Goal: Use online tool/utility: Use online tool/utility

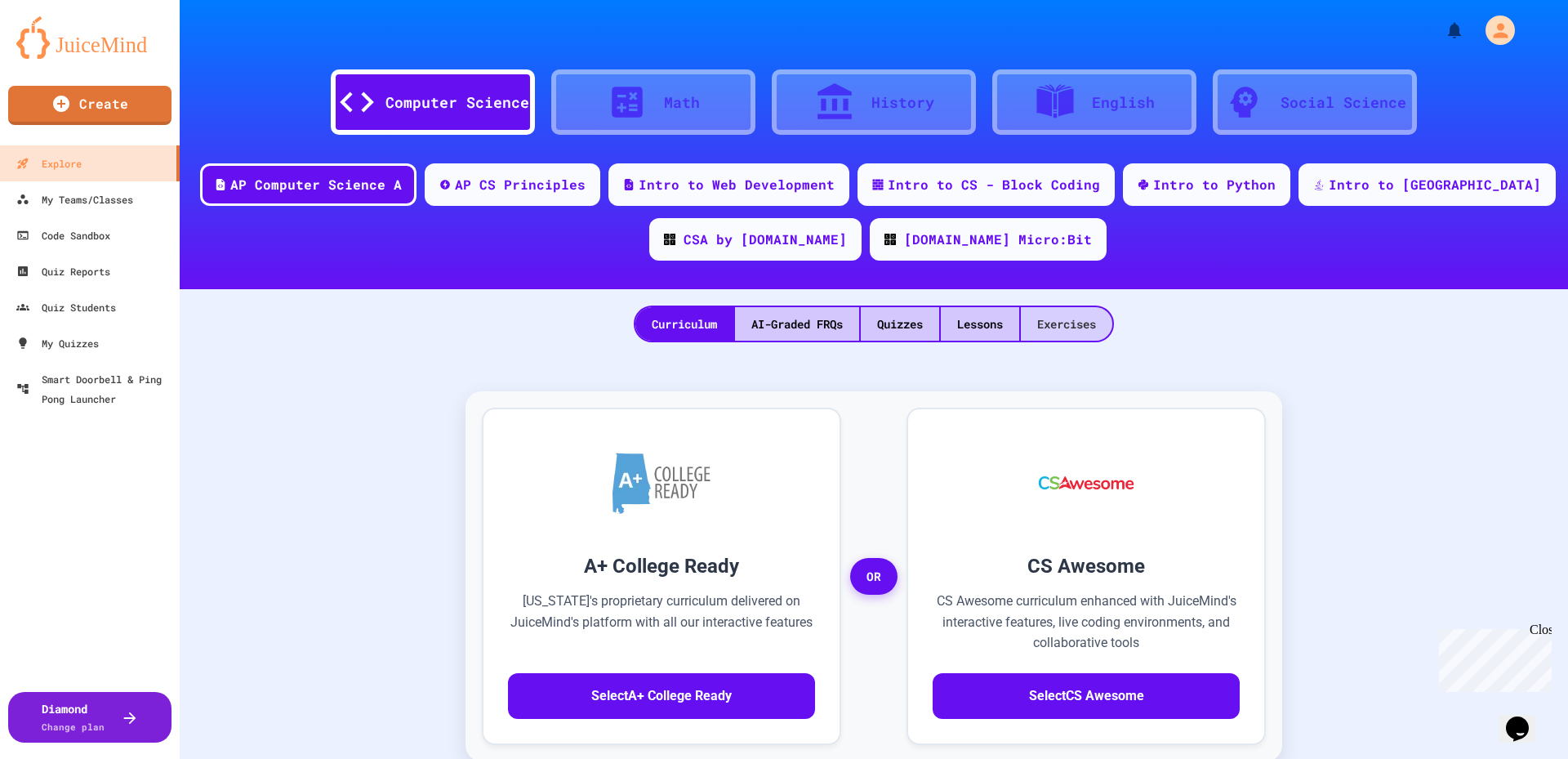
click at [1095, 325] on div "Exercises" at bounding box center [1066, 324] width 91 height 33
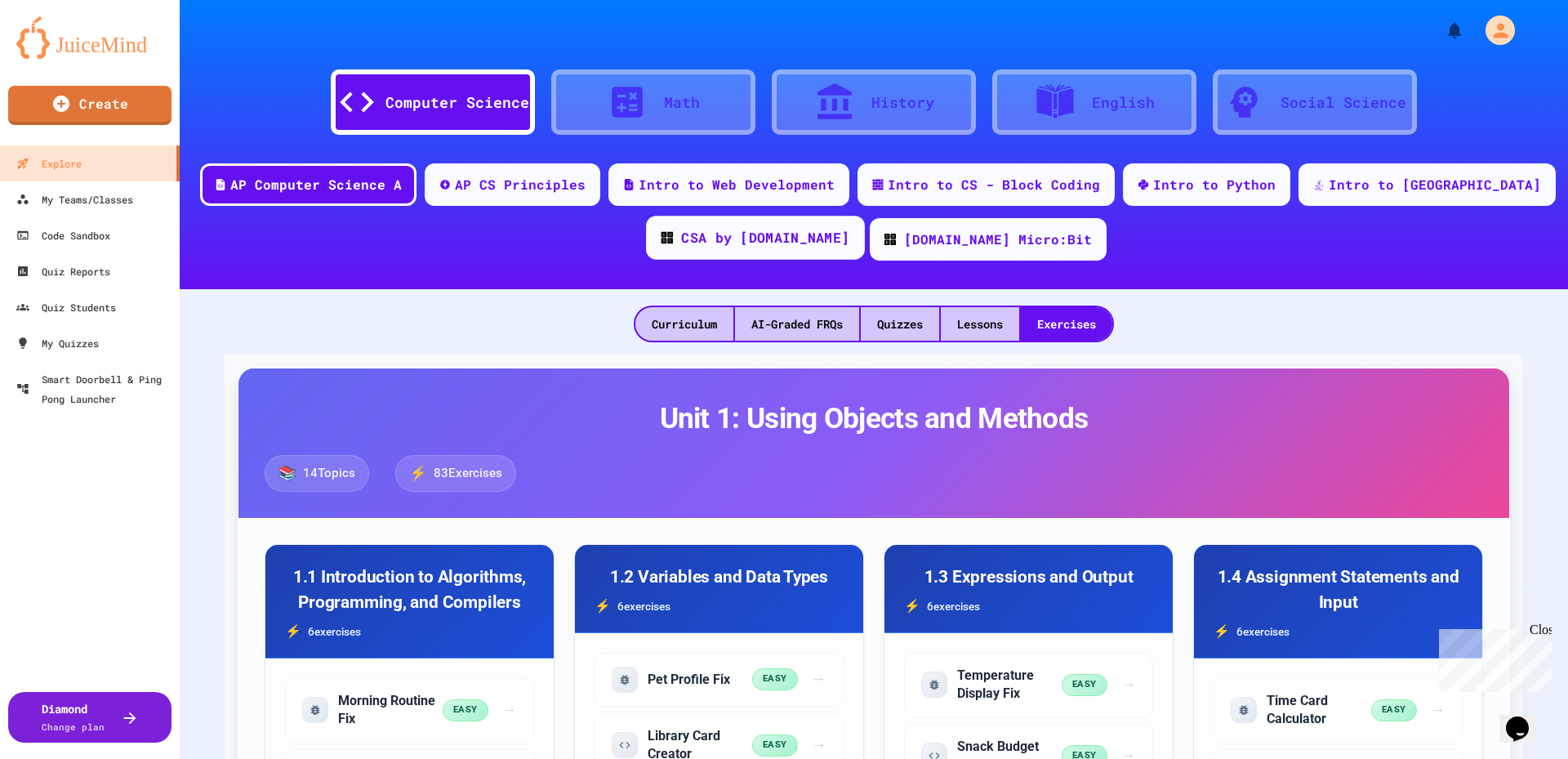
click at [764, 245] on div "CSA by [DOMAIN_NAME]" at bounding box center [765, 238] width 168 height 20
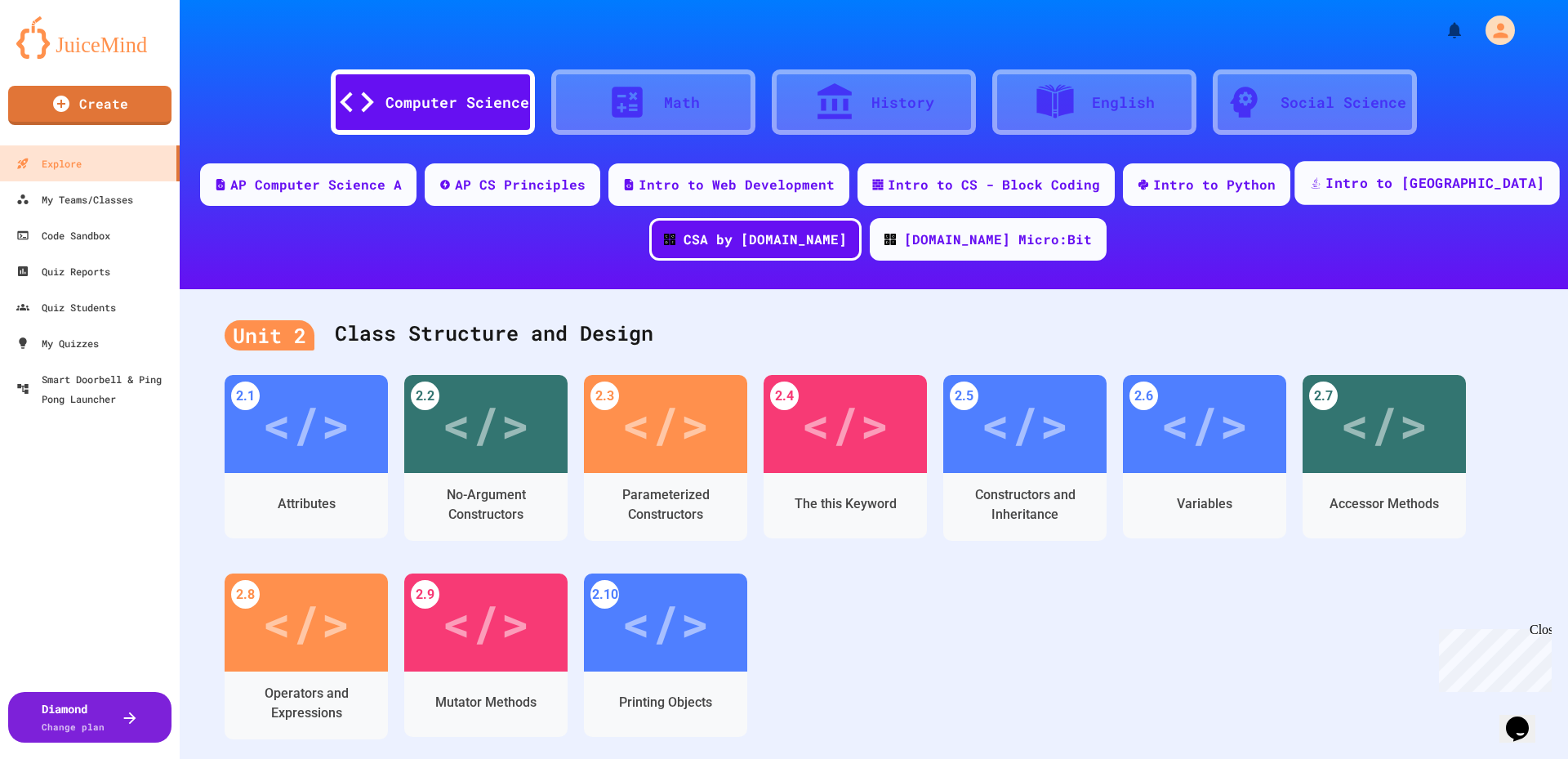
click at [1396, 191] on div "Intro to [GEOGRAPHIC_DATA]" at bounding box center [1434, 184] width 219 height 20
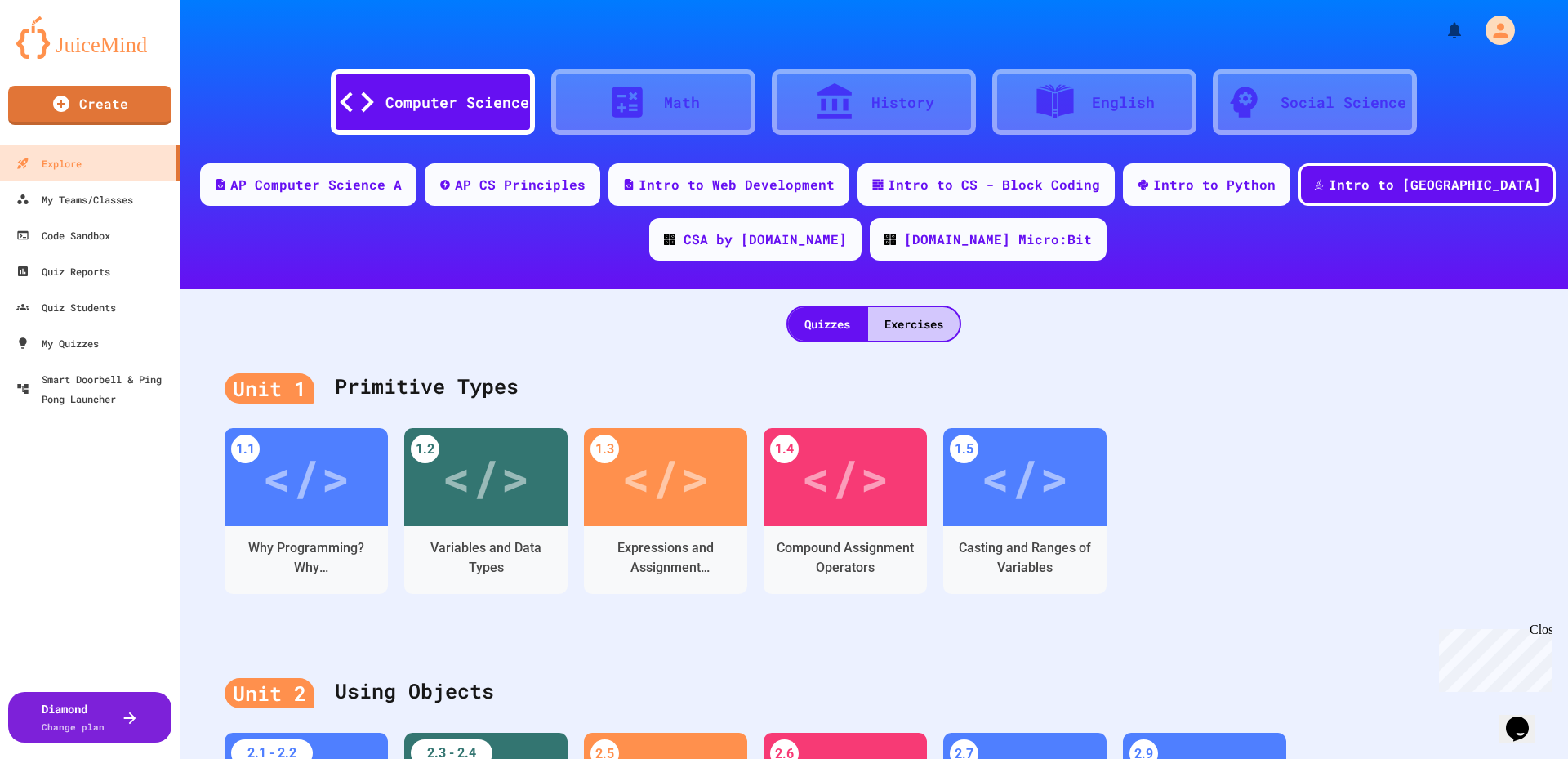
click at [688, 89] on div "Math" at bounding box center [652, 102] width 204 height 66
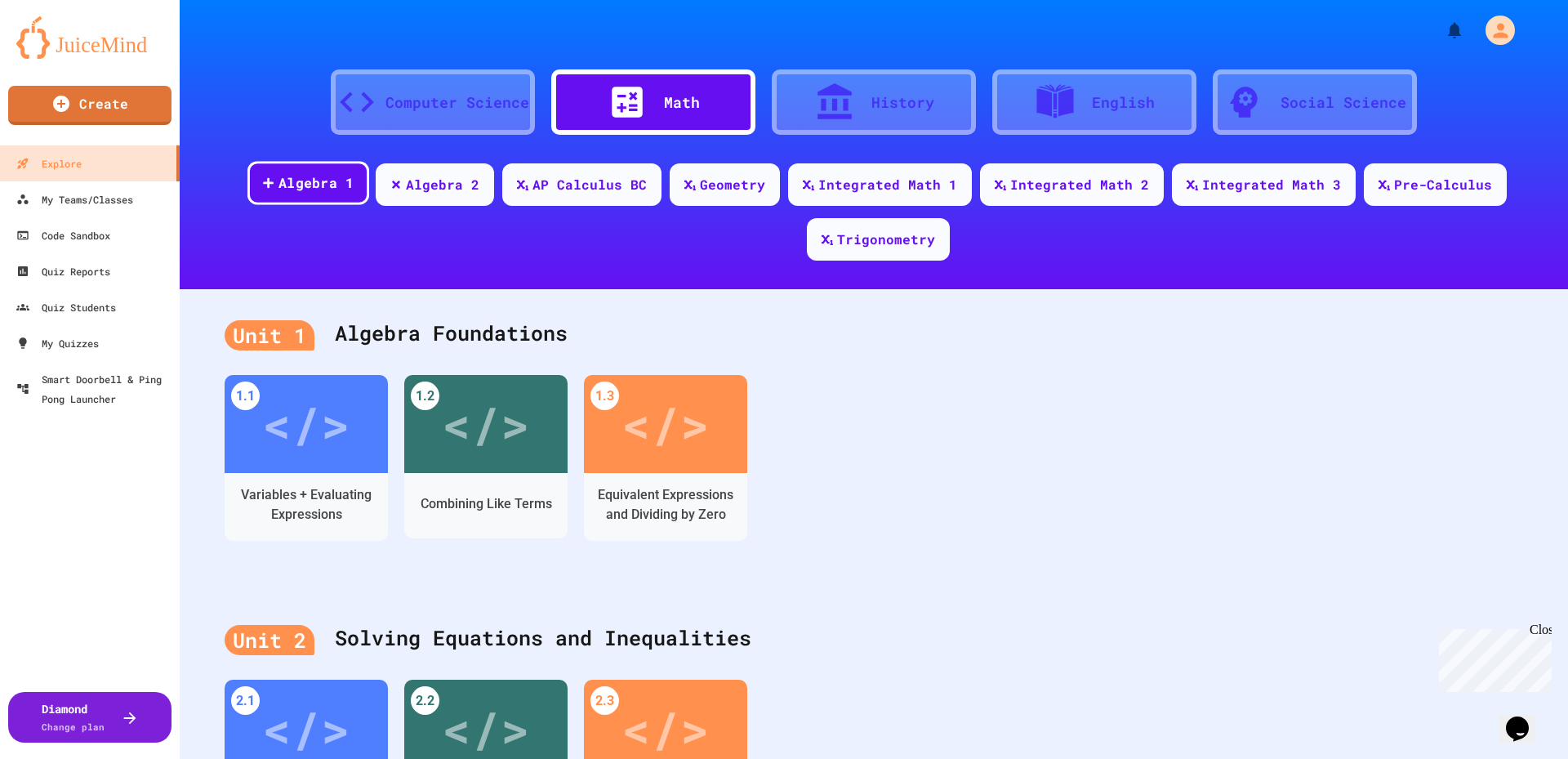
click at [308, 184] on div "Algebra 1" at bounding box center [317, 184] width 76 height 20
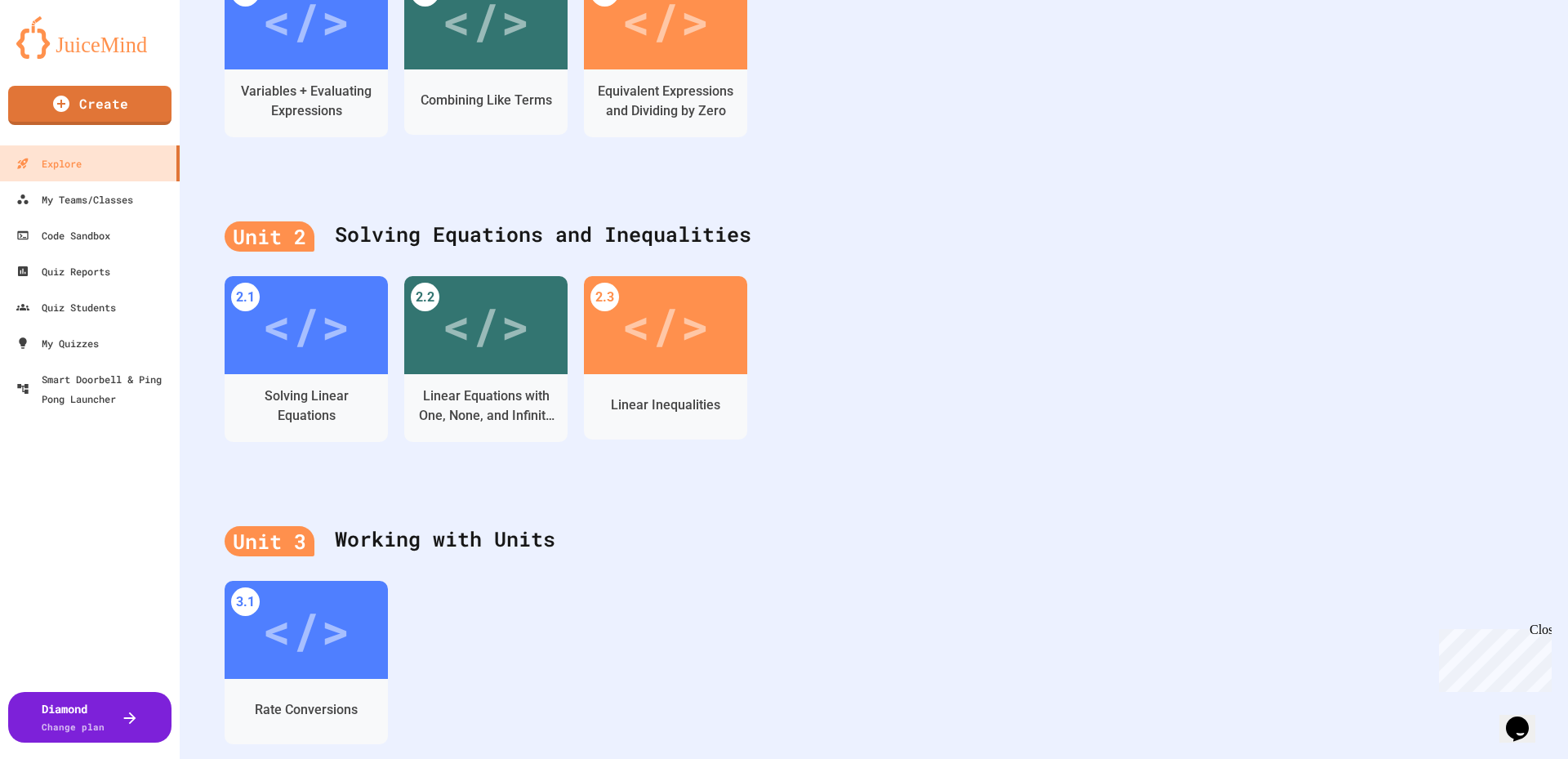
scroll to position [408, 0]
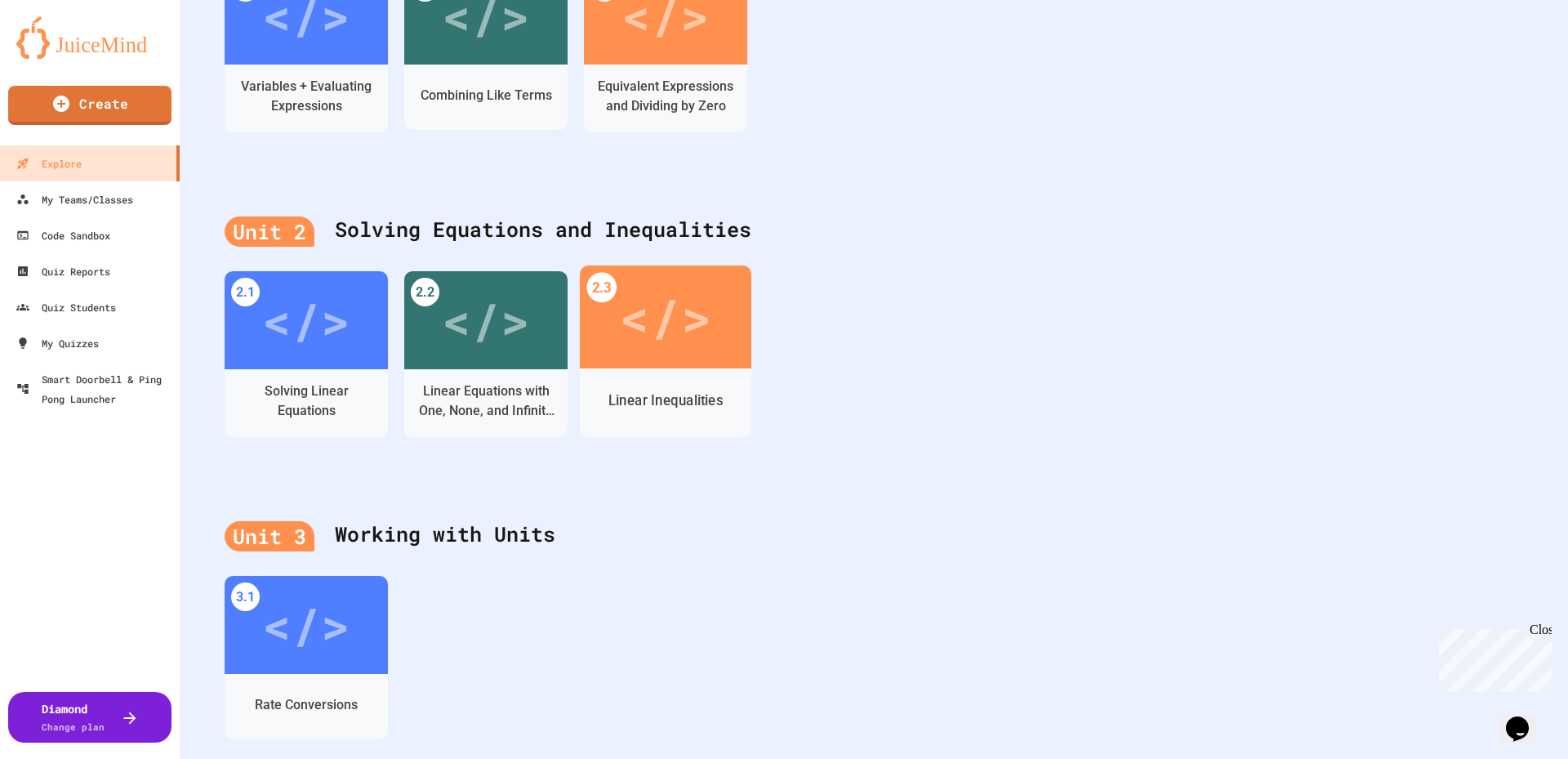
click at [640, 329] on div "</>" at bounding box center [665, 318] width 92 height 78
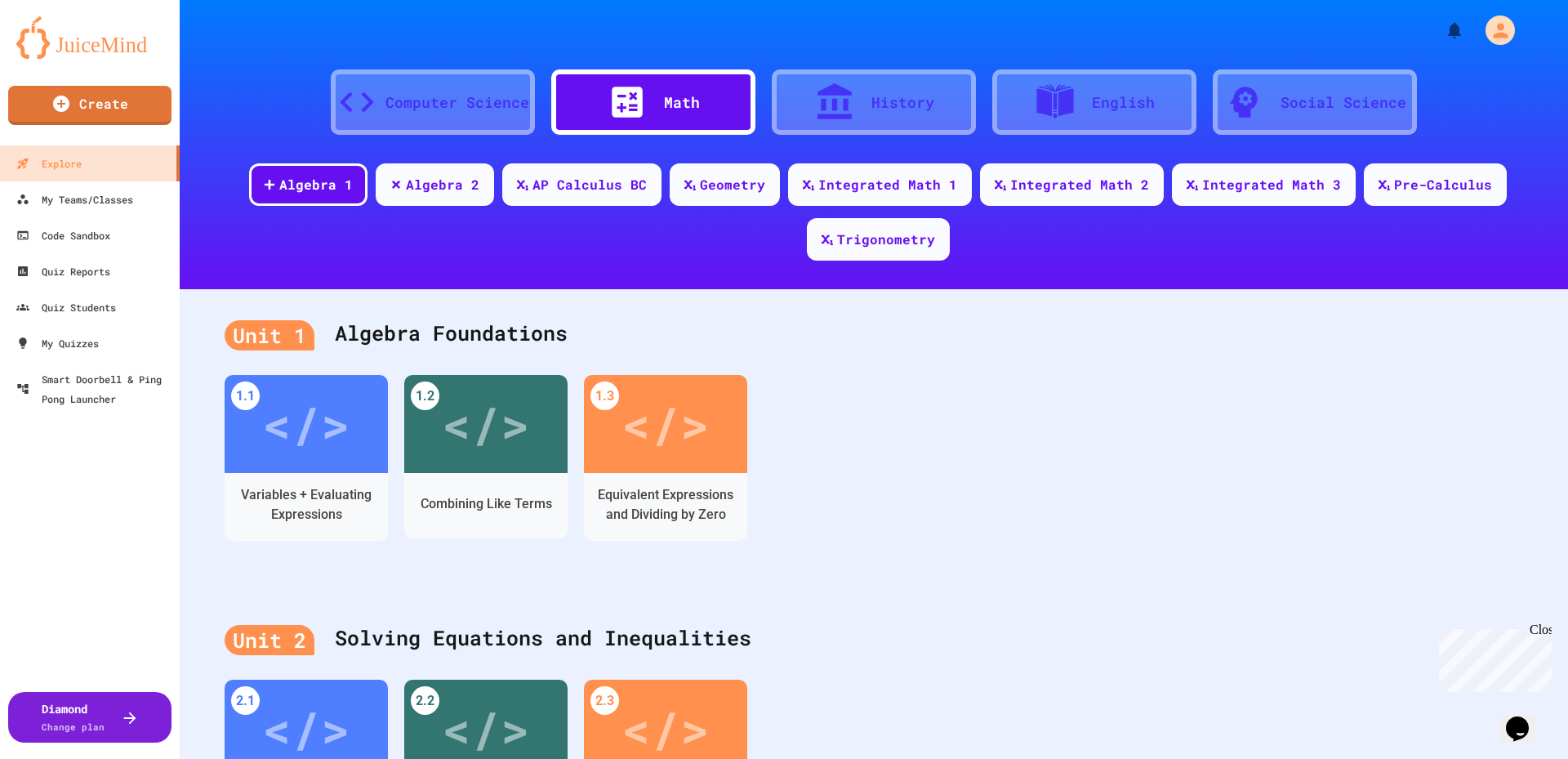
click at [1099, 92] on div "English" at bounding box center [1123, 102] width 63 height 22
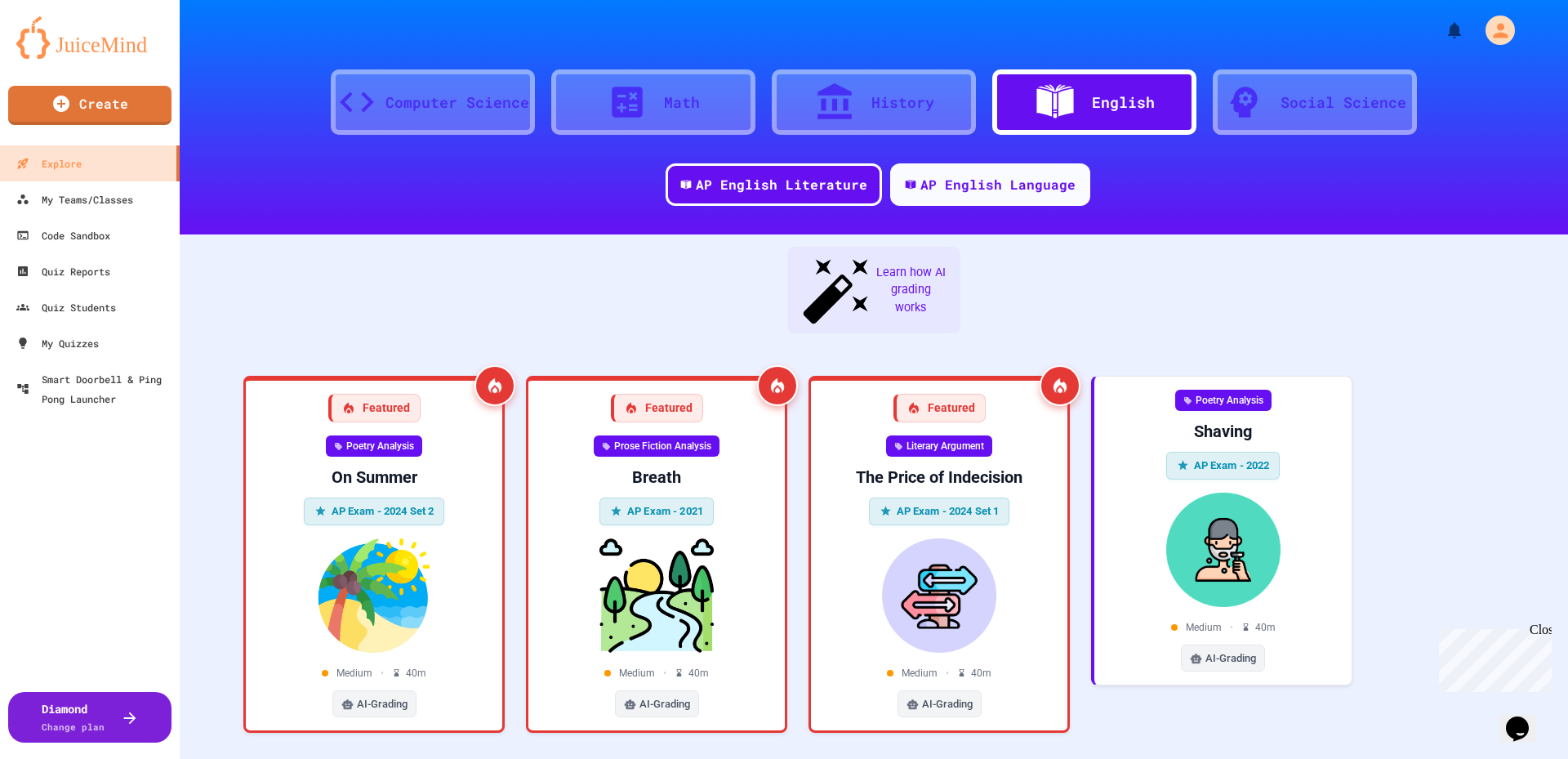
click at [1301, 97] on div "Social Science" at bounding box center [1343, 102] width 126 height 22
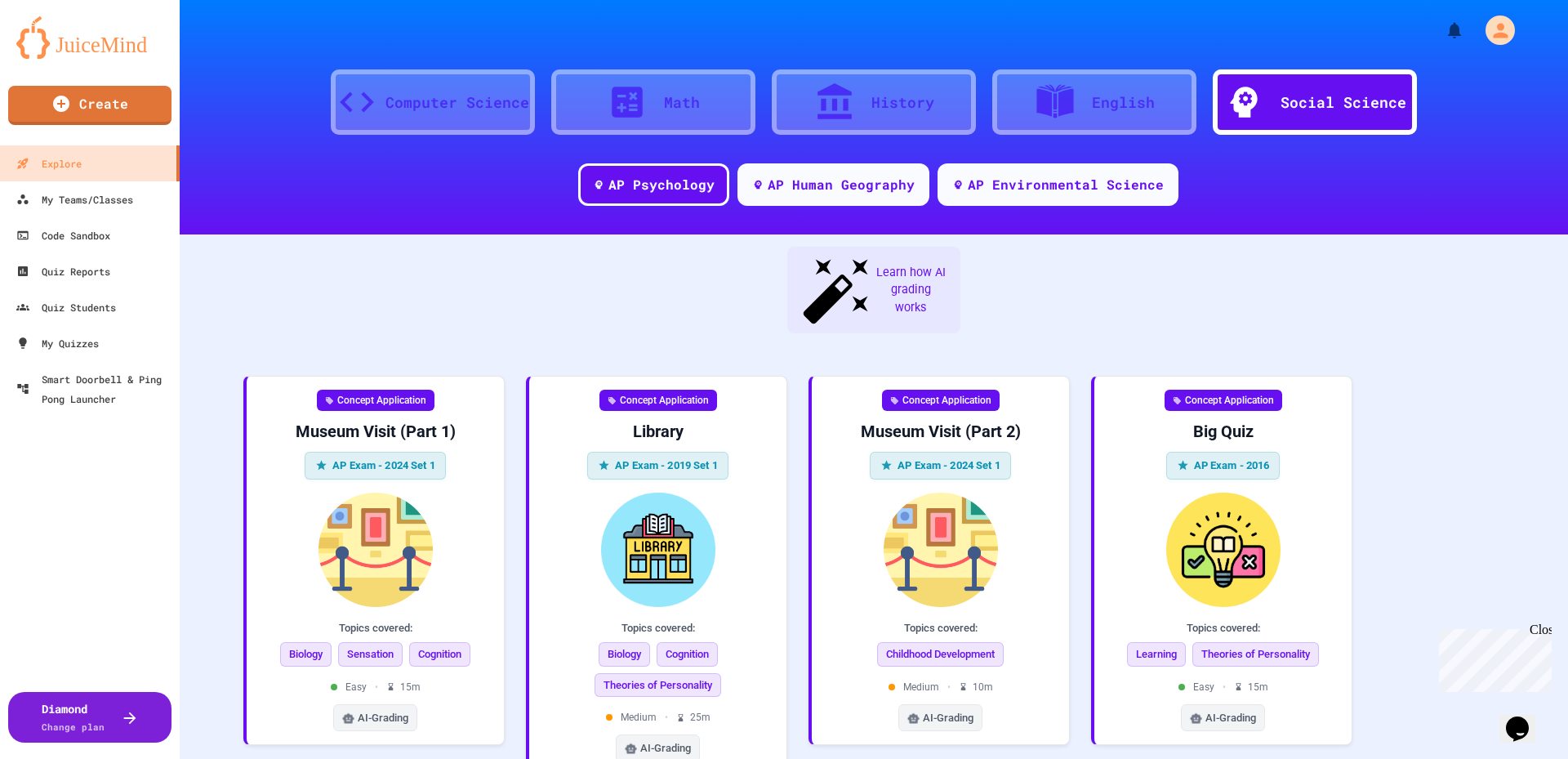
click at [683, 93] on div "Math" at bounding box center [681, 102] width 36 height 22
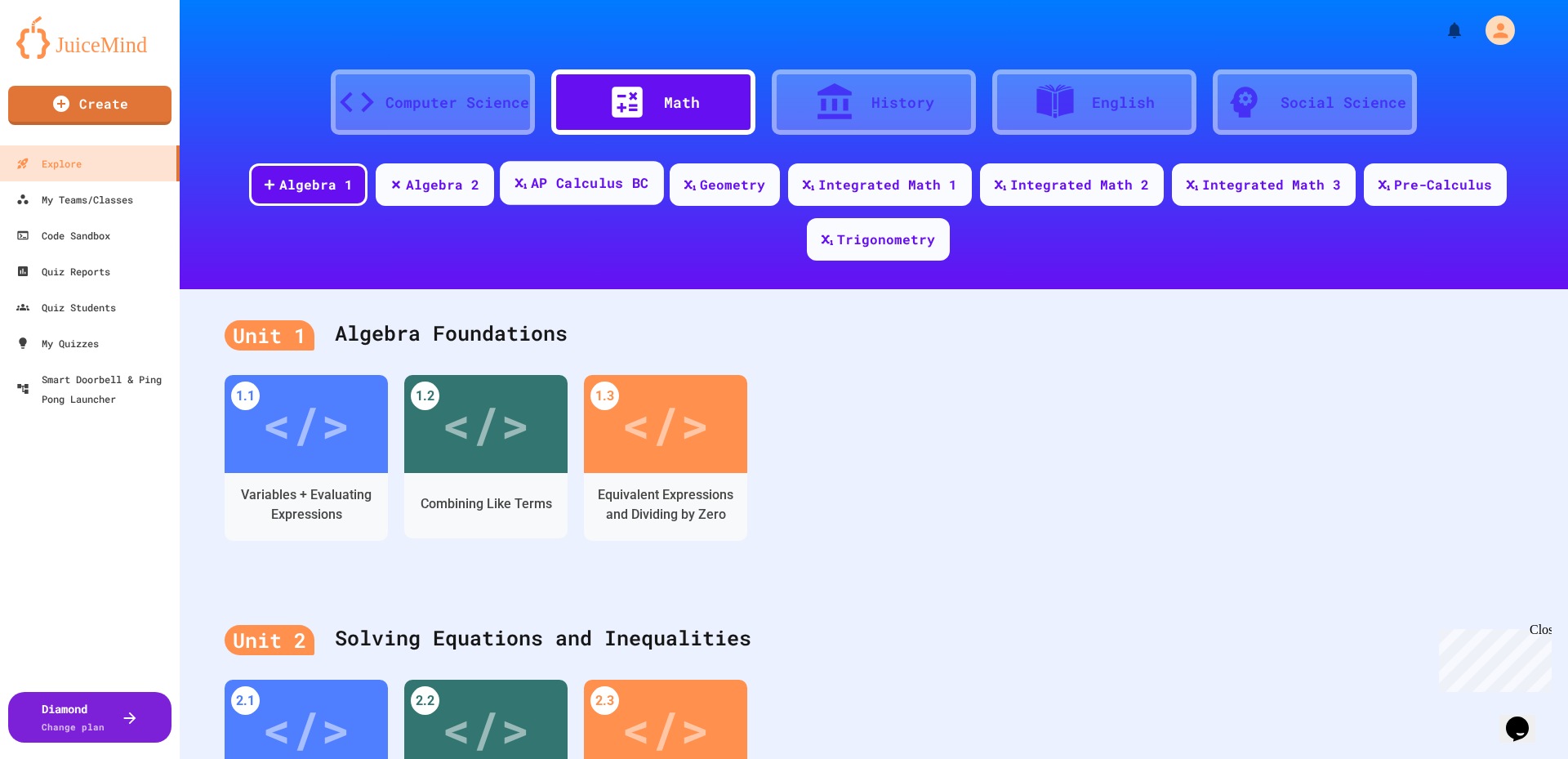
click at [589, 192] on div "AP Calculus BC" at bounding box center [589, 184] width 117 height 20
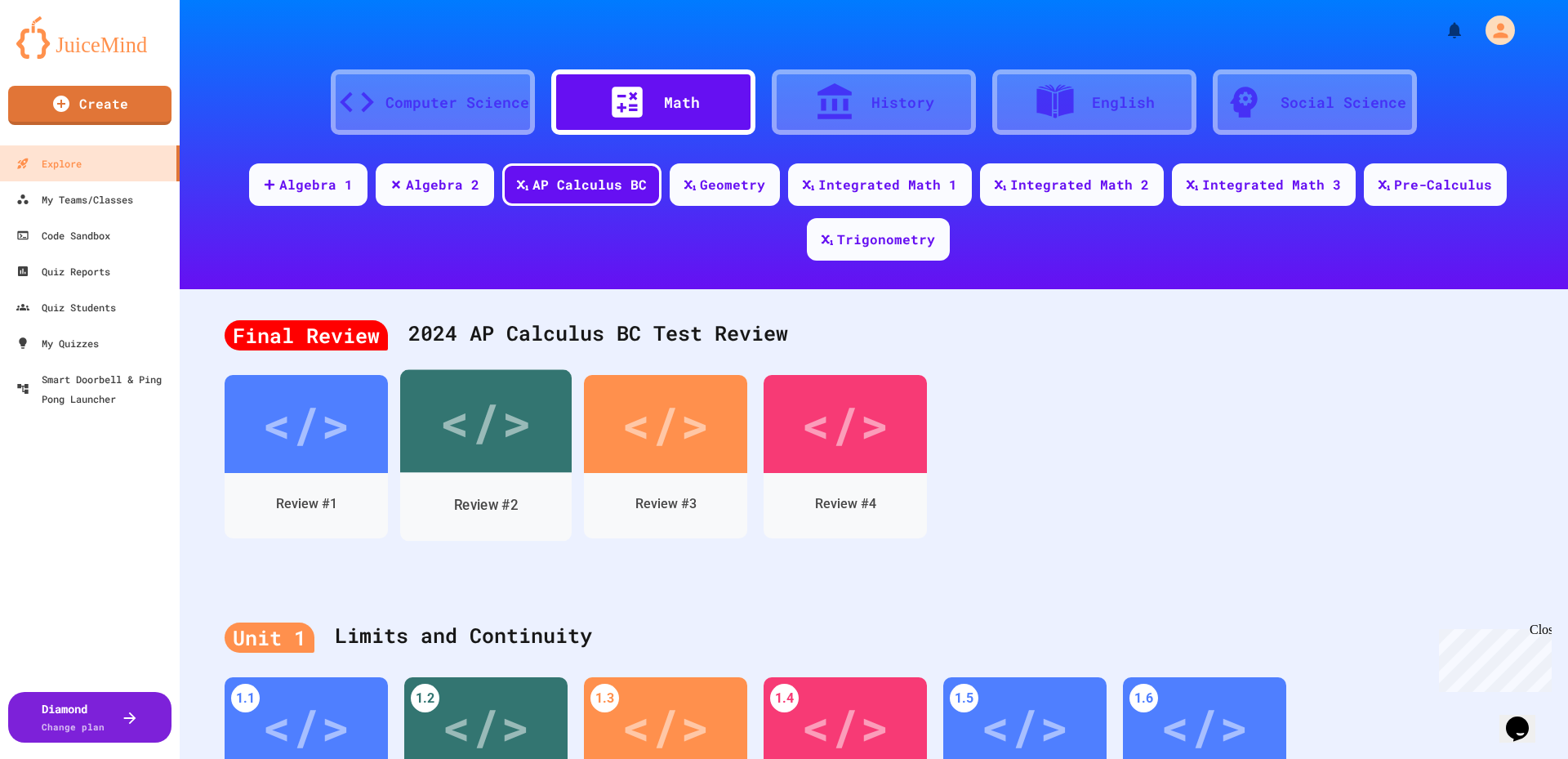
click at [486, 474] on div "Review #2" at bounding box center [485, 507] width 172 height 68
click at [437, 114] on div "Computer Science" at bounding box center [432, 102] width 204 height 66
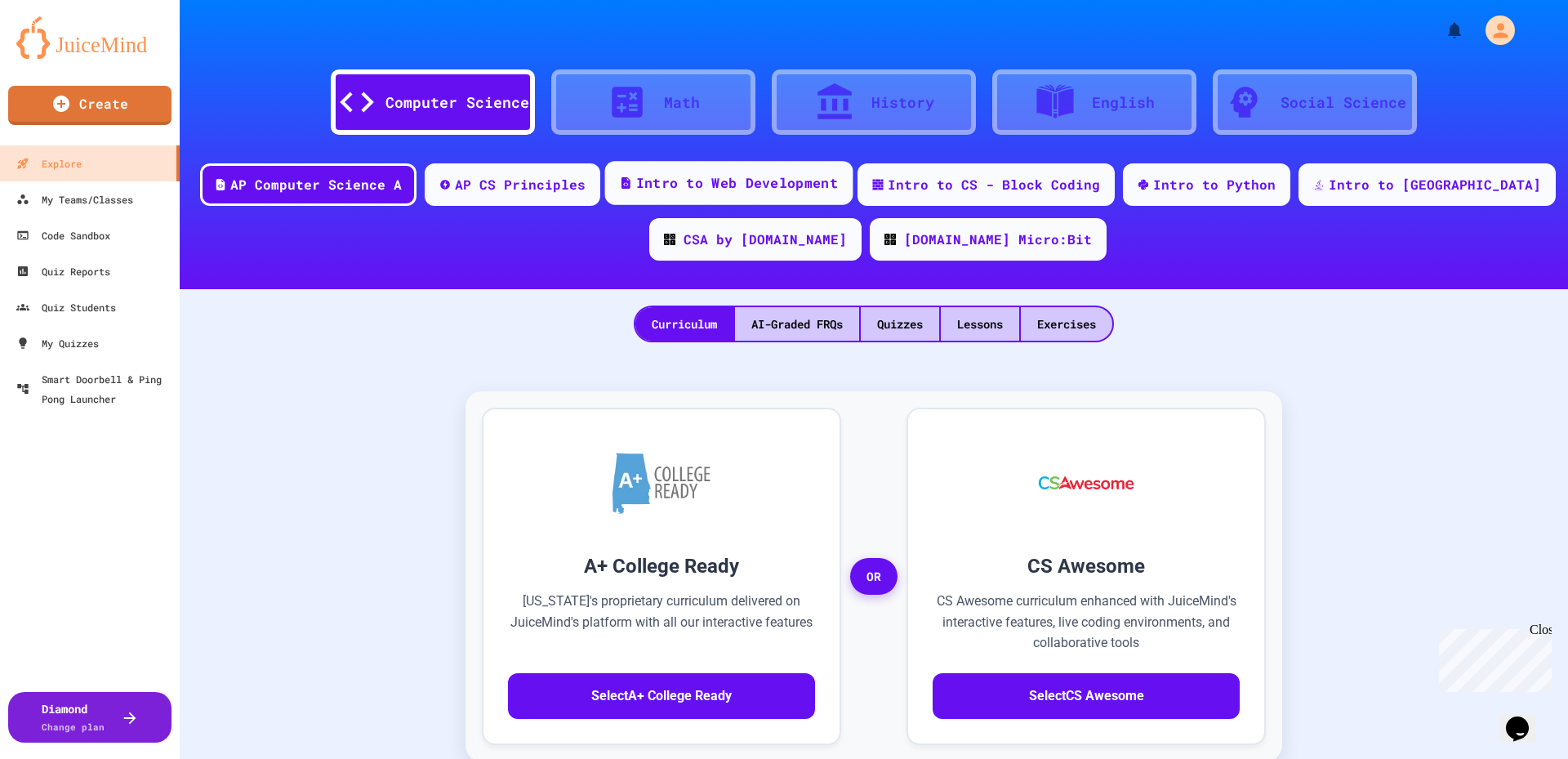
click at [838, 189] on div "Intro to Web Development" at bounding box center [736, 184] width 202 height 20
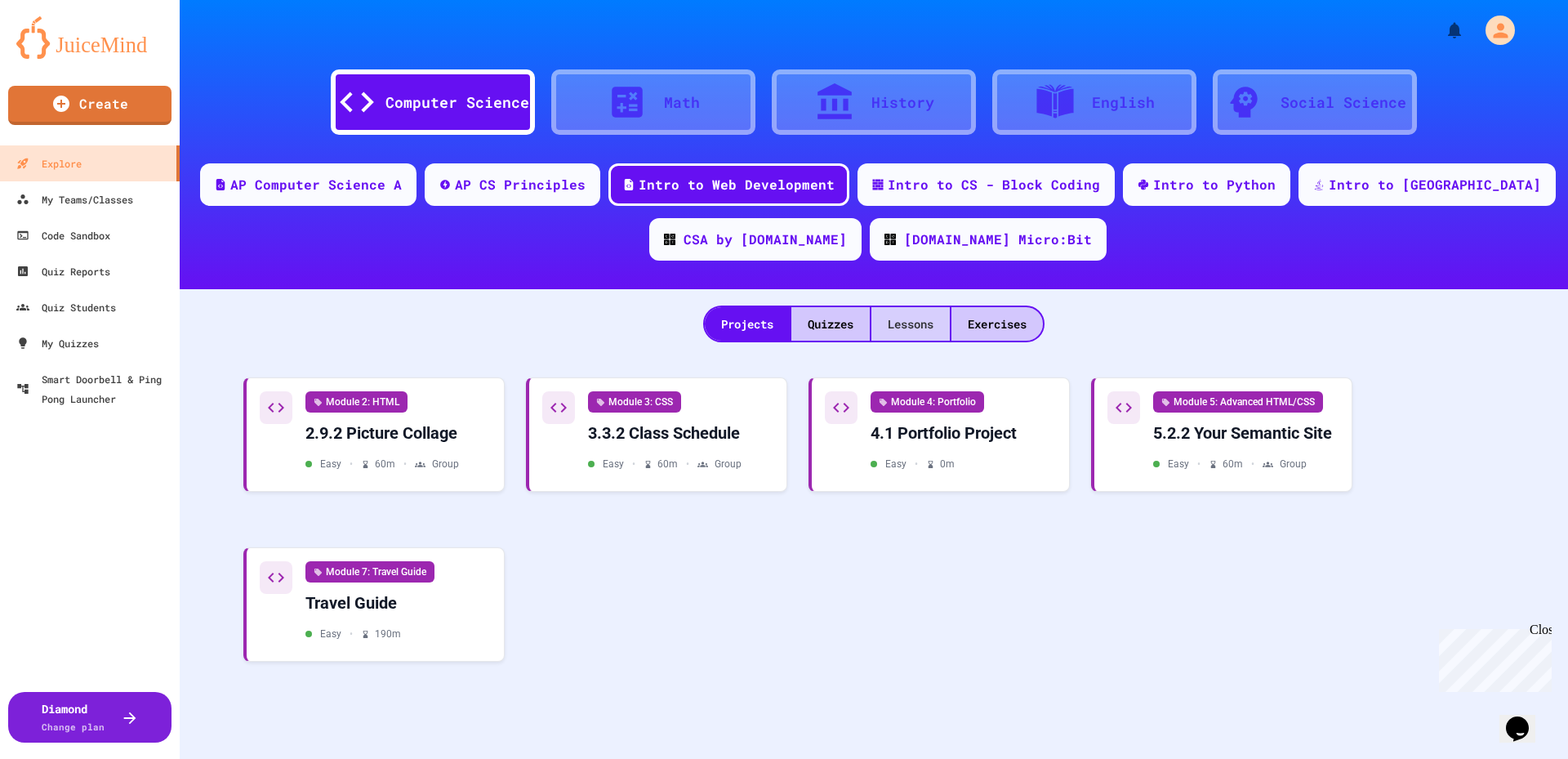
click at [889, 333] on div "Lessons" at bounding box center [910, 324] width 78 height 33
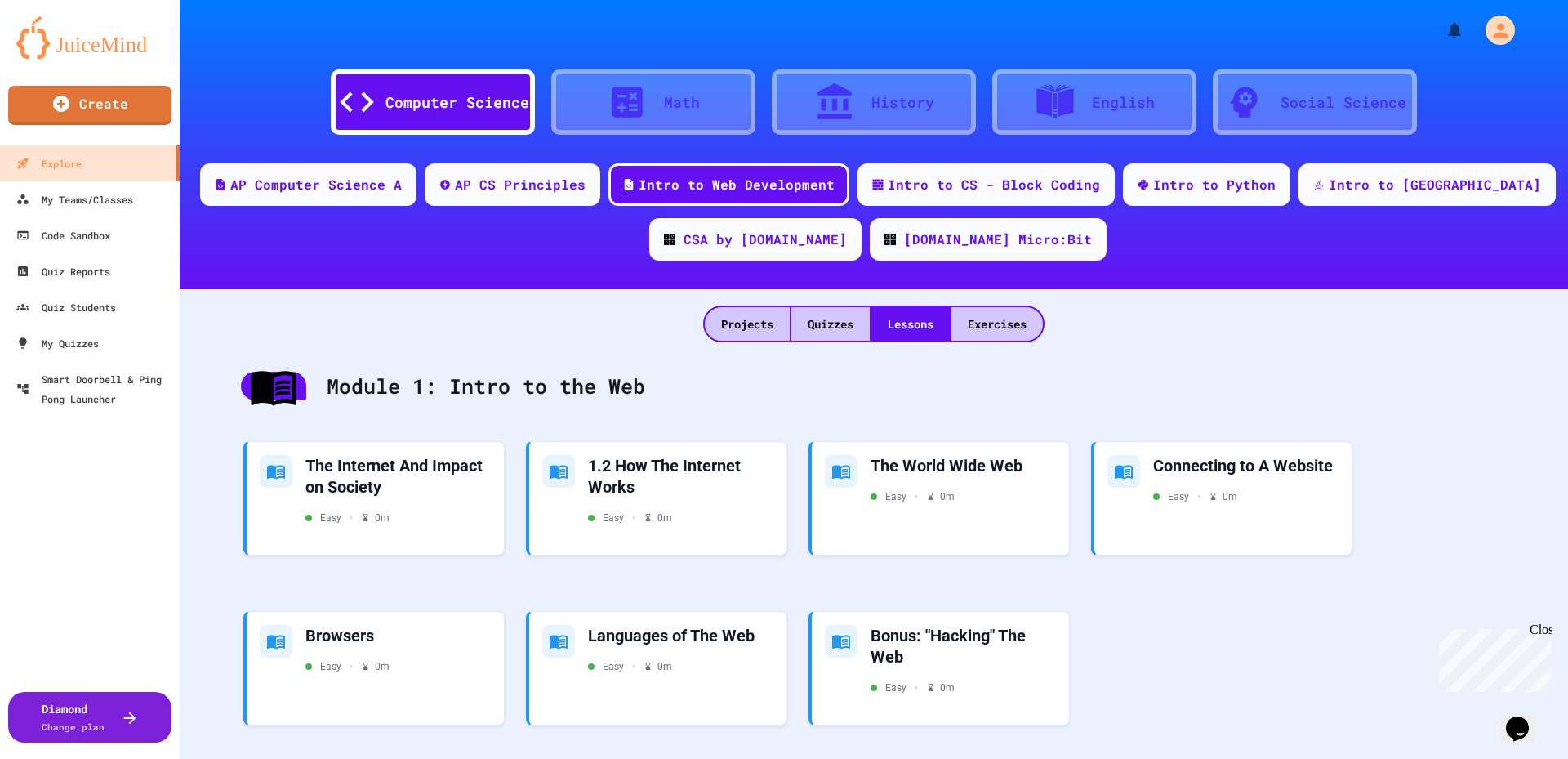
click at [1349, 115] on div "Social Science" at bounding box center [1314, 102] width 204 height 66
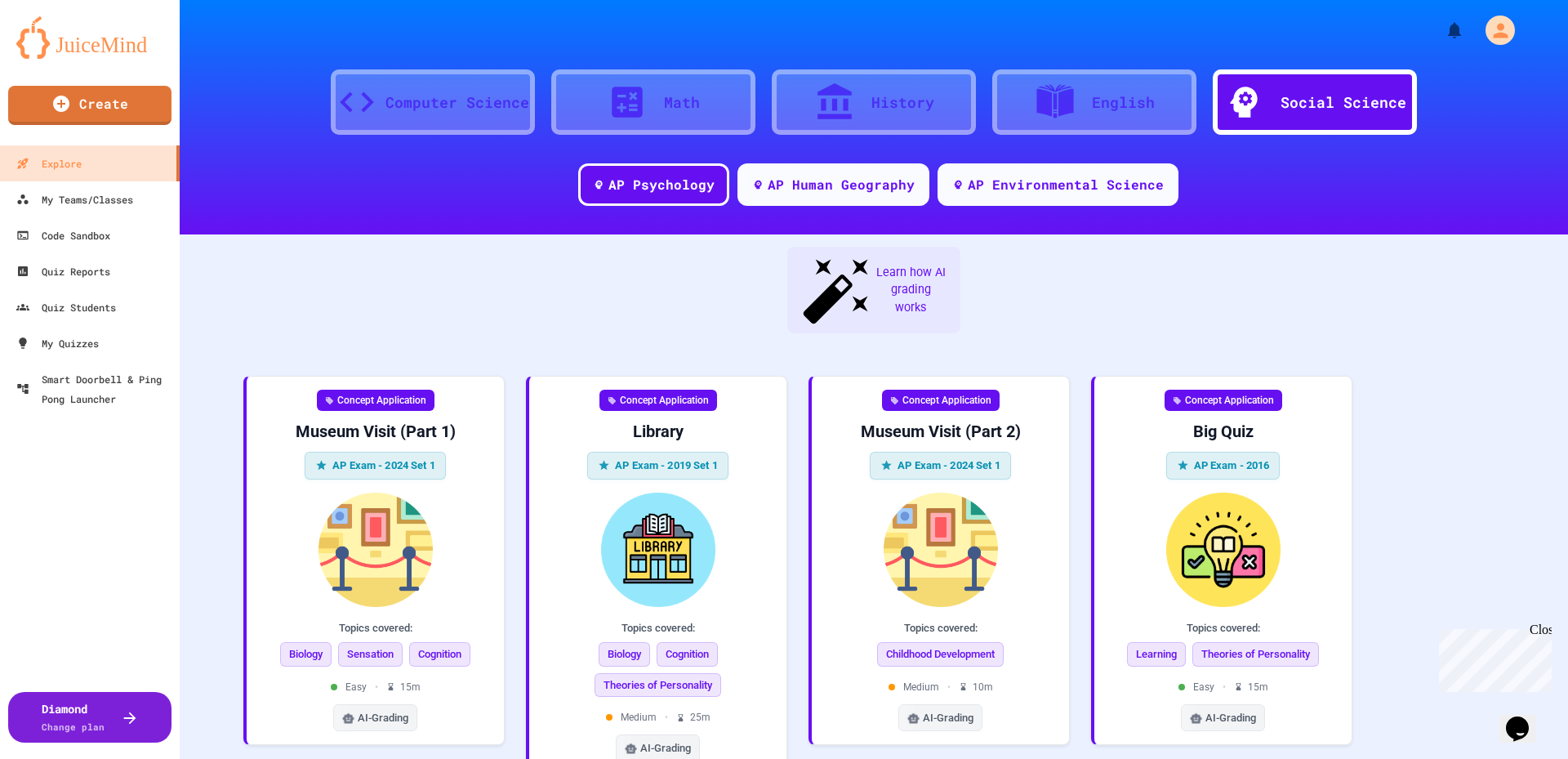
click at [483, 98] on div "Computer Science" at bounding box center [458, 102] width 144 height 22
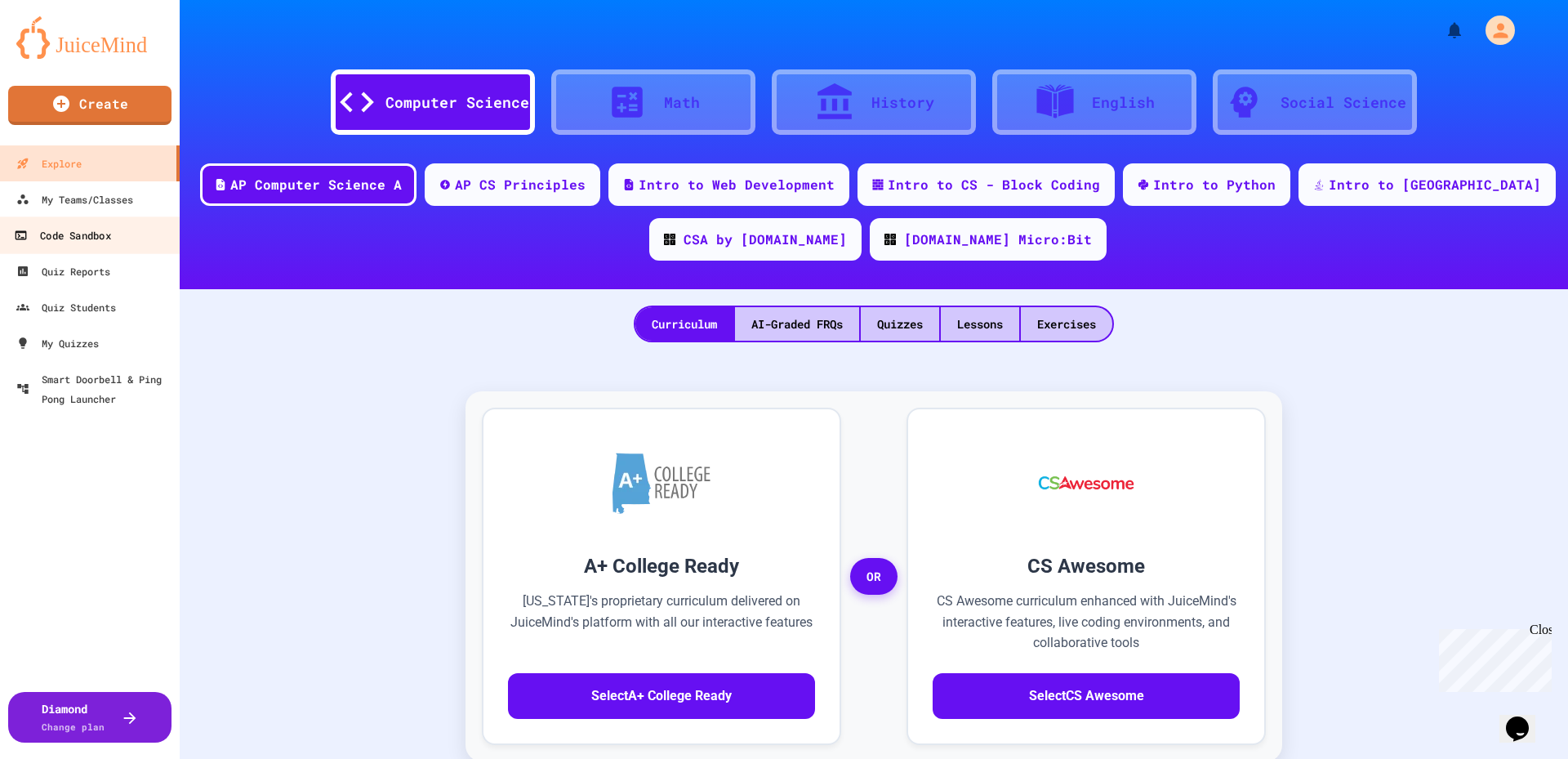
click at [76, 249] on link "Code Sandbox" at bounding box center [90, 235] width 186 height 37
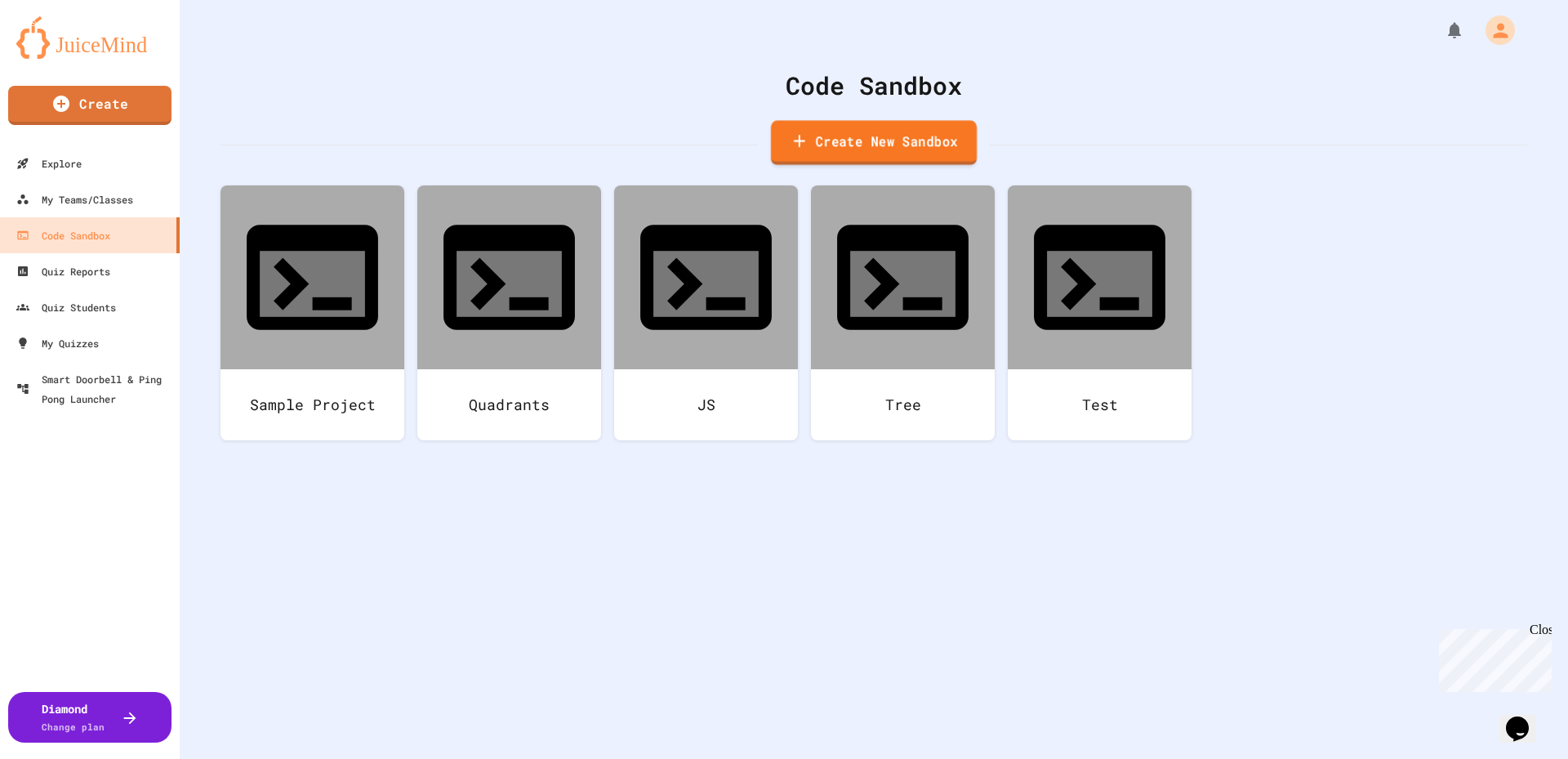
click at [832, 144] on link "Create New Sandbox" at bounding box center [873, 142] width 206 height 45
drag, startPoint x: 686, startPoint y: 209, endPoint x: 260, endPoint y: 195, distance: 426.2
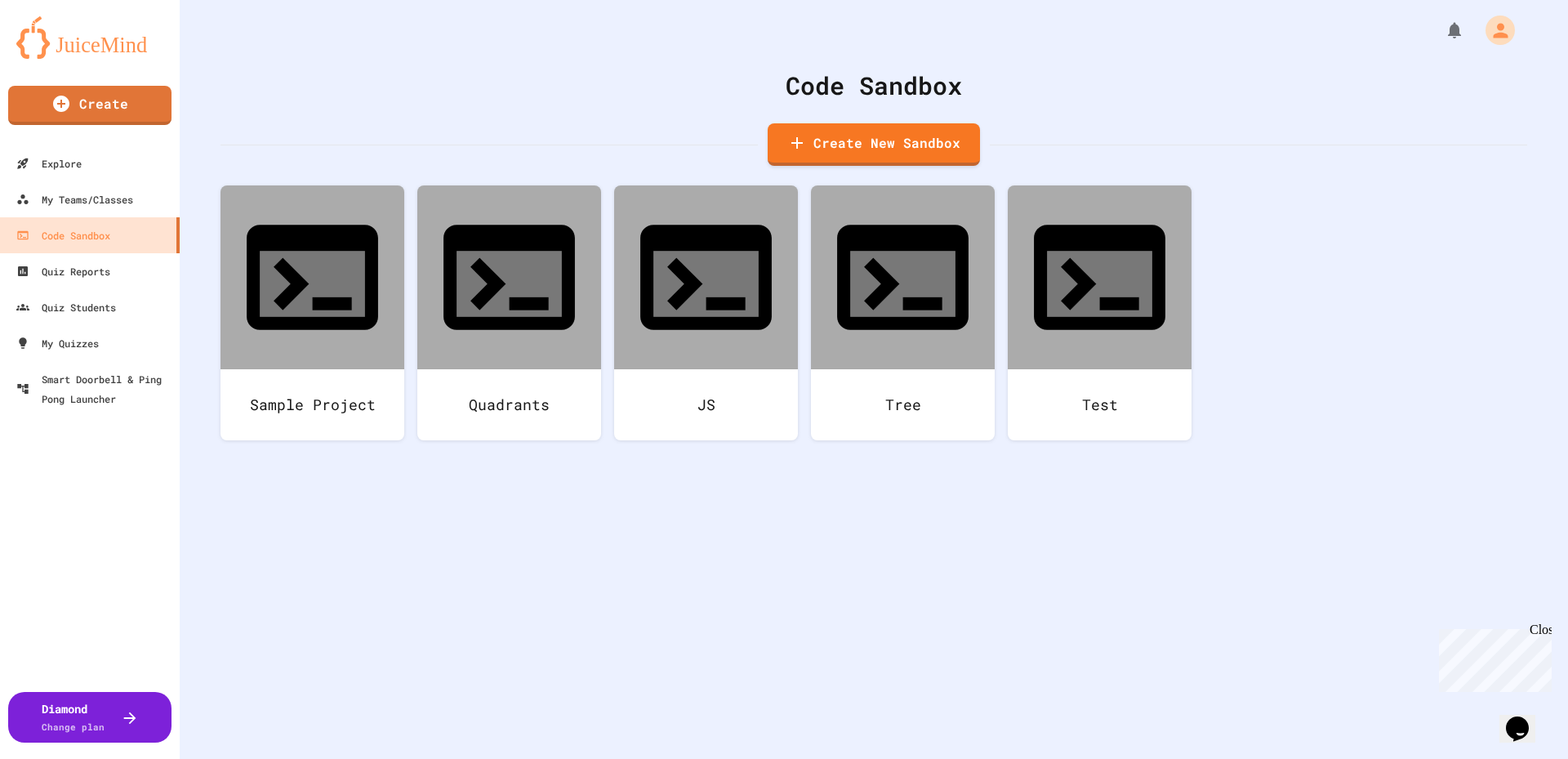
type input "*****"
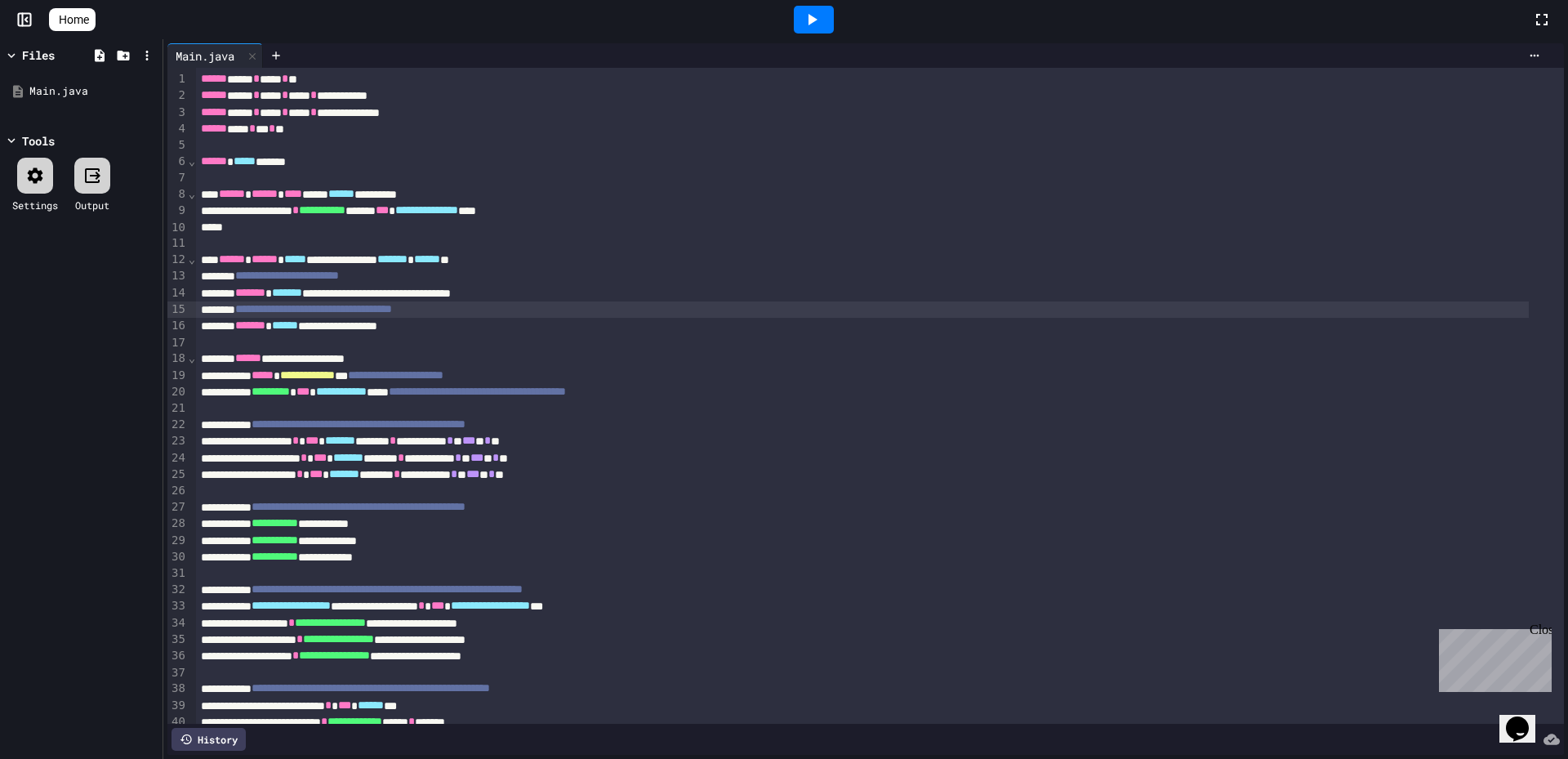
click at [530, 312] on div "**********" at bounding box center [862, 309] width 1333 height 17
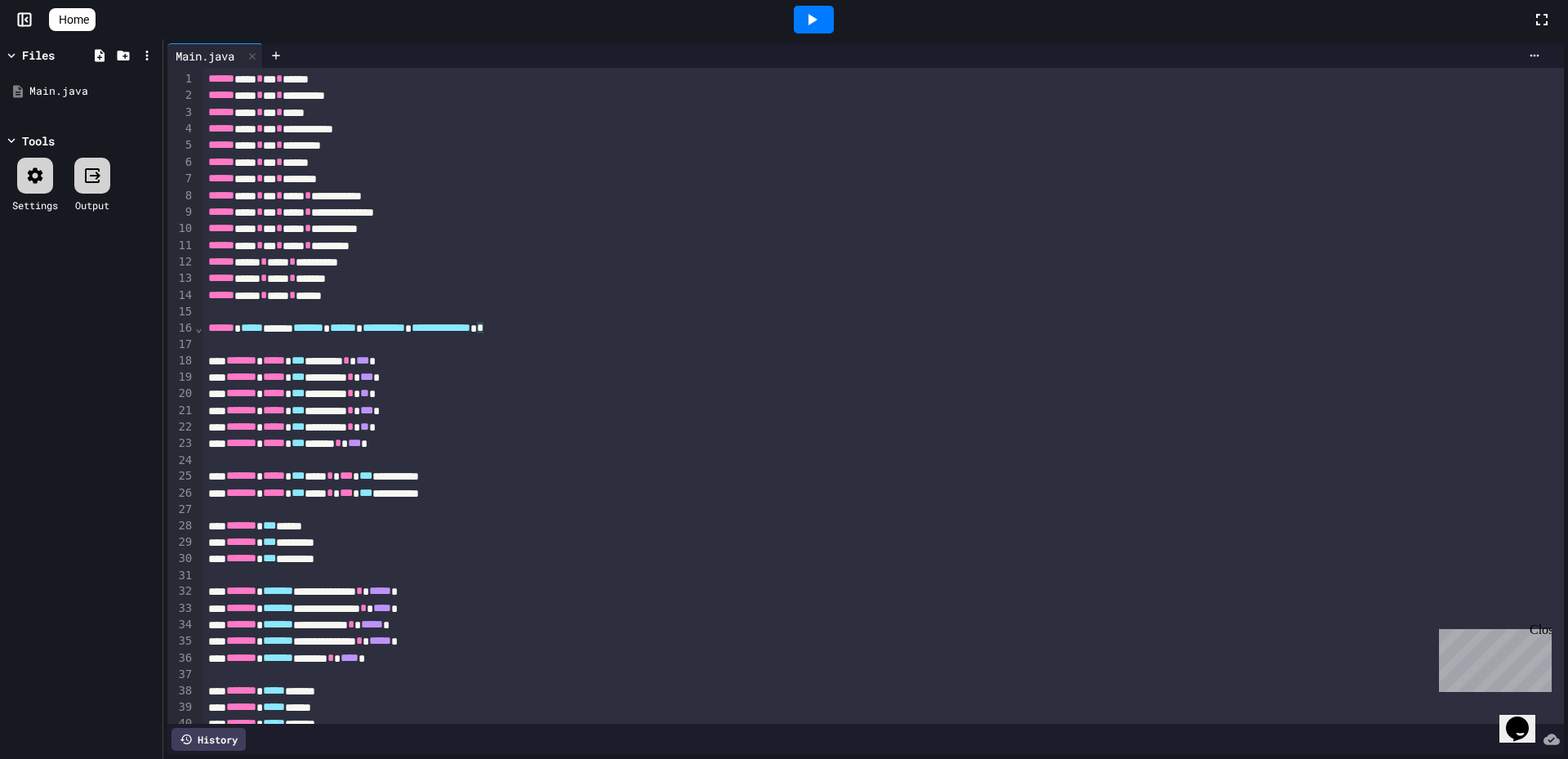
click at [299, 322] on div "**********" at bounding box center [866, 329] width 1326 height 17
click at [281, 52] on icon at bounding box center [276, 55] width 13 height 13
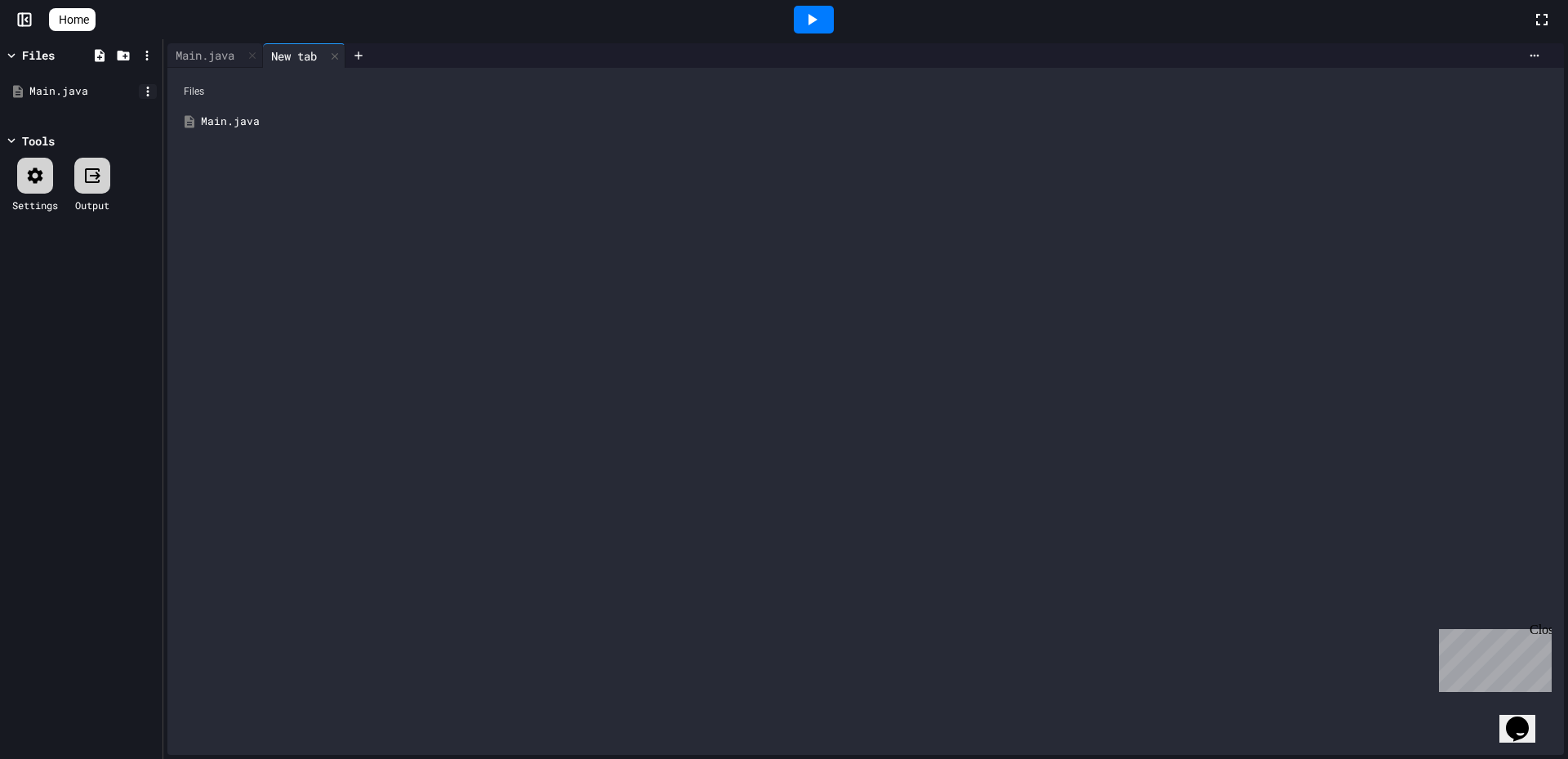
click at [145, 90] on icon at bounding box center [148, 91] width 15 height 15
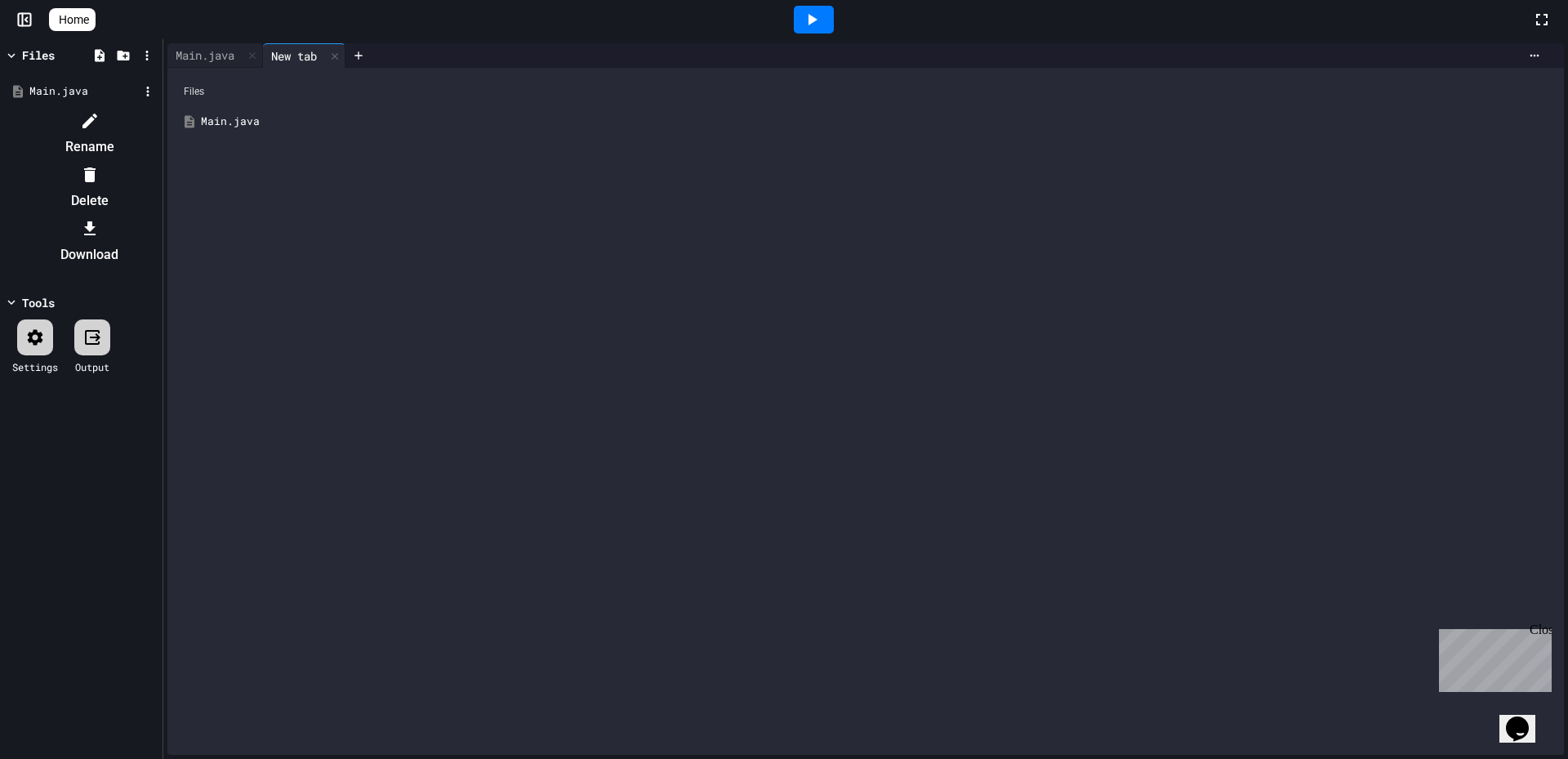
click at [100, 117] on icon at bounding box center [90, 120] width 19 height 19
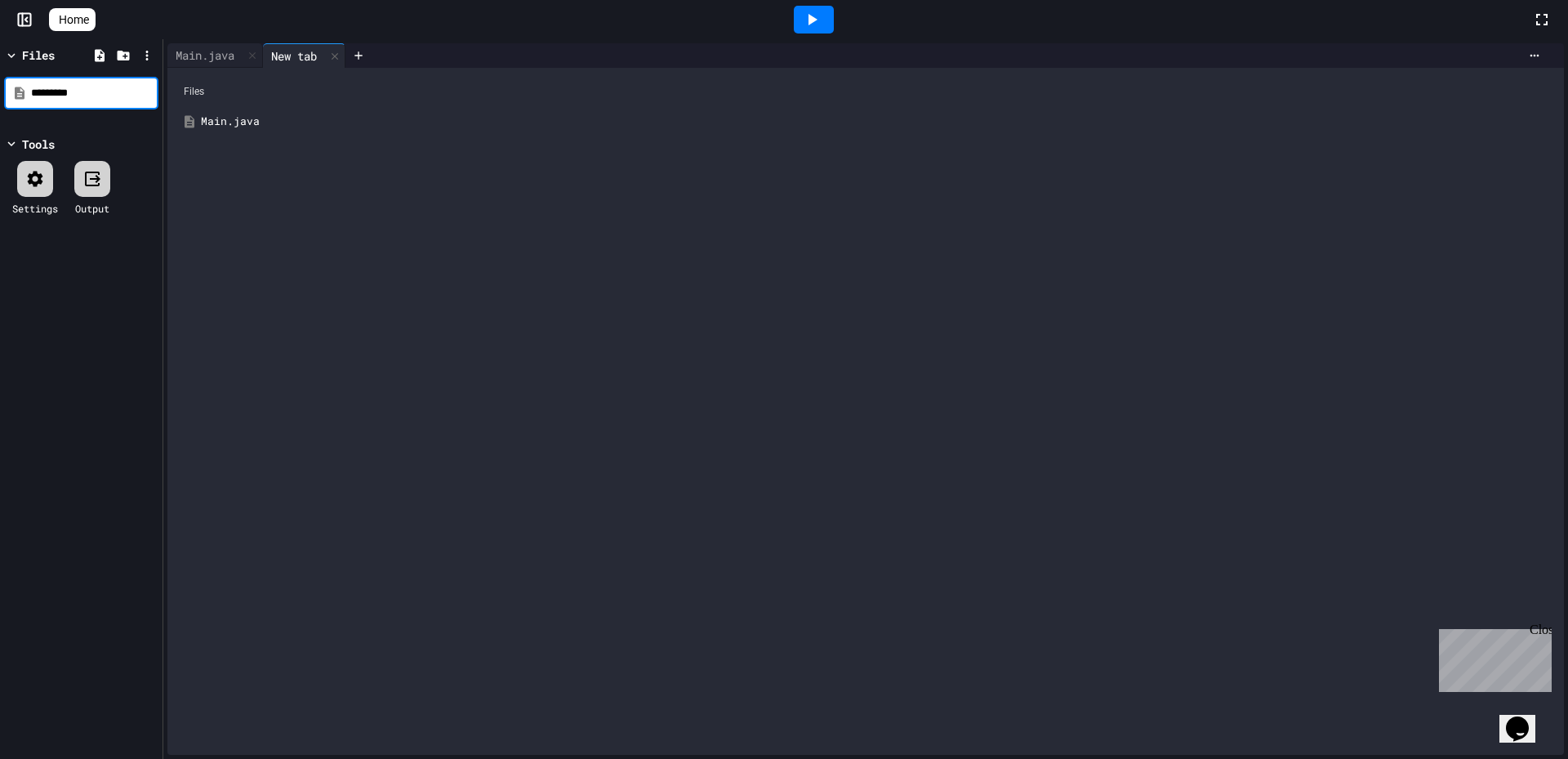
click at [54, 92] on input "*********" at bounding box center [93, 93] width 124 height 17
drag, startPoint x: 56, startPoint y: 95, endPoint x: -94, endPoint y: 79, distance: 150.9
click at [0, 79] on html "We are updating our servers at 7PM EST [DATE]. [PERSON_NAME] should continue to…" at bounding box center [784, 380] width 1568 height 759
type input "**********"
click at [100, 55] on icon at bounding box center [100, 55] width 15 height 15
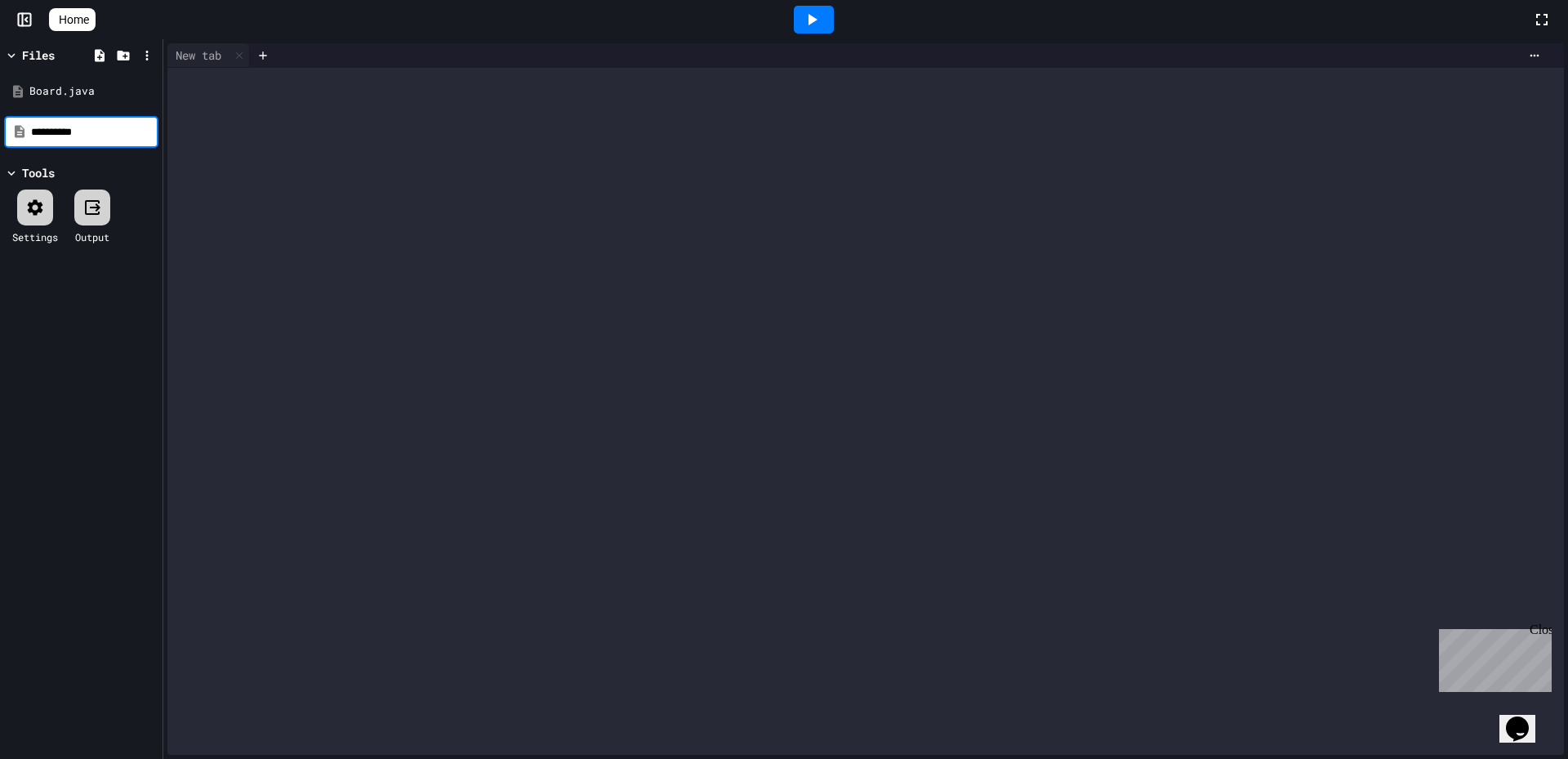
type input "**********"
click at [87, 122] on div "Snake.java" at bounding box center [84, 121] width 110 height 17
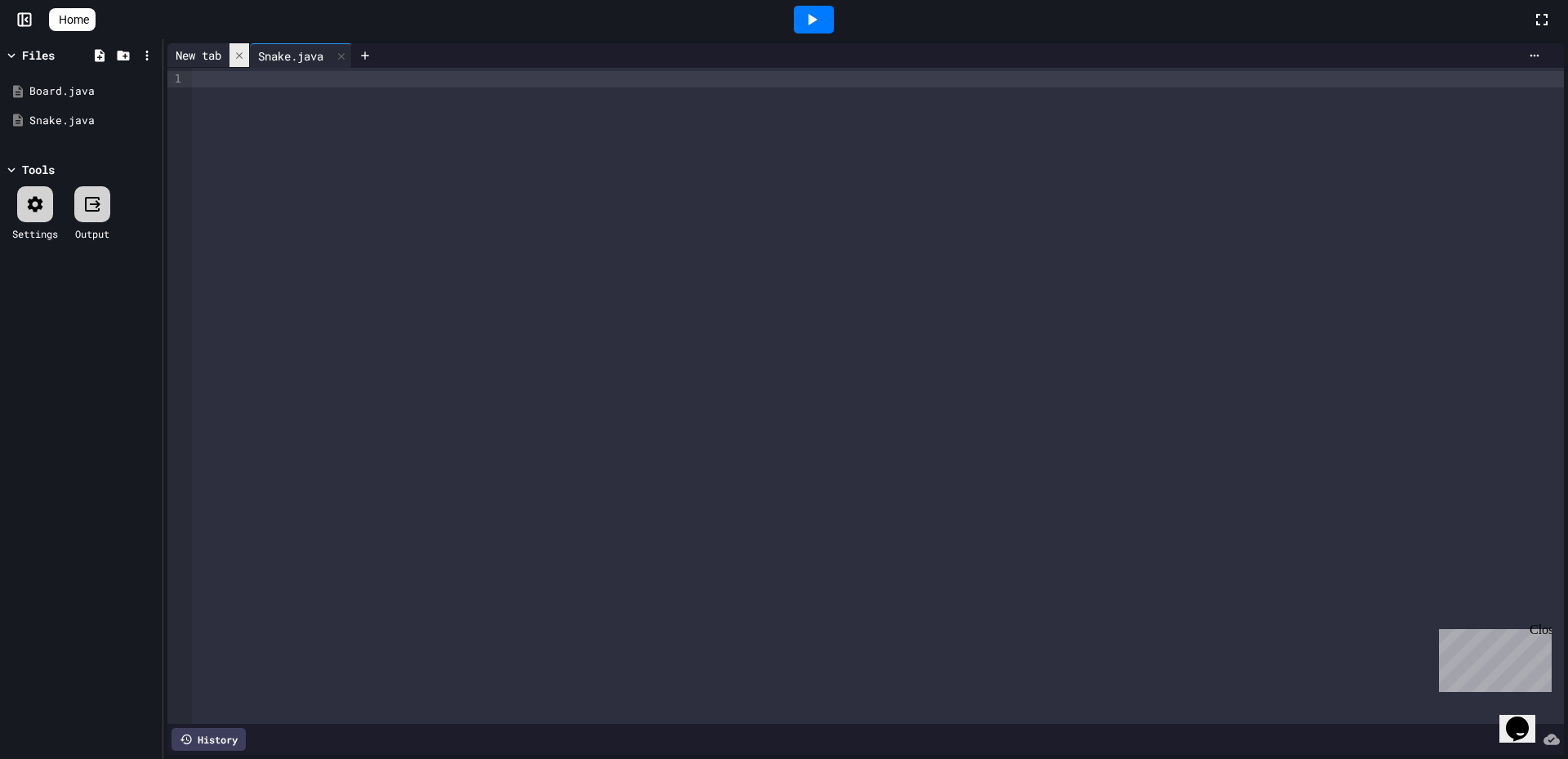
click at [237, 60] on icon at bounding box center [239, 55] width 11 height 11
click at [291, 181] on div at bounding box center [878, 395] width 1371 height 656
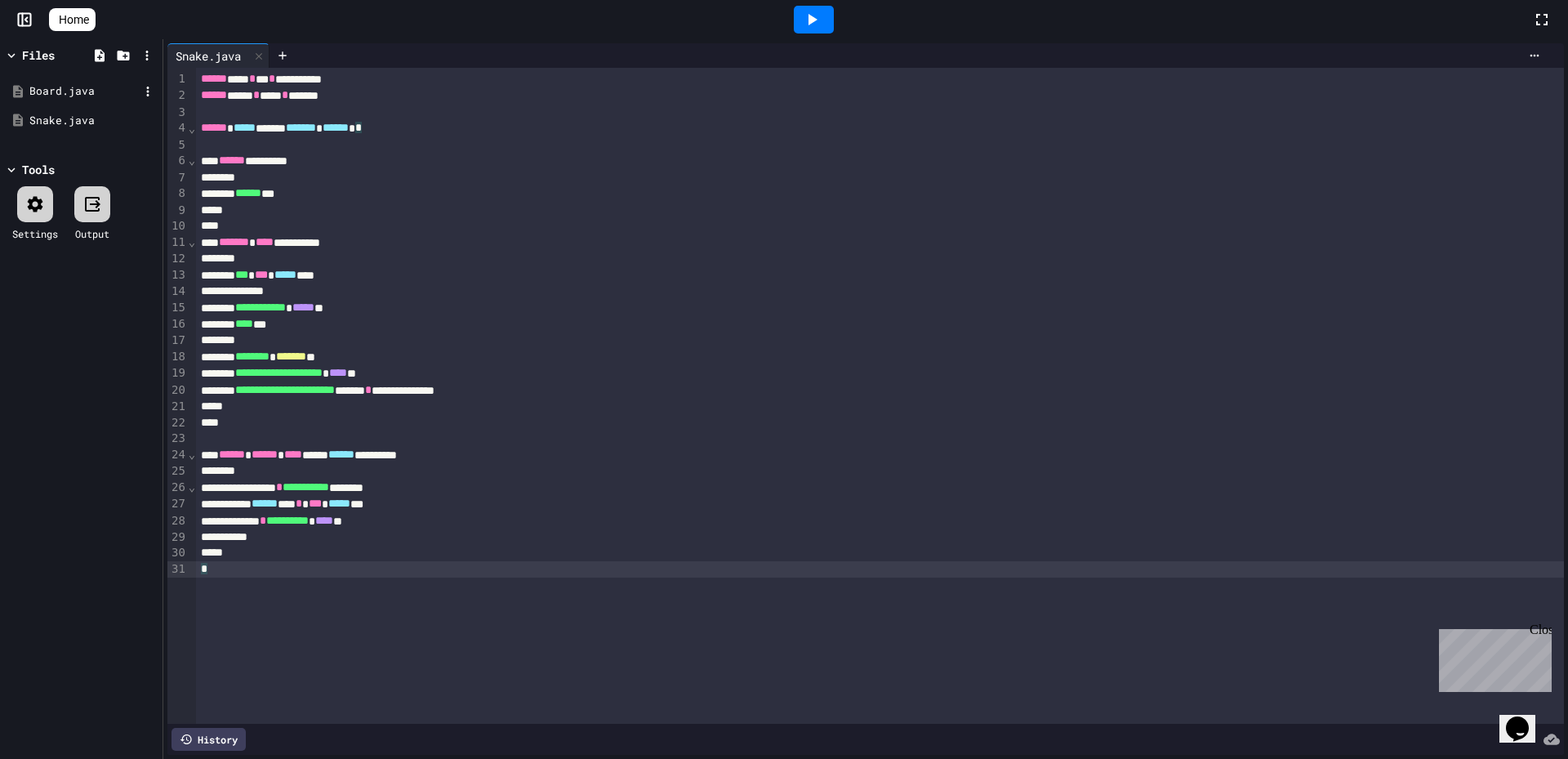
click at [70, 96] on div "Board.java" at bounding box center [84, 91] width 110 height 17
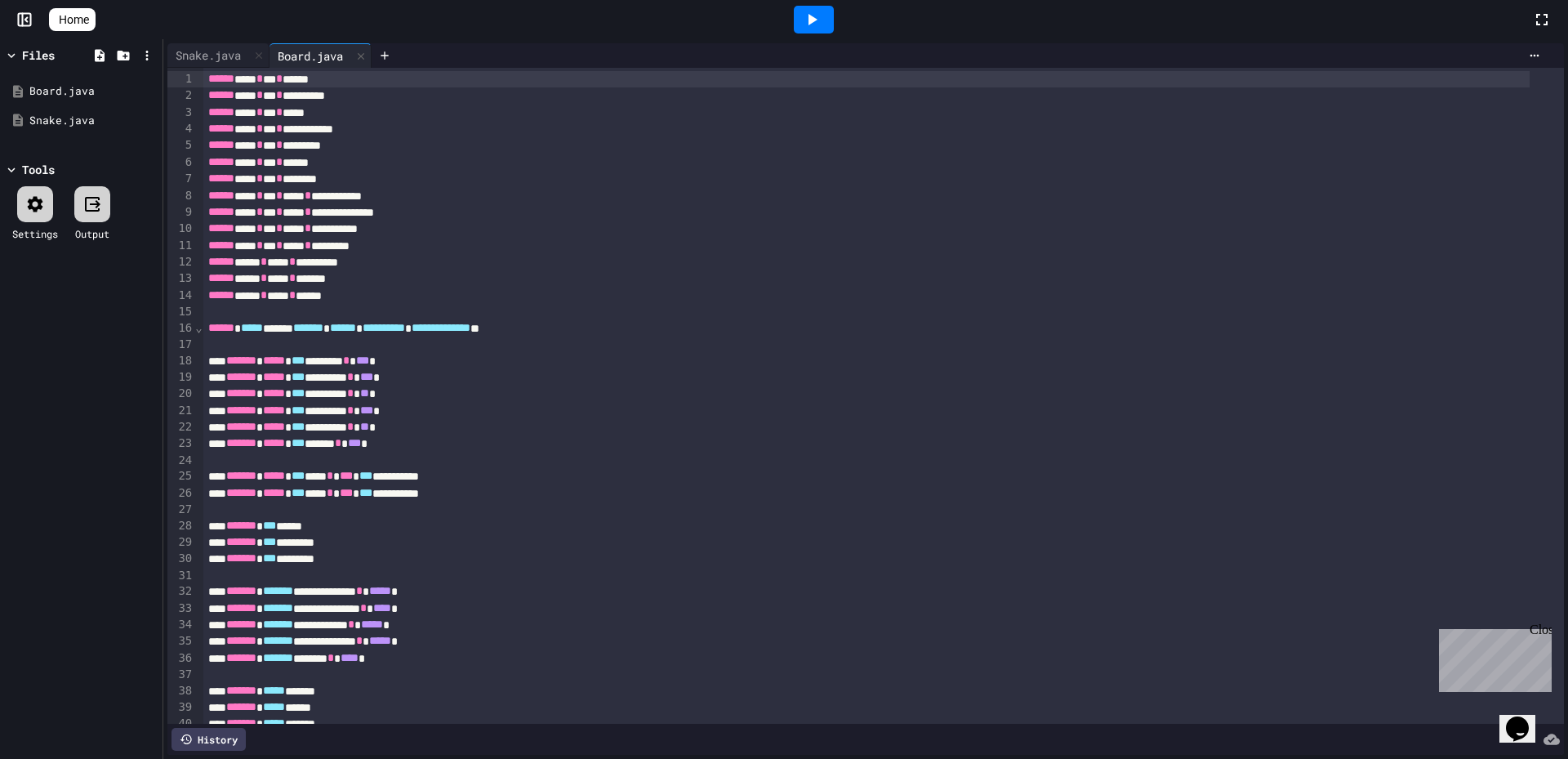
click at [821, 22] on icon at bounding box center [811, 19] width 19 height 19
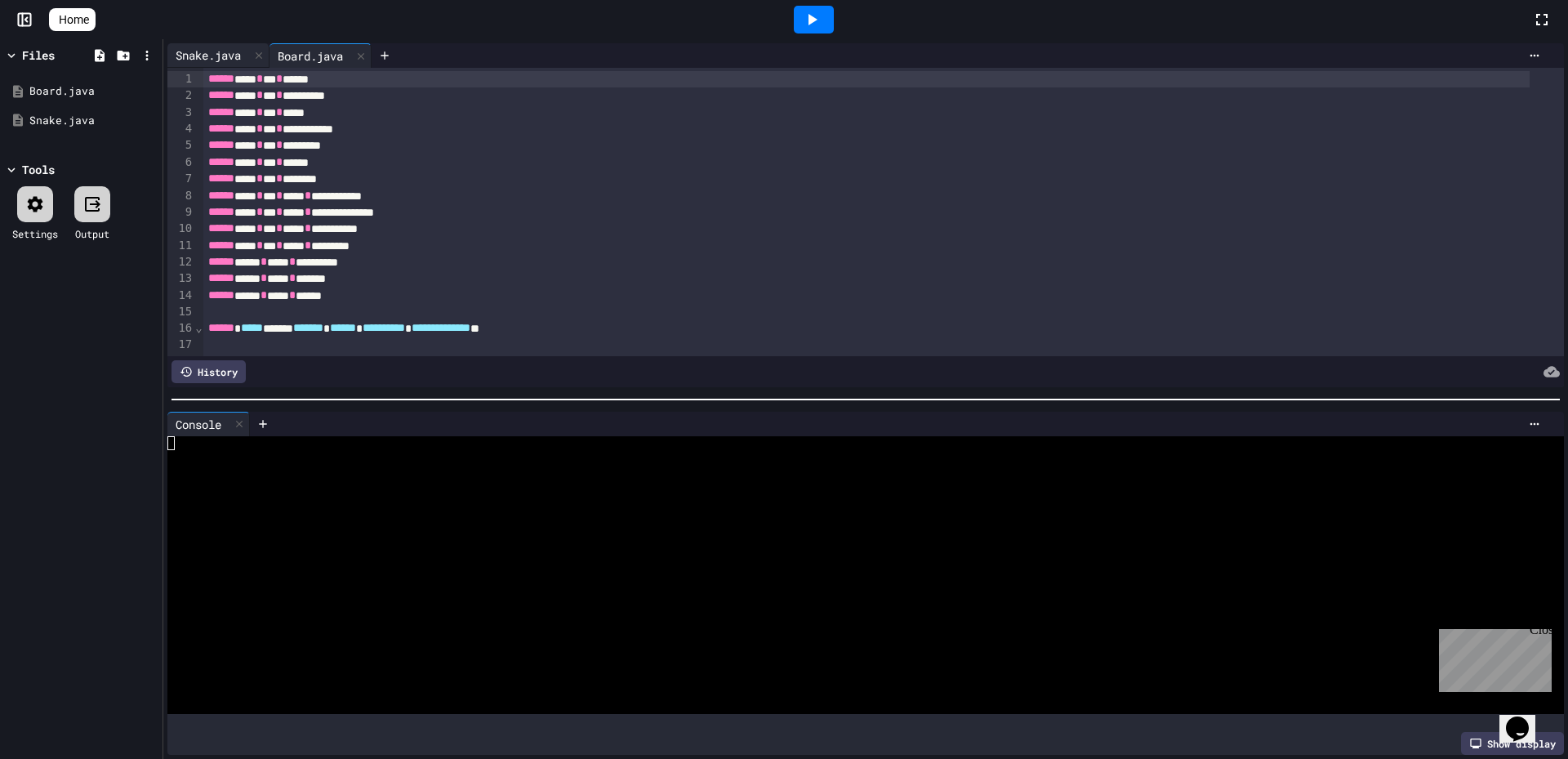
click at [192, 55] on div "Snake.java" at bounding box center [208, 54] width 81 height 18
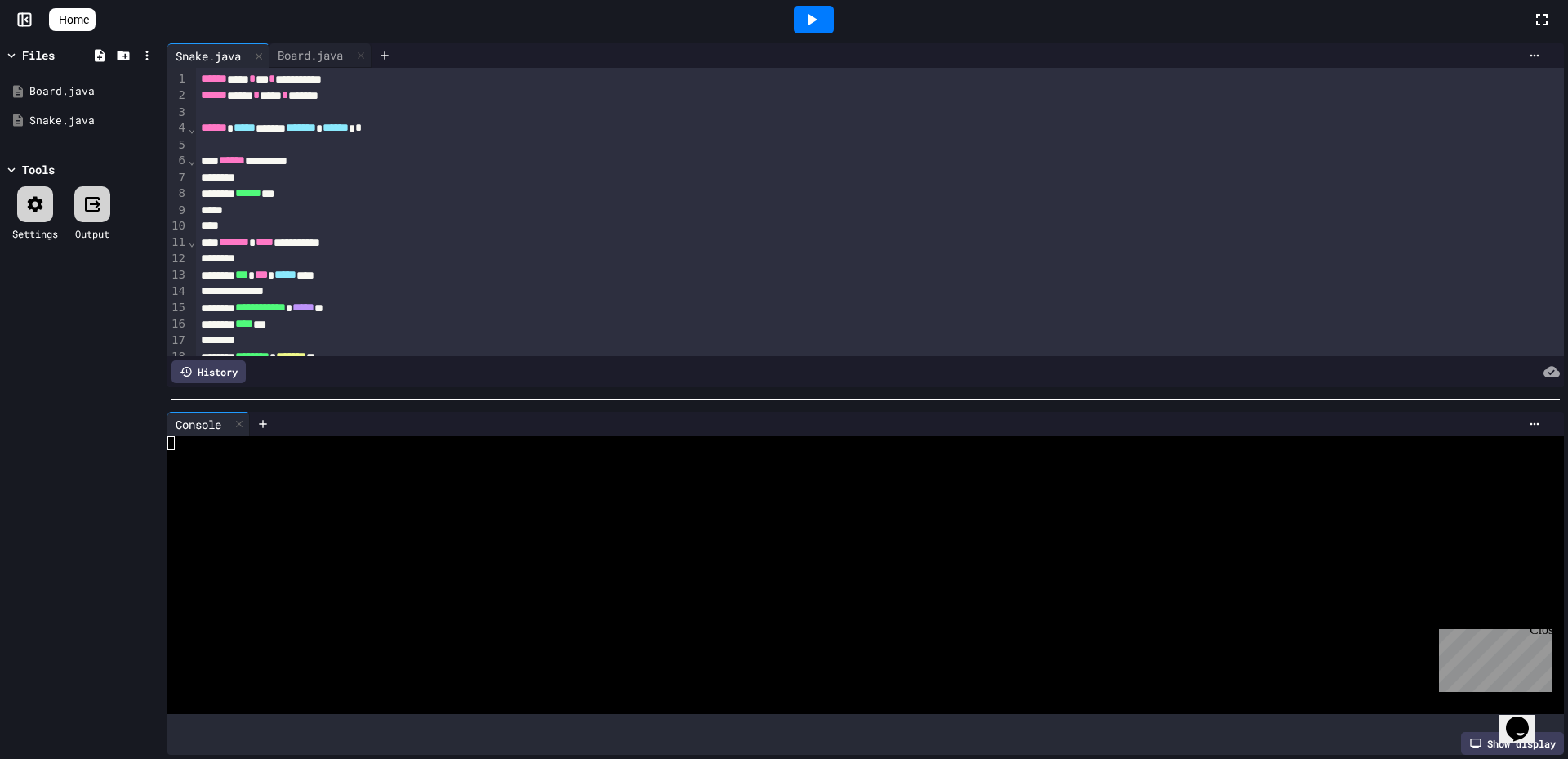
click at [818, 18] on icon at bounding box center [813, 19] width 9 height 11
click at [1545, 631] on div "Close" at bounding box center [1539, 632] width 20 height 20
click at [146, 120] on icon at bounding box center [148, 120] width 15 height 15
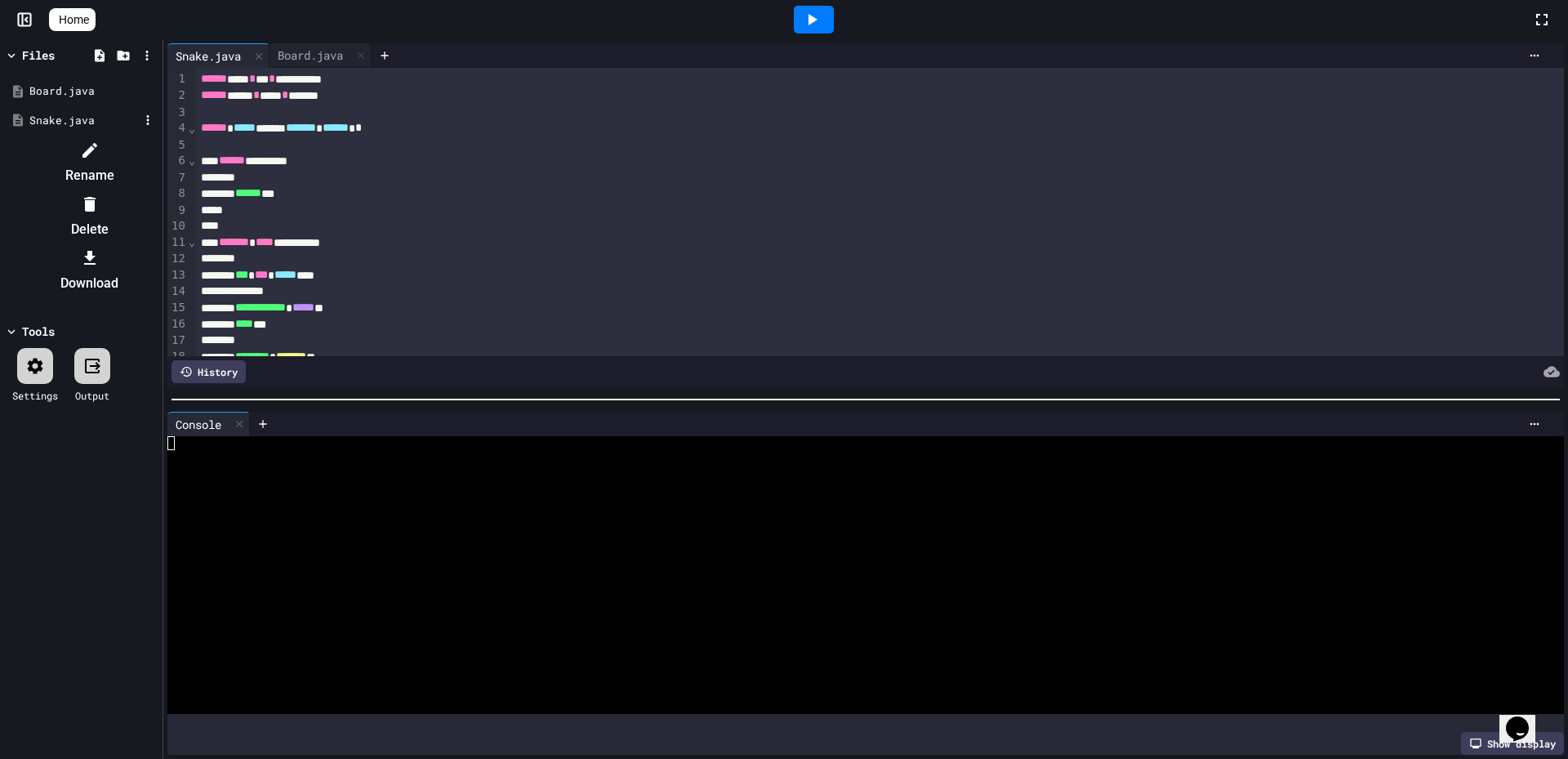
click at [159, 148] on li "Rename" at bounding box center [90, 163] width 138 height 53
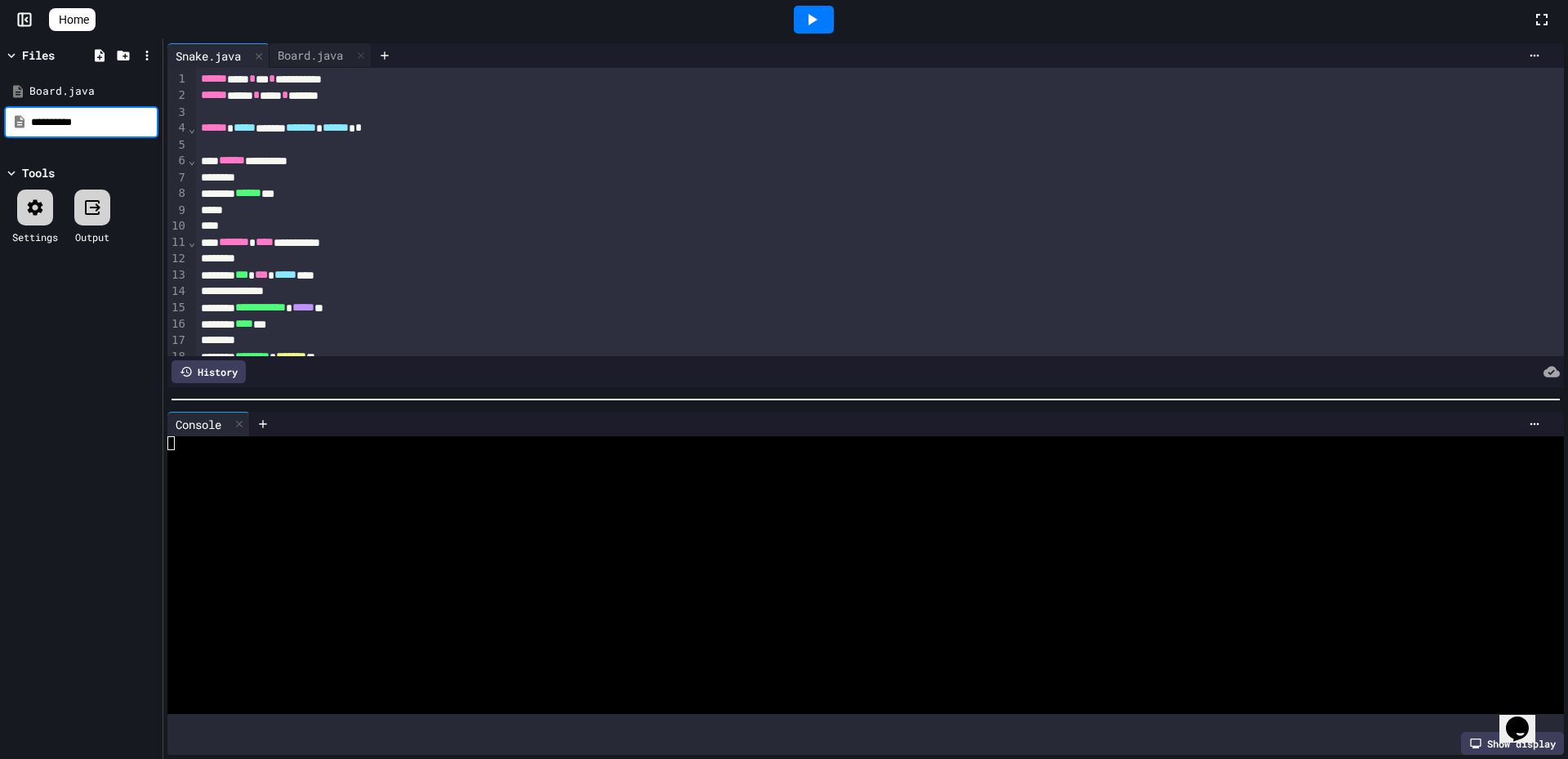
click at [57, 122] on input "**********" at bounding box center [93, 123] width 124 height 17
drag, startPoint x: 62, startPoint y: 121, endPoint x: 29, endPoint y: 118, distance: 33.1
click at [29, 118] on div "**********" at bounding box center [80, 122] width 154 height 32
type input "*********"
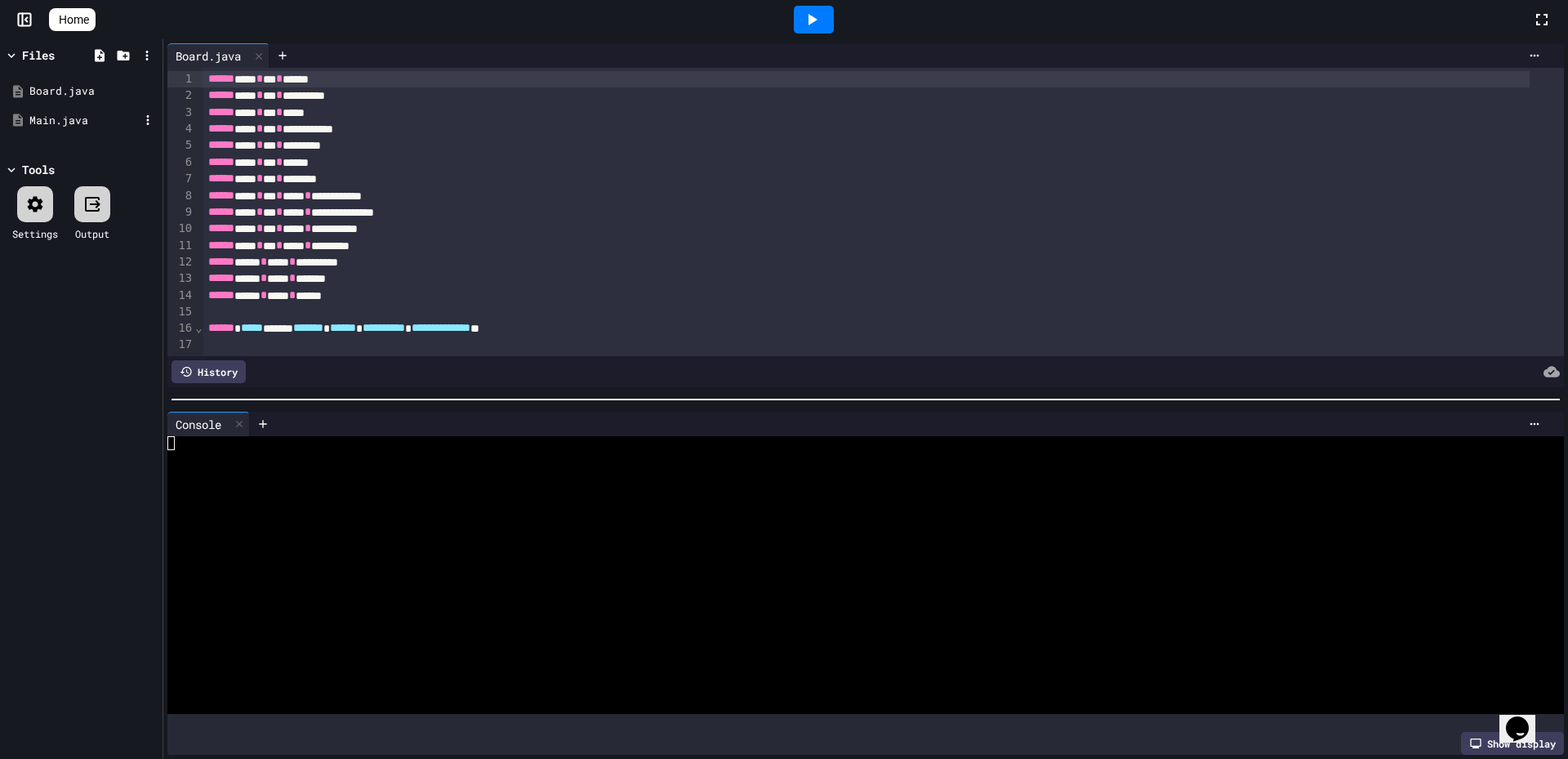
click at [29, 117] on div "Main.java" at bounding box center [80, 121] width 154 height 30
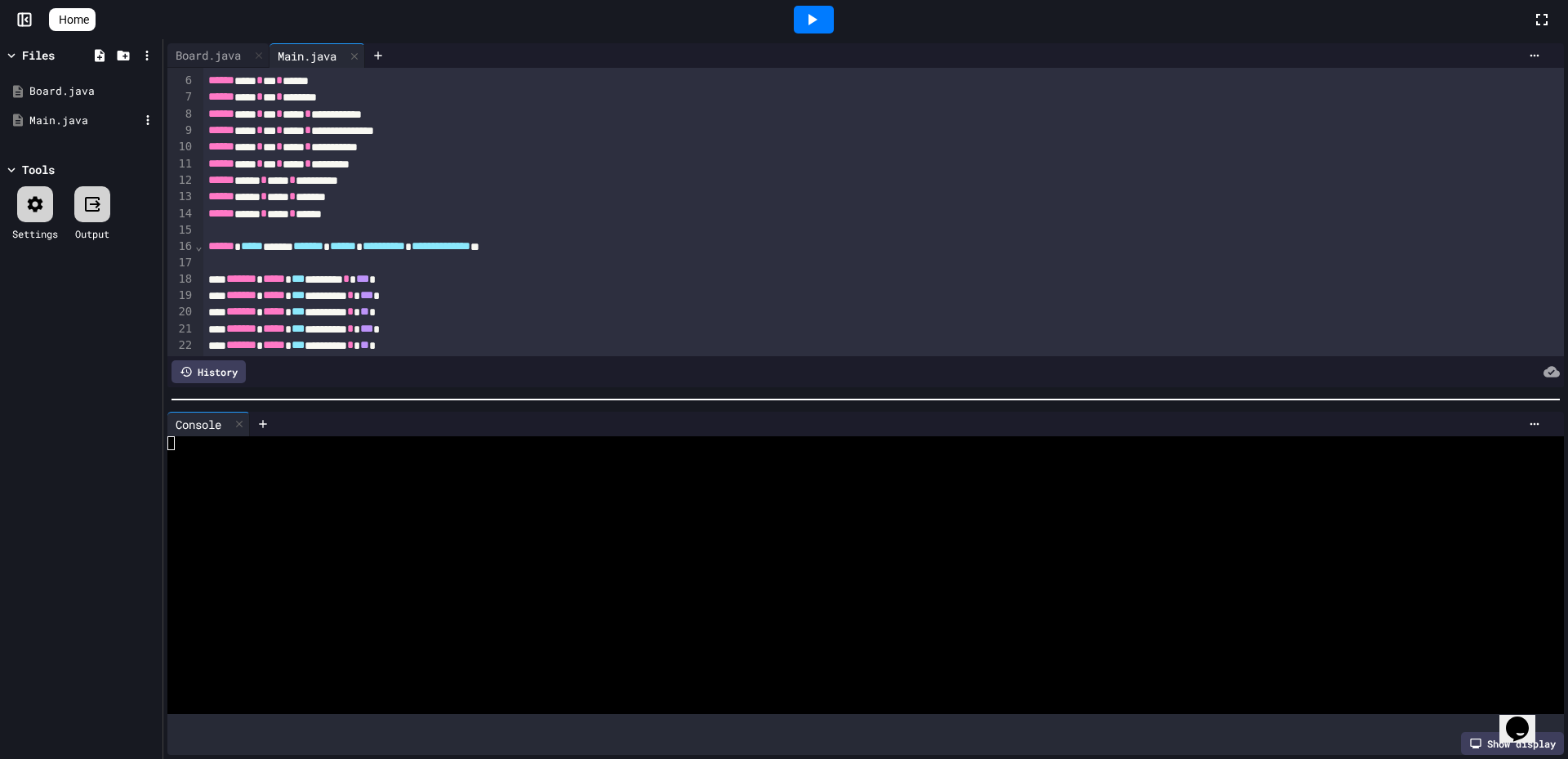
click at [78, 117] on div "Main.java" at bounding box center [84, 121] width 110 height 17
click at [78, 88] on div "Board.java" at bounding box center [84, 91] width 110 height 17
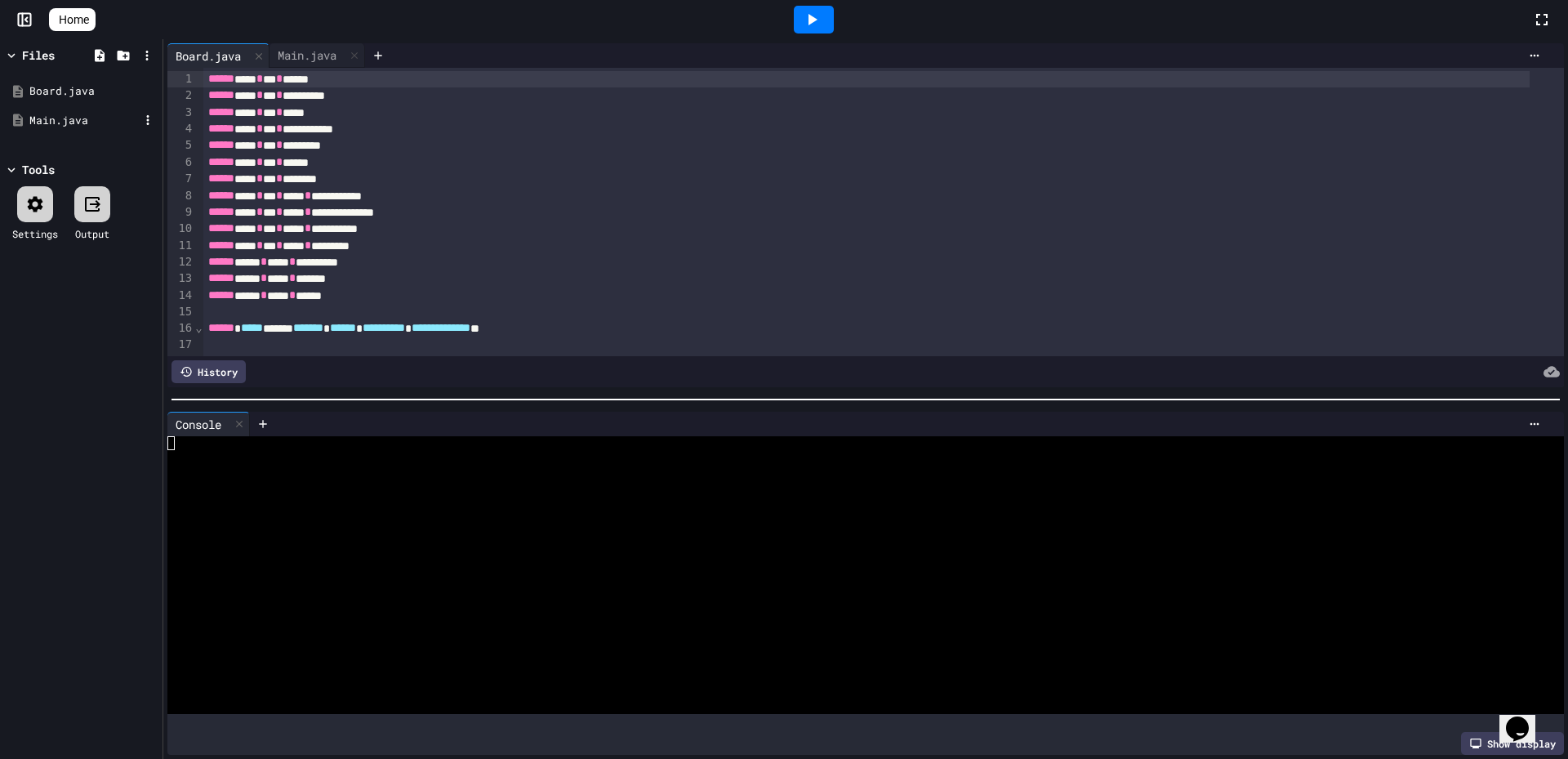
click at [78, 113] on div "Main.java" at bounding box center [84, 121] width 110 height 17
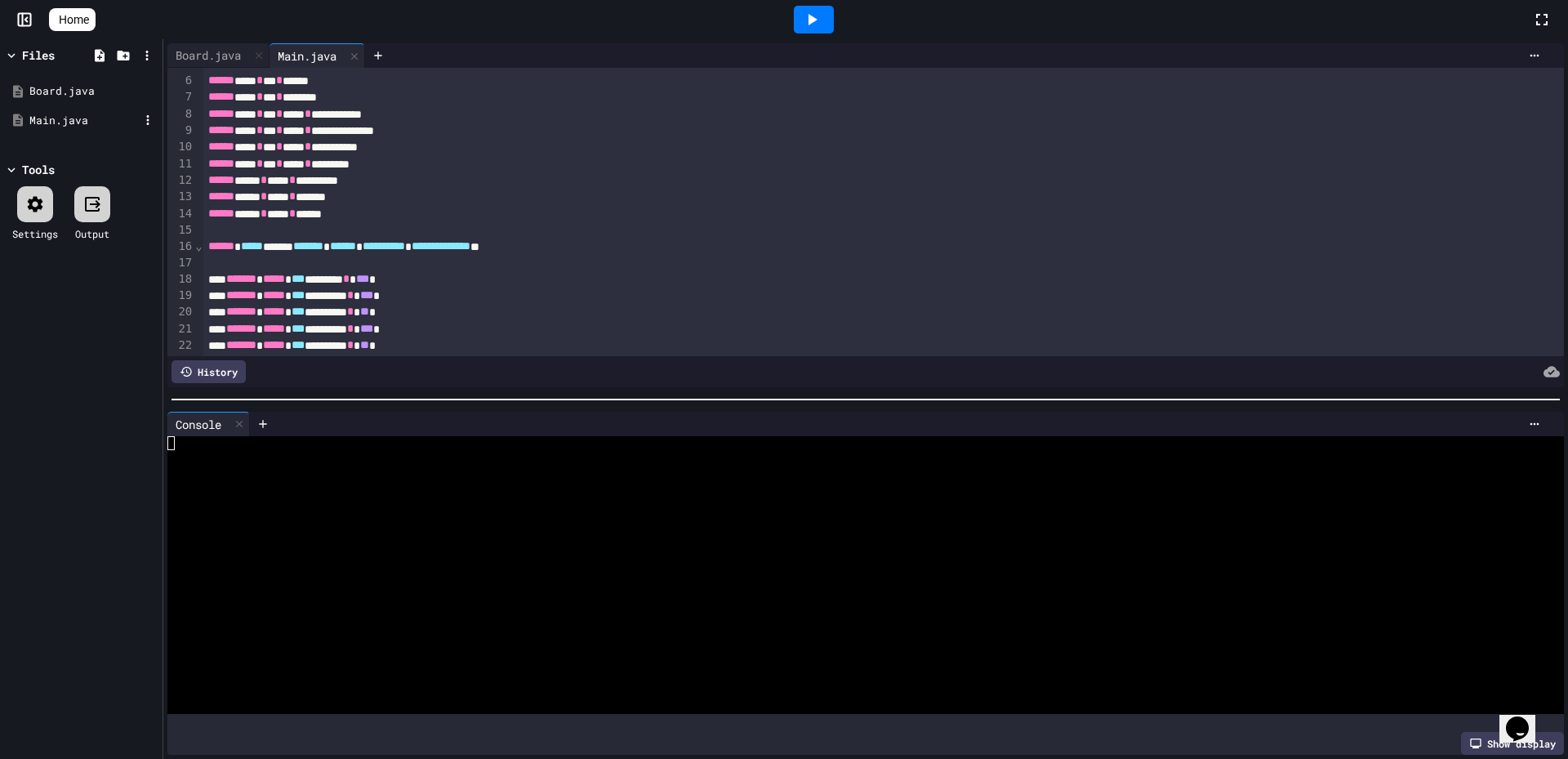
click at [77, 118] on div "Main.java" at bounding box center [84, 121] width 110 height 17
click at [366, 146] on div "**********" at bounding box center [866, 147] width 1326 height 17
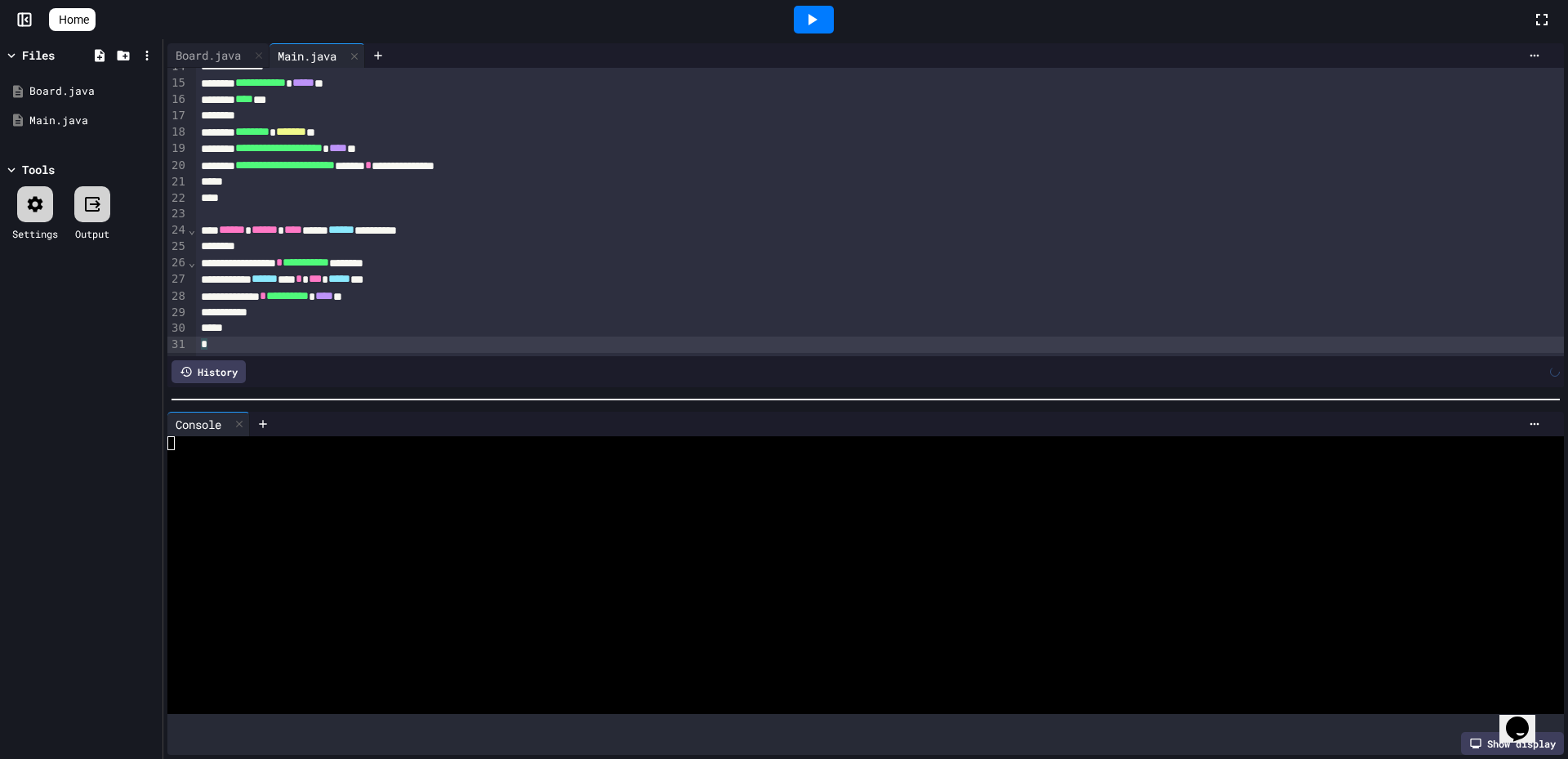
scroll to position [0, 0]
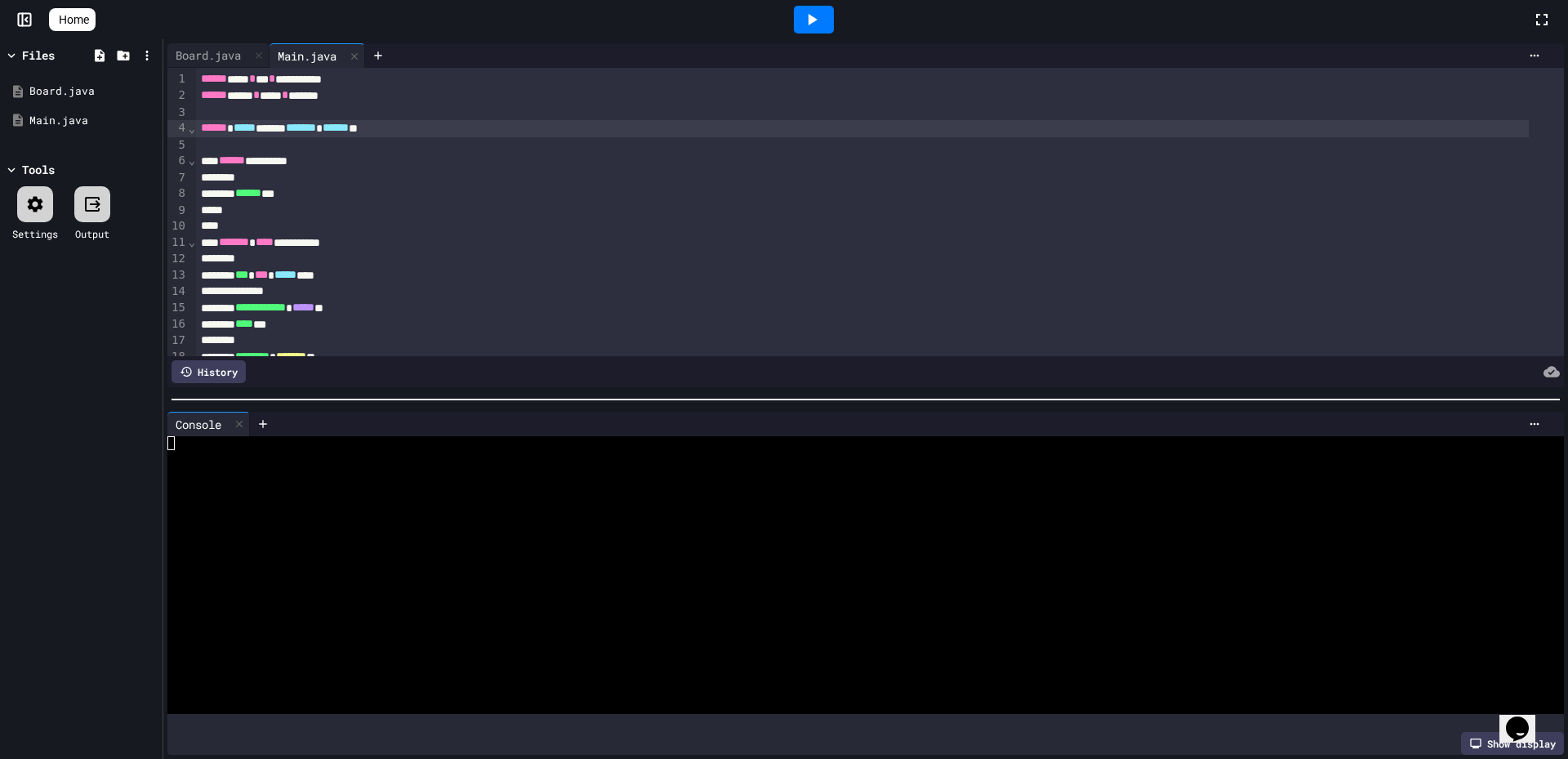
click at [296, 131] on div "****** ***** ***** ******* ****** *" at bounding box center [862, 128] width 1333 height 17
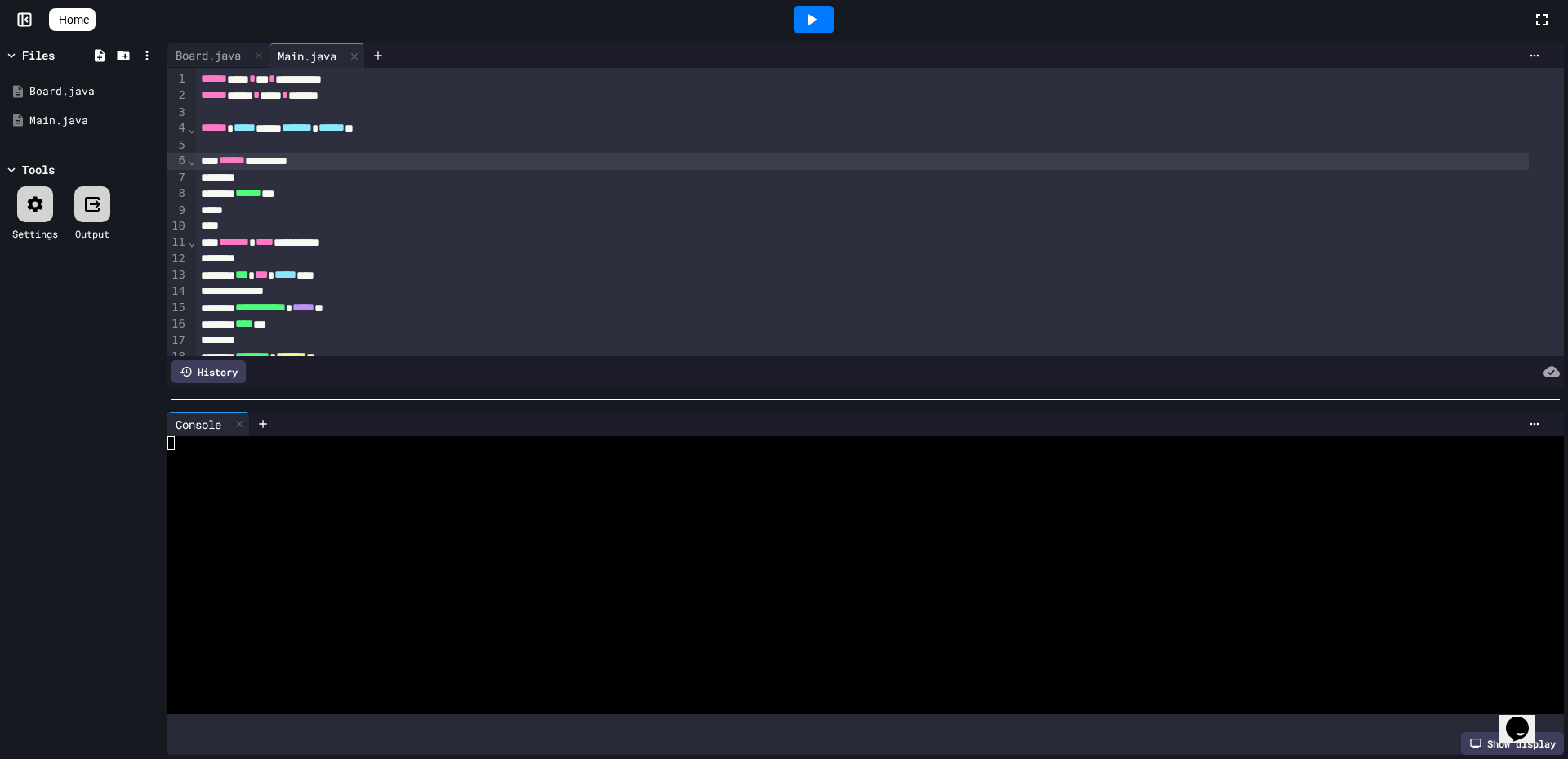
click at [286, 156] on div "****** *********" at bounding box center [862, 161] width 1333 height 17
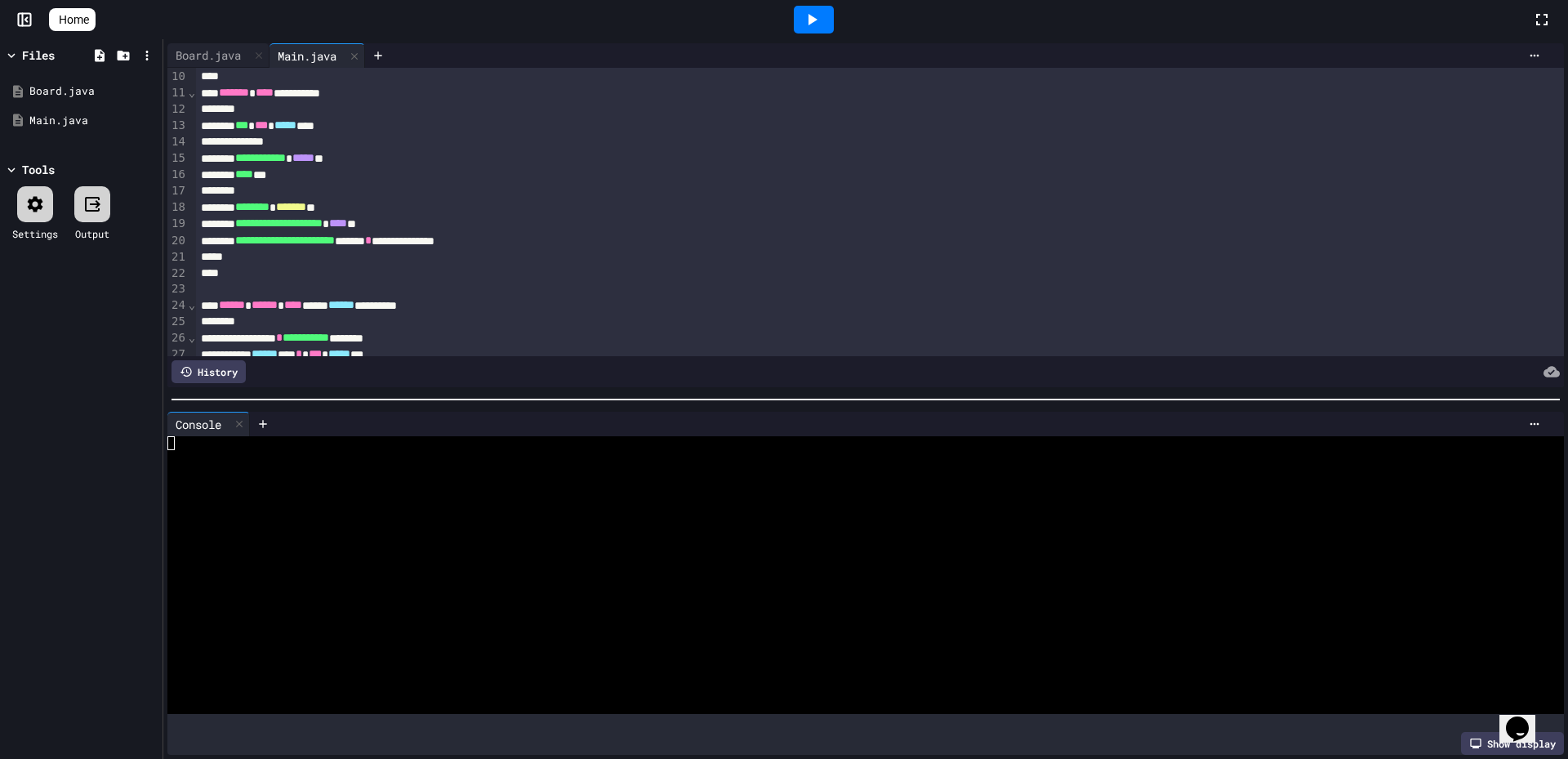
scroll to position [244, 0]
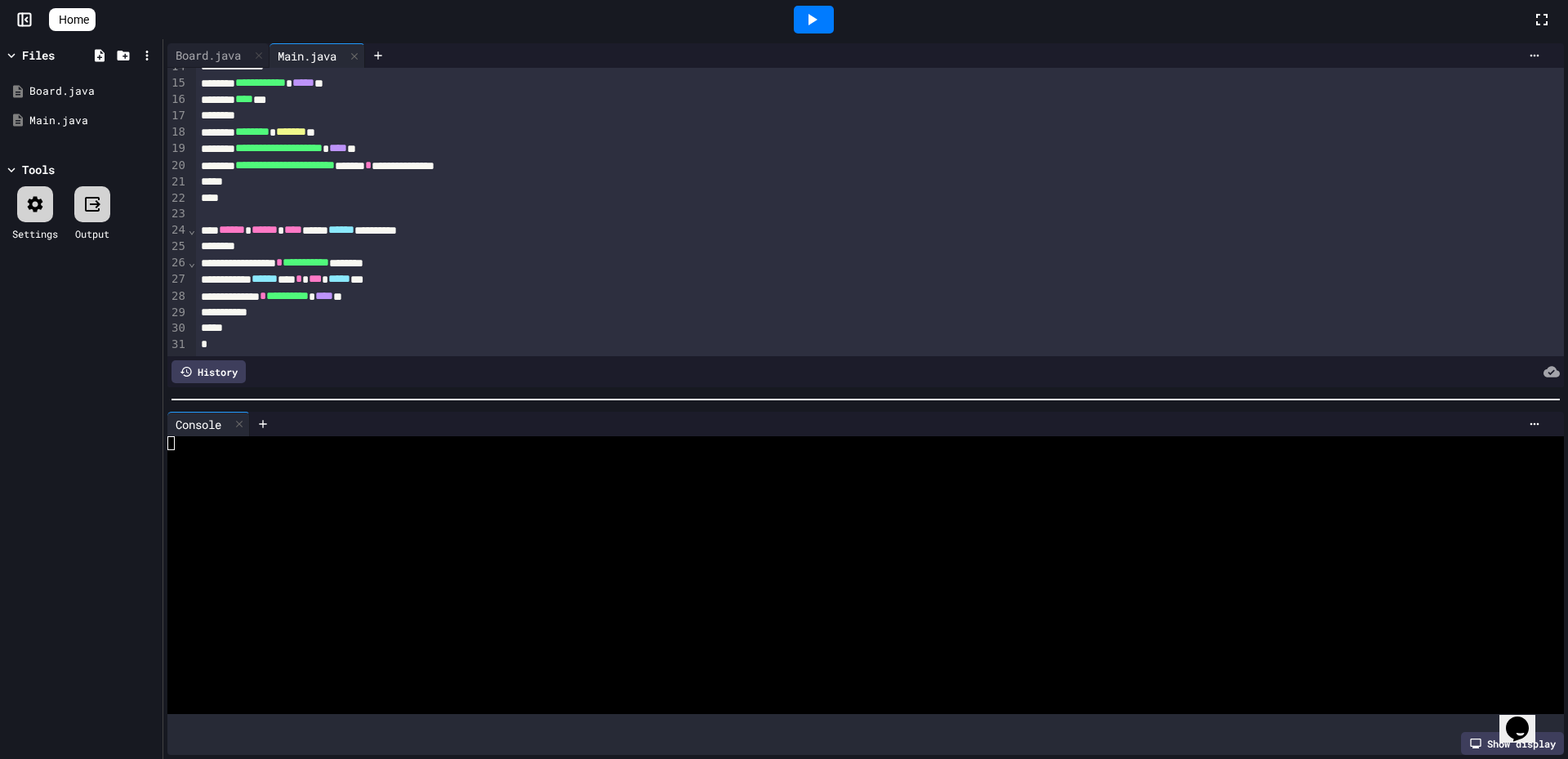
click at [351, 272] on span "*****" at bounding box center [340, 278] width 22 height 11
click at [351, 273] on span "*****" at bounding box center [340, 279] width 22 height 11
click at [832, 26] on div at bounding box center [813, 19] width 40 height 28
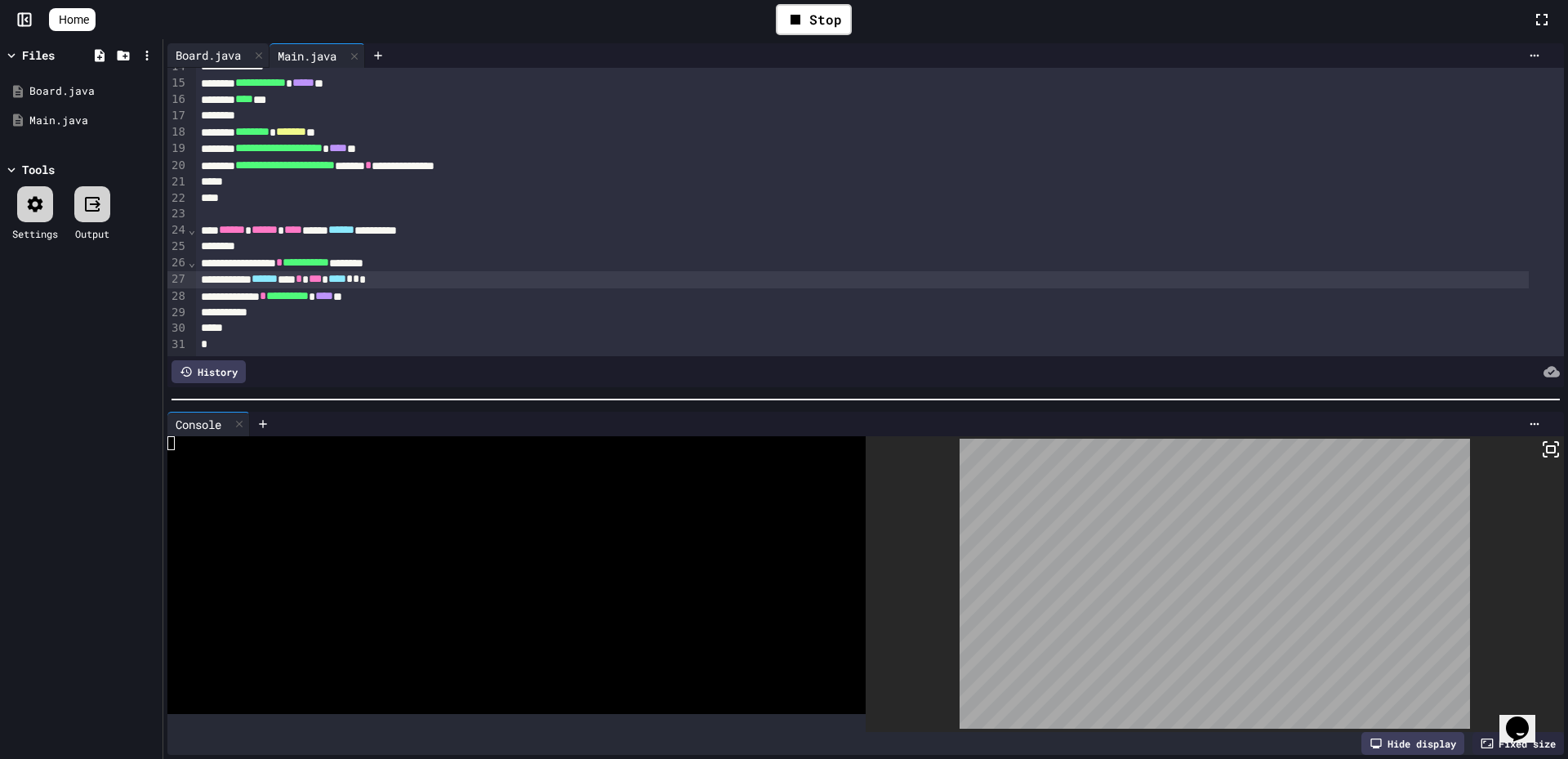
click at [187, 51] on div "Board.java" at bounding box center [208, 54] width 81 height 18
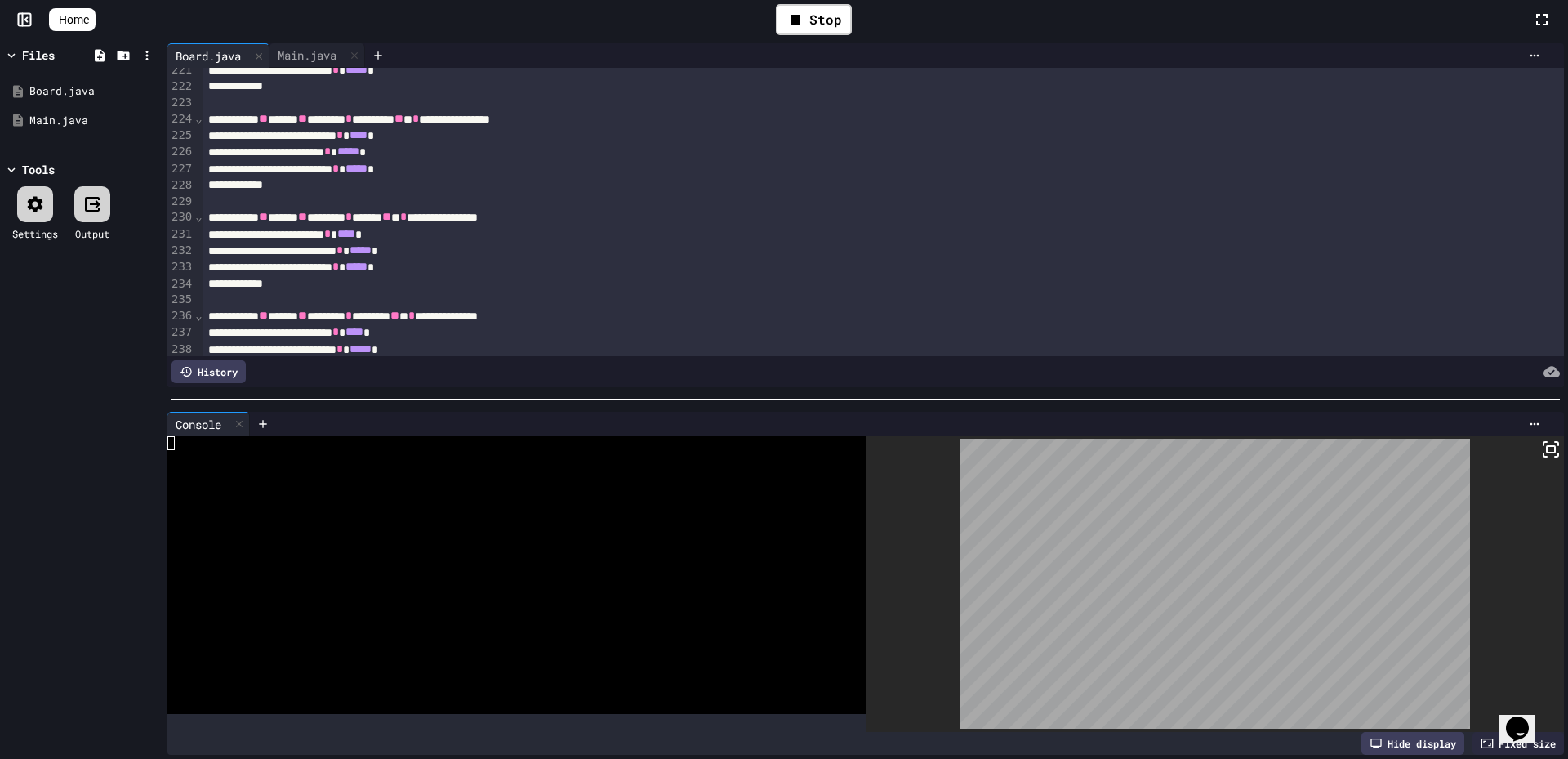
scroll to position [3387, 0]
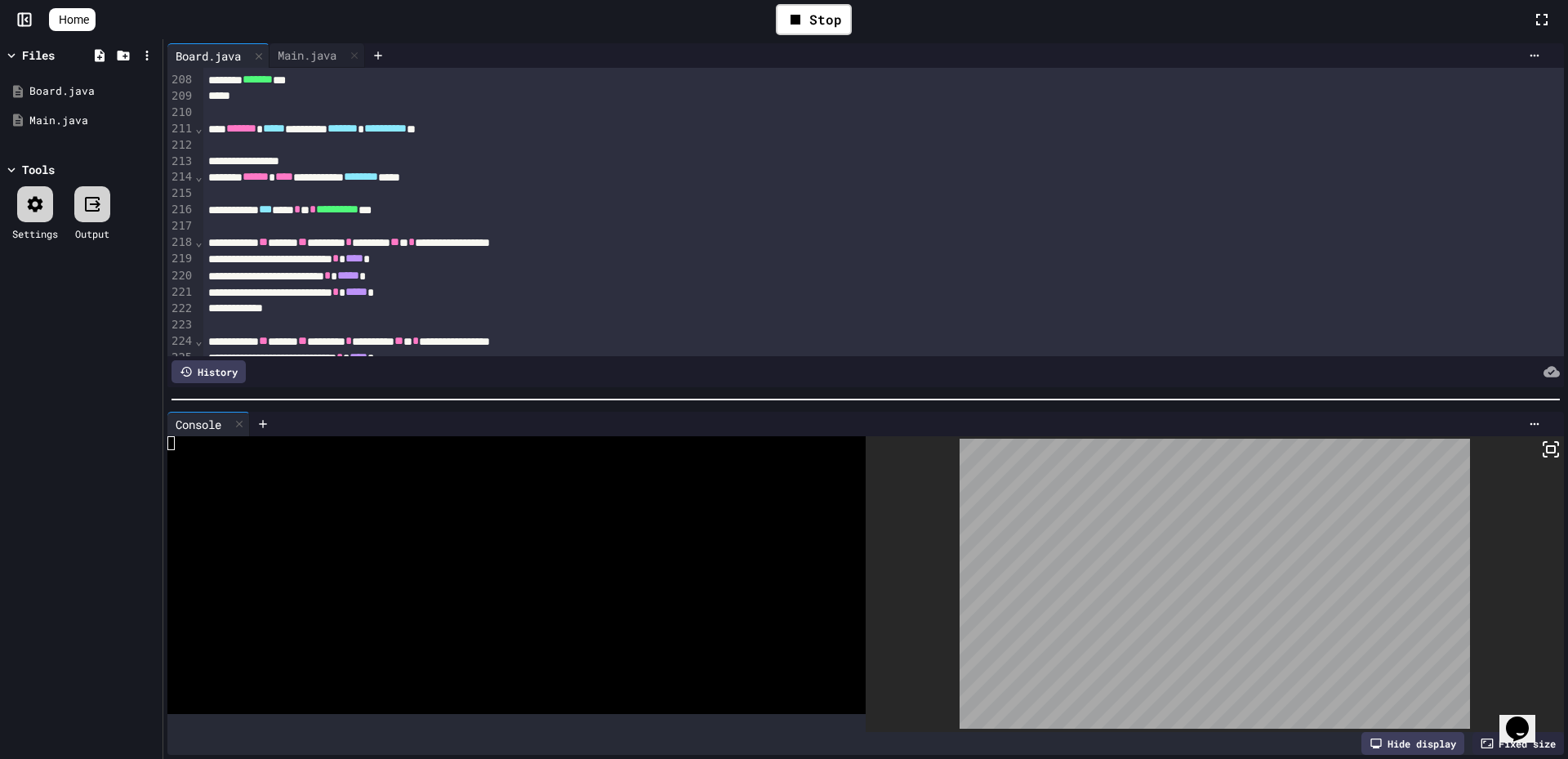
click at [1547, 446] on rect at bounding box center [1550, 449] width 8 height 6
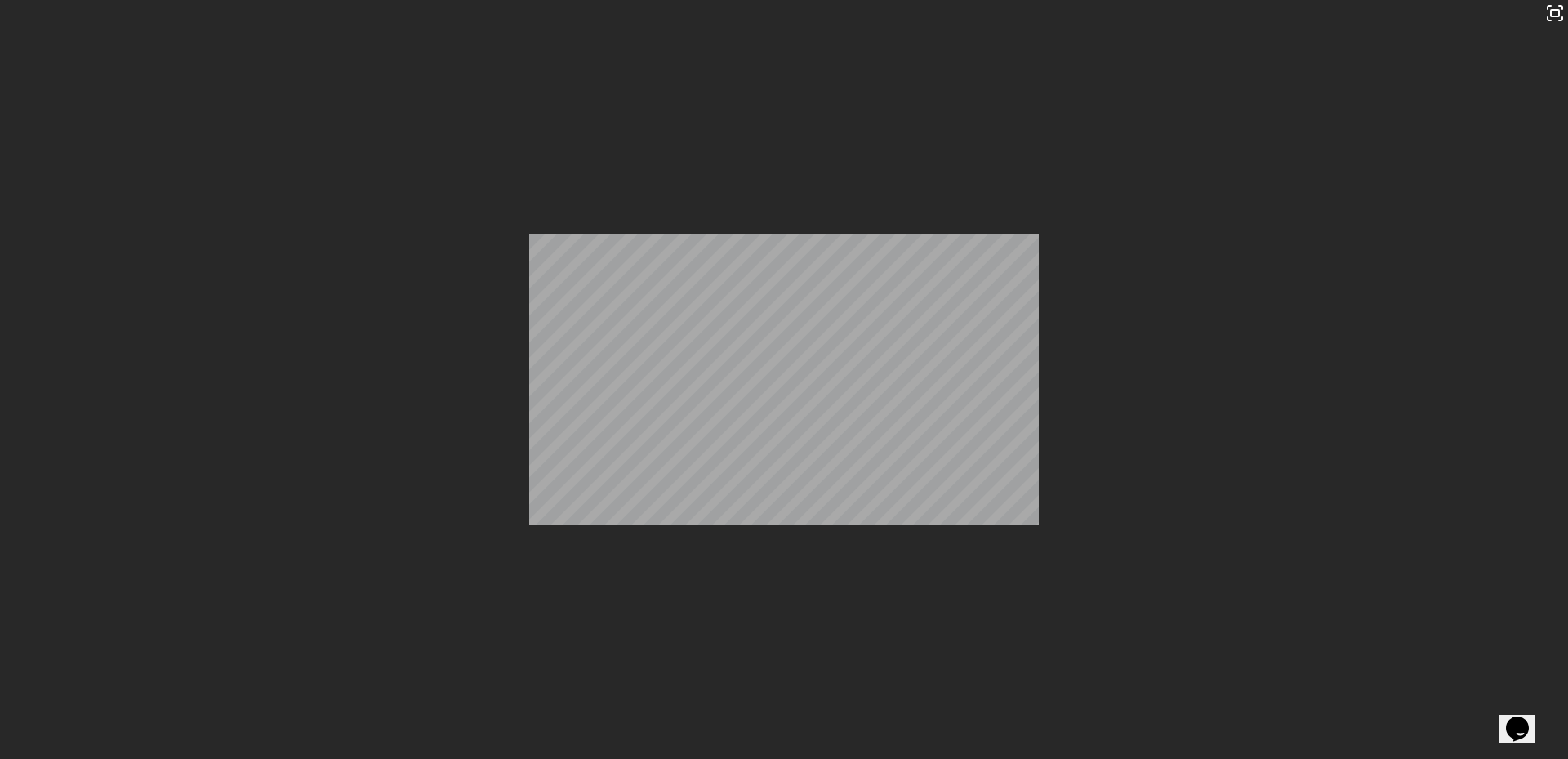
click at [831, 21] on div "Stop" at bounding box center [813, 19] width 76 height 31
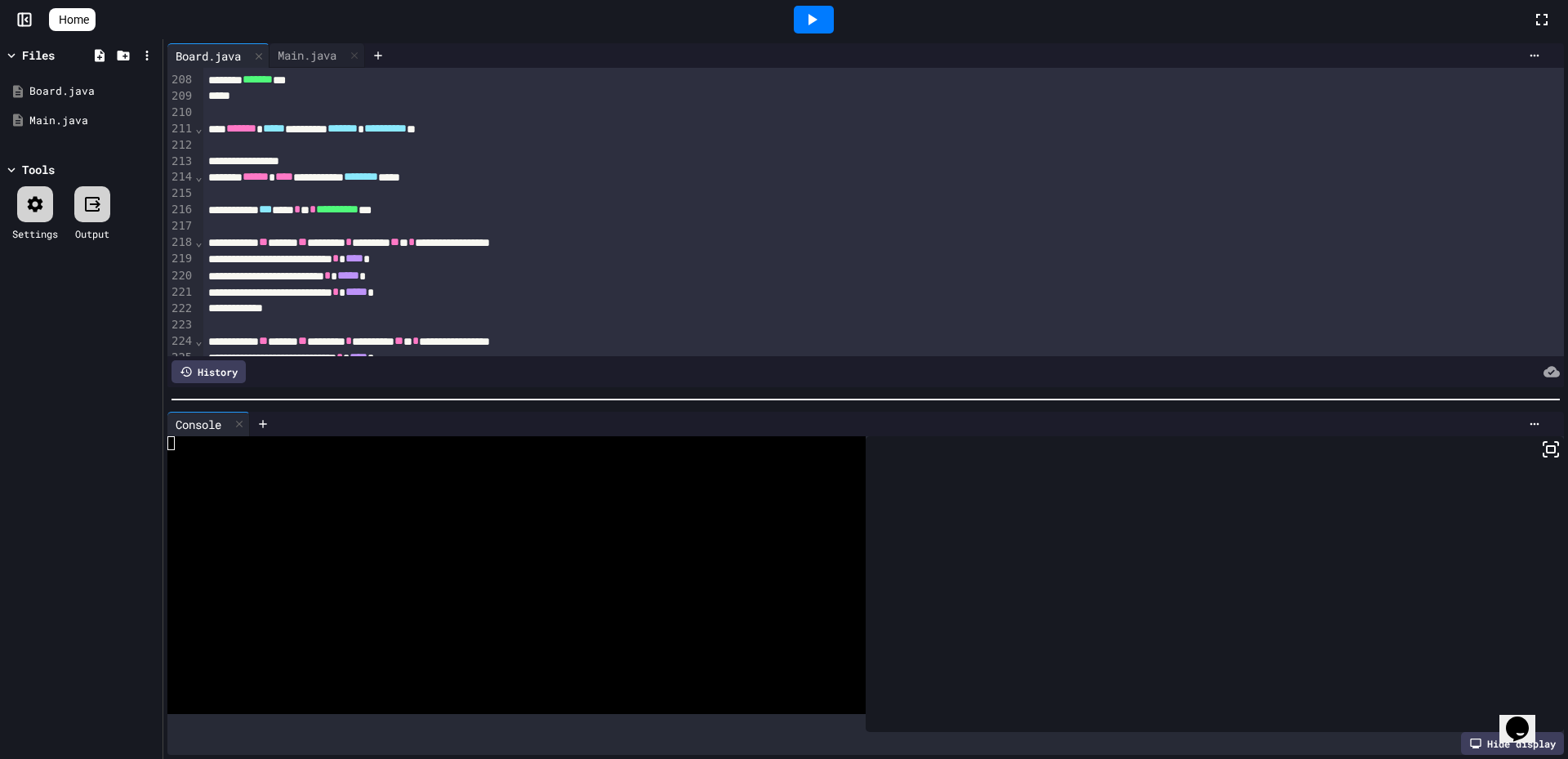
click at [819, 24] on icon at bounding box center [811, 19] width 19 height 19
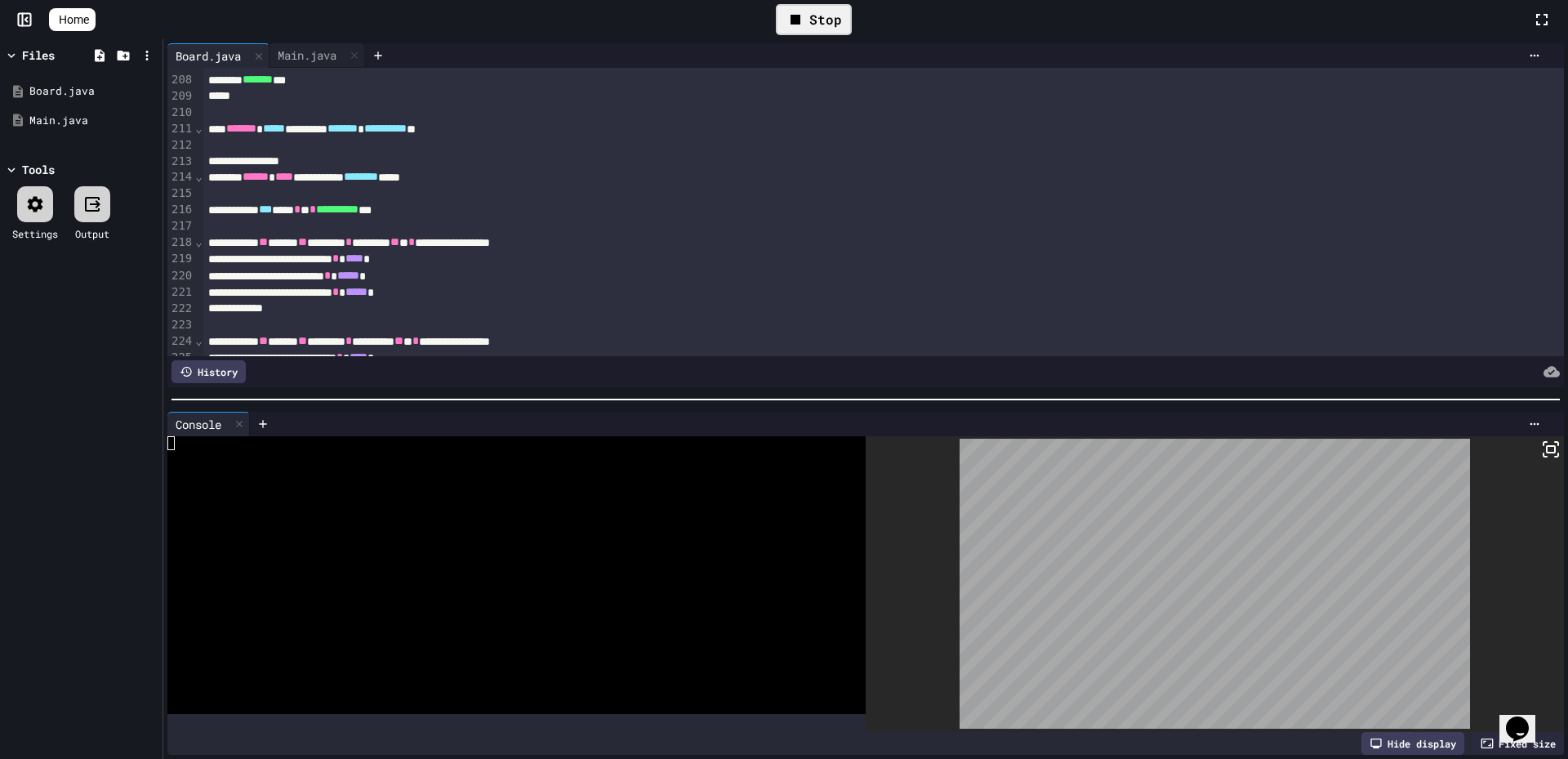
click at [1547, 446] on rect at bounding box center [1550, 449] width 8 height 6
click at [842, 18] on div "Stop" at bounding box center [813, 19] width 76 height 31
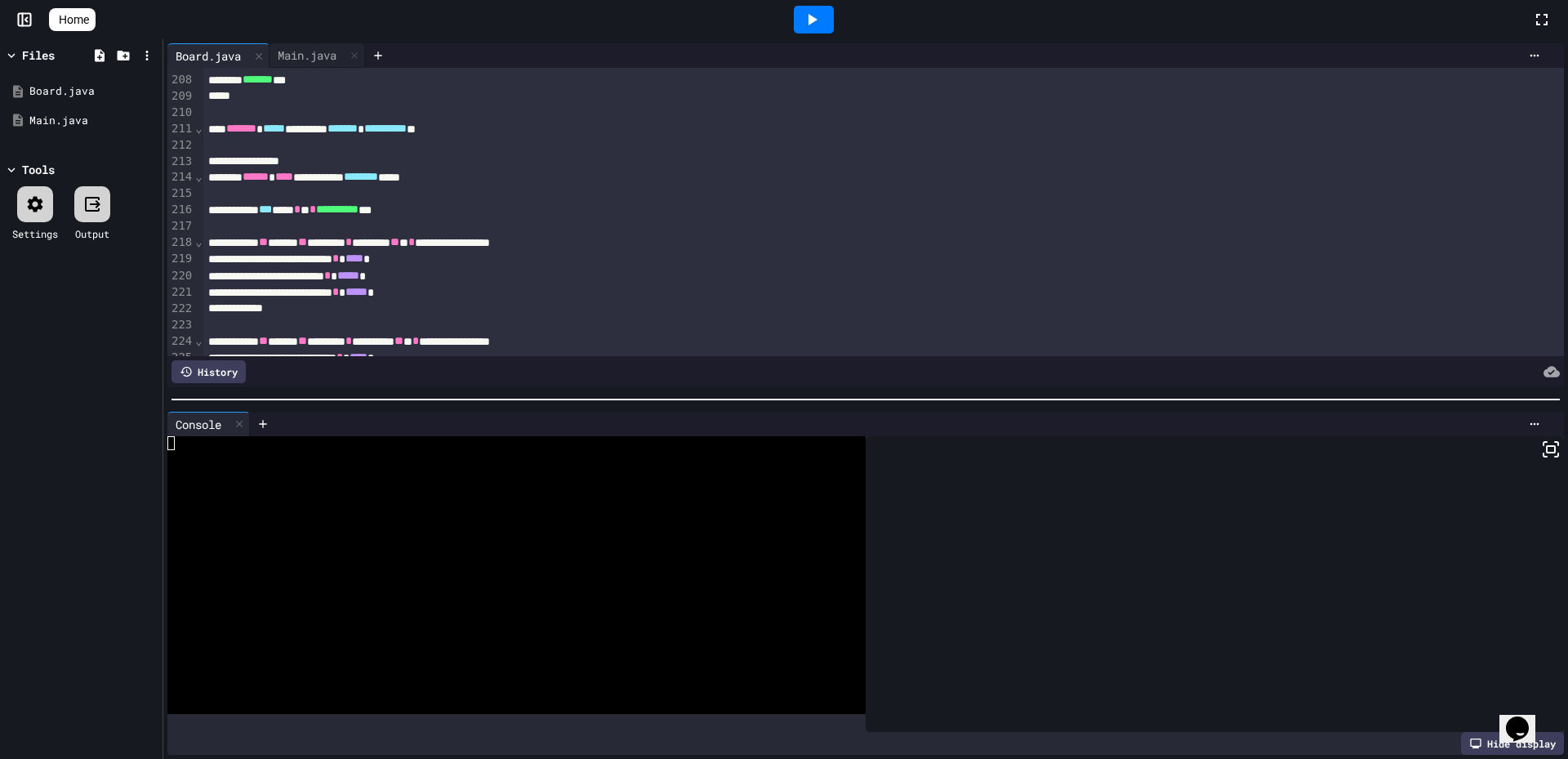
click at [842, 18] on div at bounding box center [813, 19] width 56 height 44
click at [833, 24] on div at bounding box center [813, 19] width 40 height 28
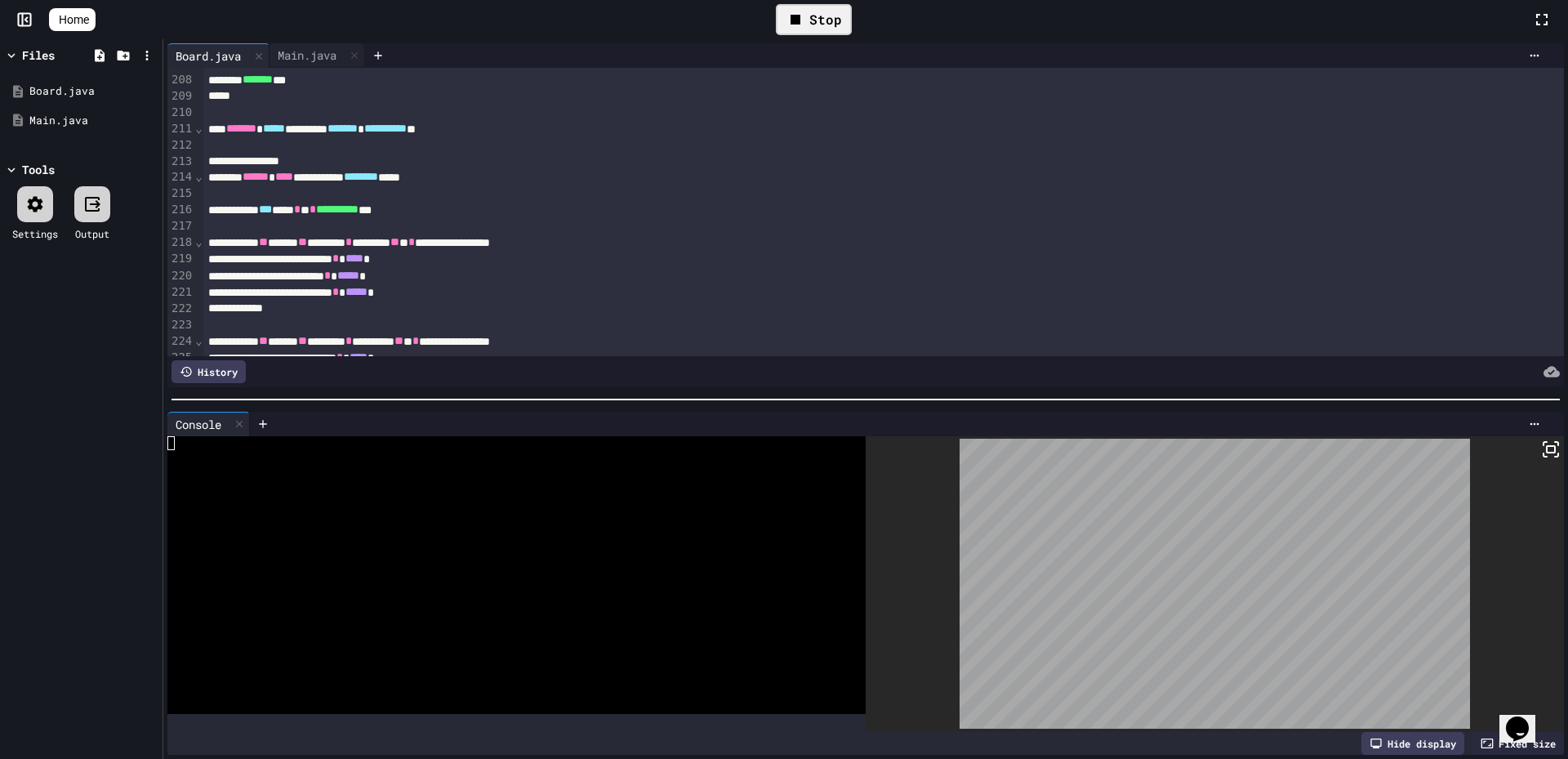
click at [839, 25] on div "Stop" at bounding box center [813, 19] width 76 height 31
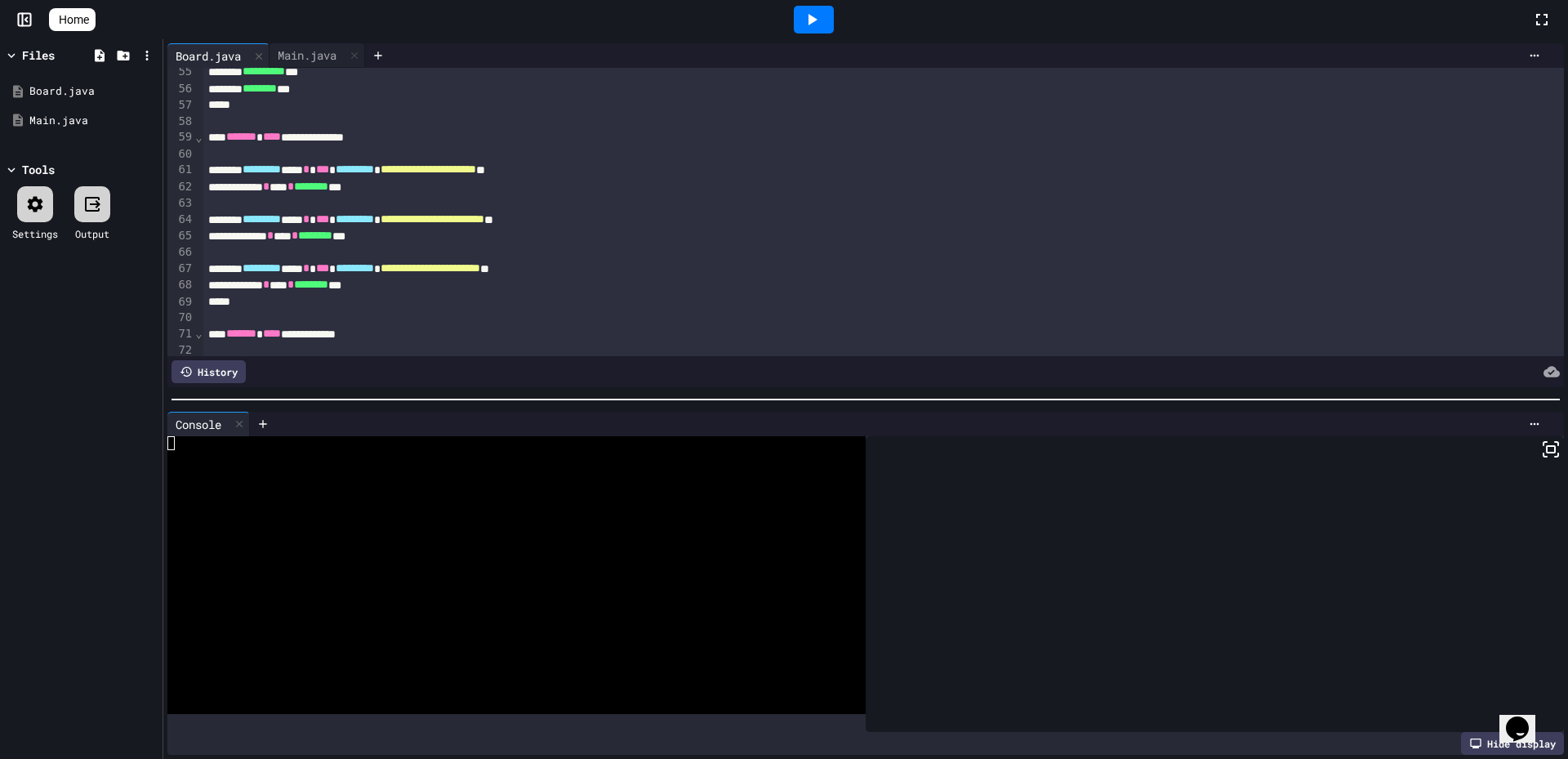
scroll to position [898, 0]
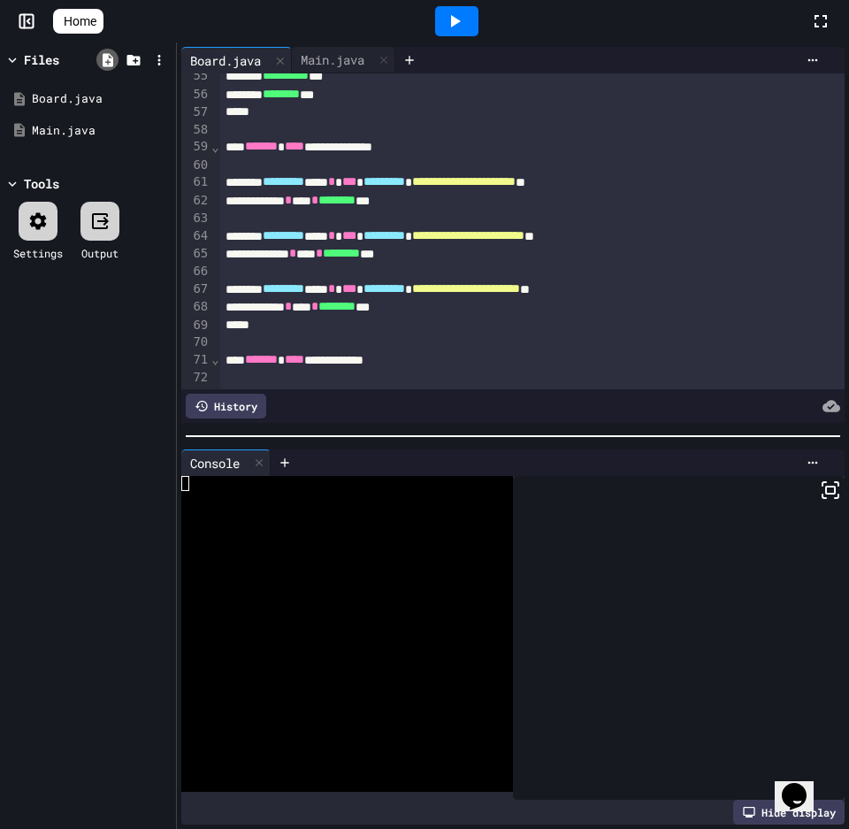
click at [111, 64] on icon at bounding box center [108, 59] width 11 height 13
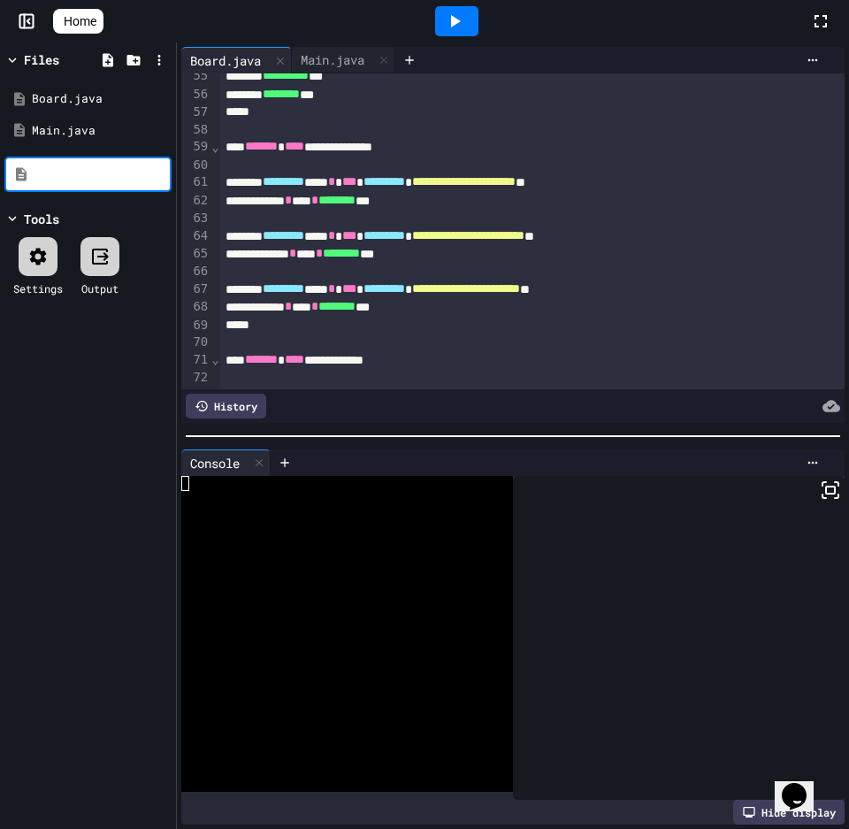
click at [129, 469] on div "Files Board.java Main.java Tools Settings Output" at bounding box center [88, 435] width 176 height 786
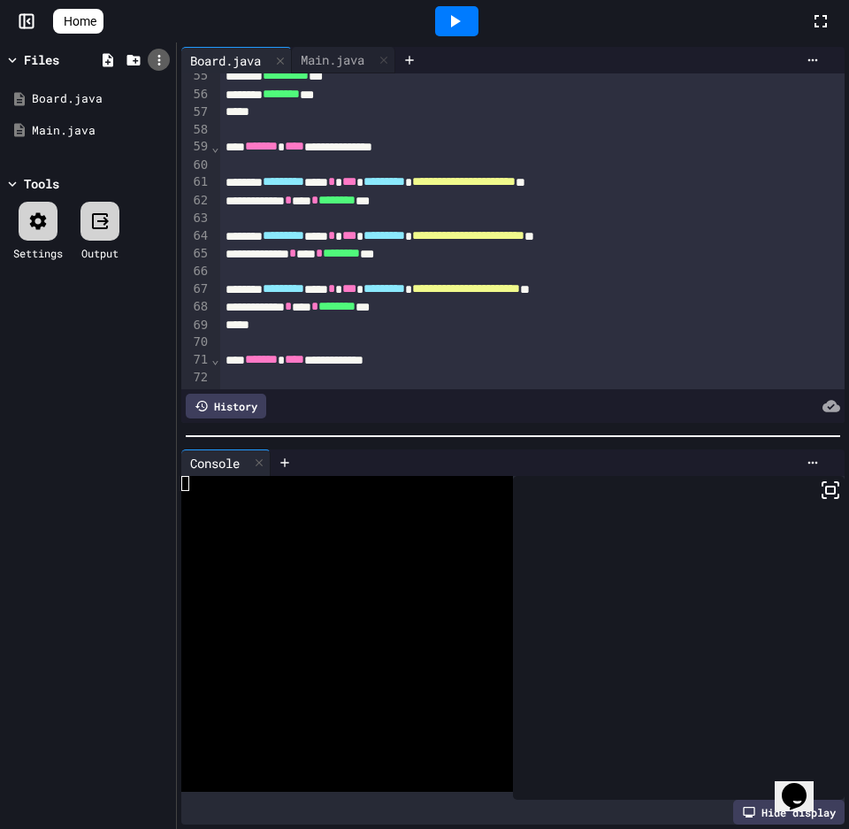
click at [160, 59] on icon at bounding box center [159, 60] width 16 height 16
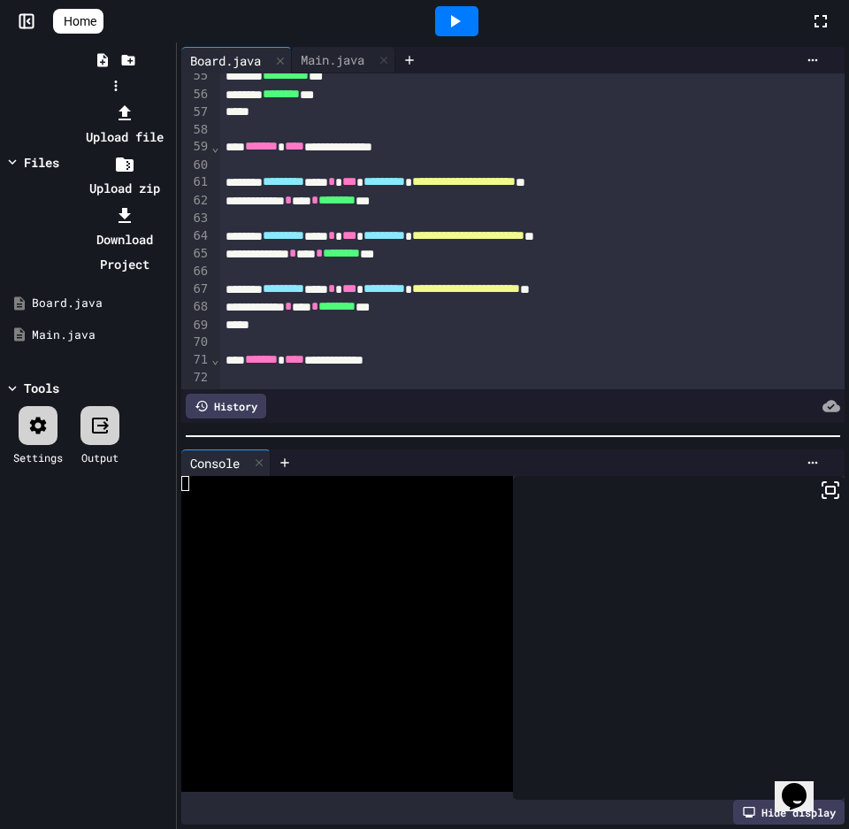
click at [135, 103] on icon at bounding box center [124, 113] width 21 height 21
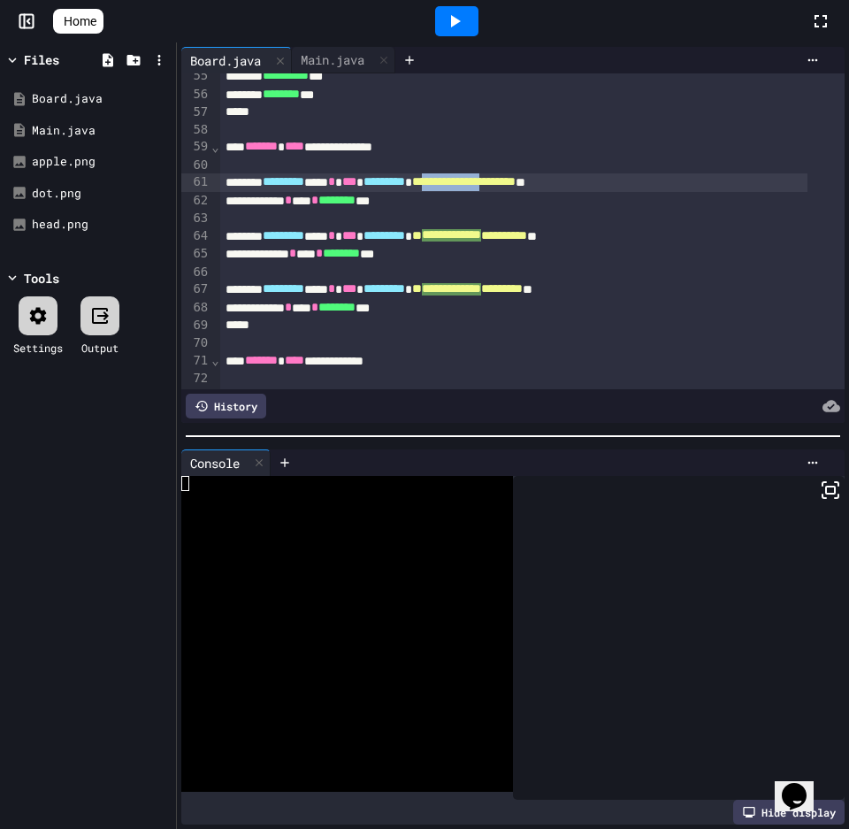
drag, startPoint x: 586, startPoint y: 188, endPoint x: 492, endPoint y: 180, distance: 94.0
click at [492, 180] on span "**********" at bounding box center [464, 181] width 104 height 12
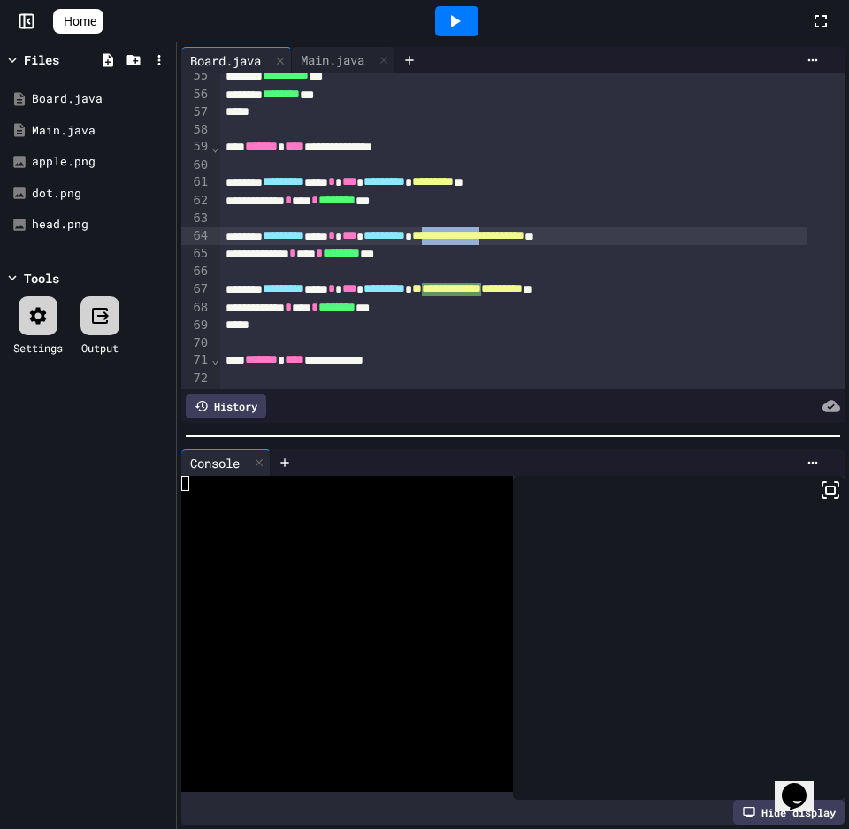
drag, startPoint x: 587, startPoint y: 234, endPoint x: 492, endPoint y: 237, distance: 94.7
click at [492, 237] on span "**********" at bounding box center [468, 235] width 112 height 12
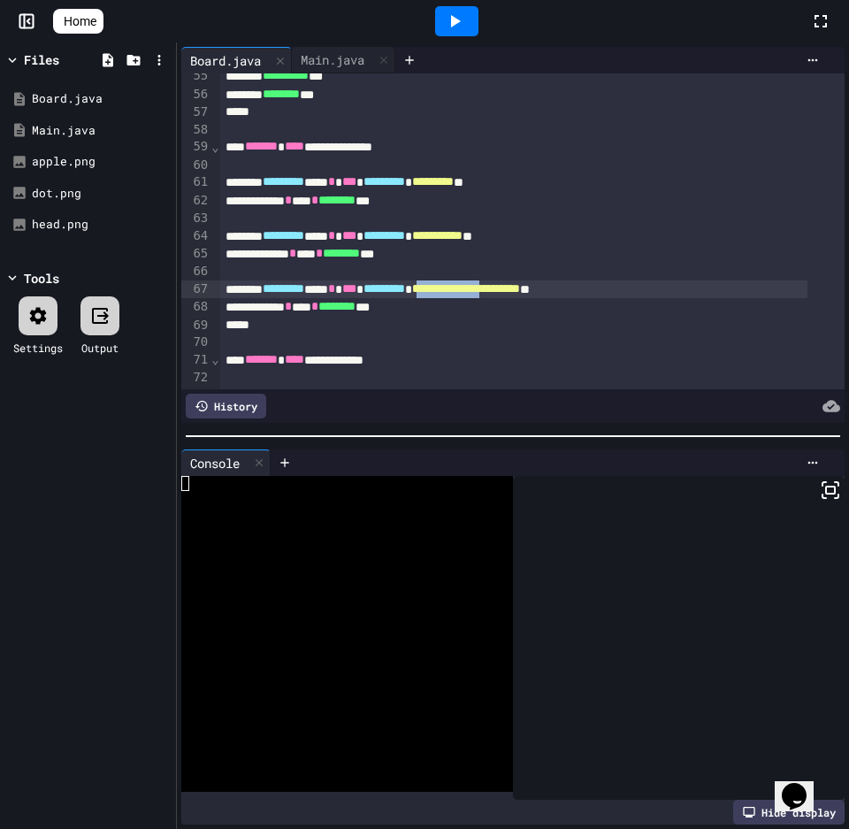
drag, startPoint x: 582, startPoint y: 289, endPoint x: 487, endPoint y: 289, distance: 94.7
click at [487, 289] on span "**********" at bounding box center [466, 288] width 108 height 12
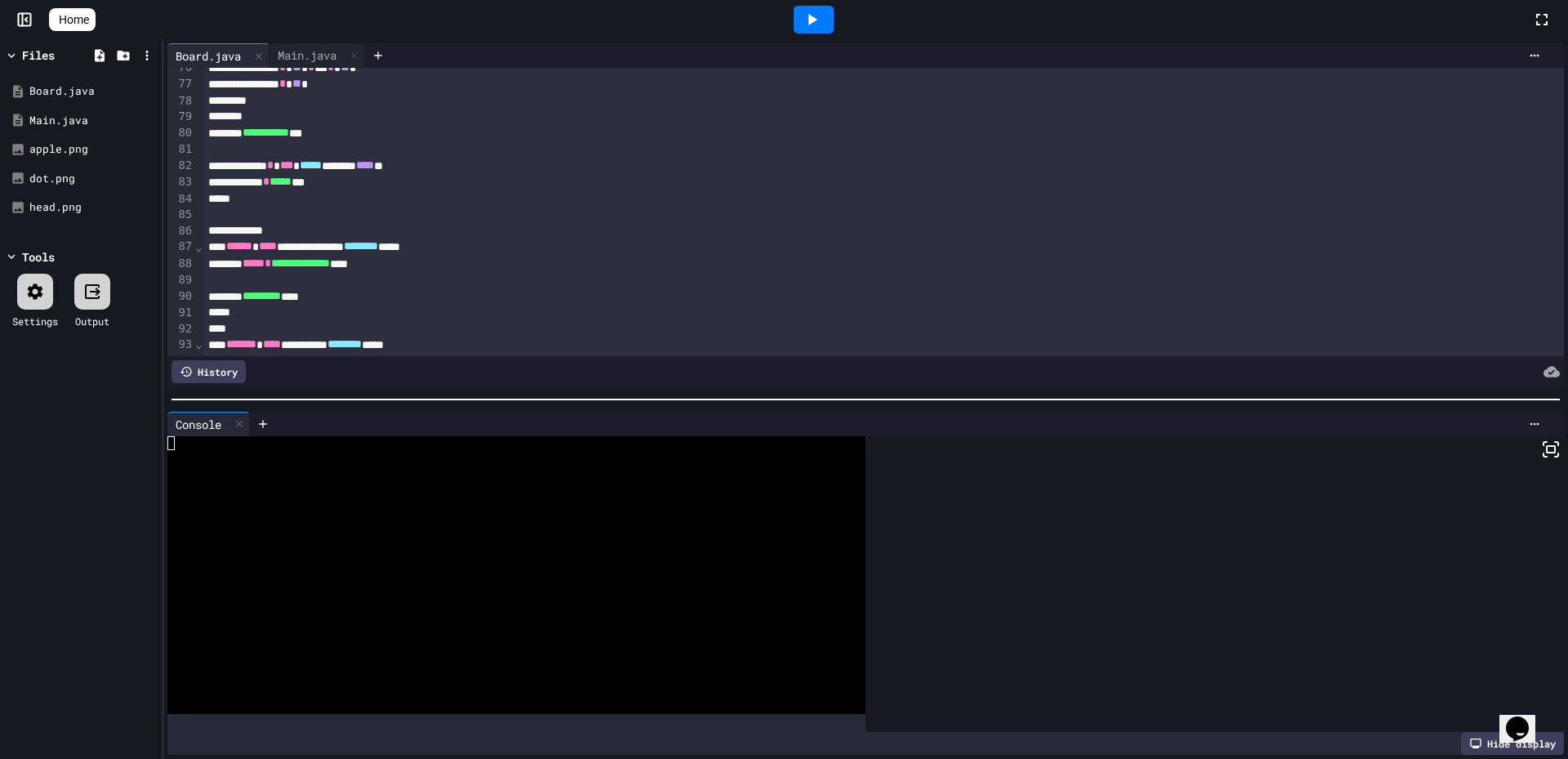
scroll to position [1470, 0]
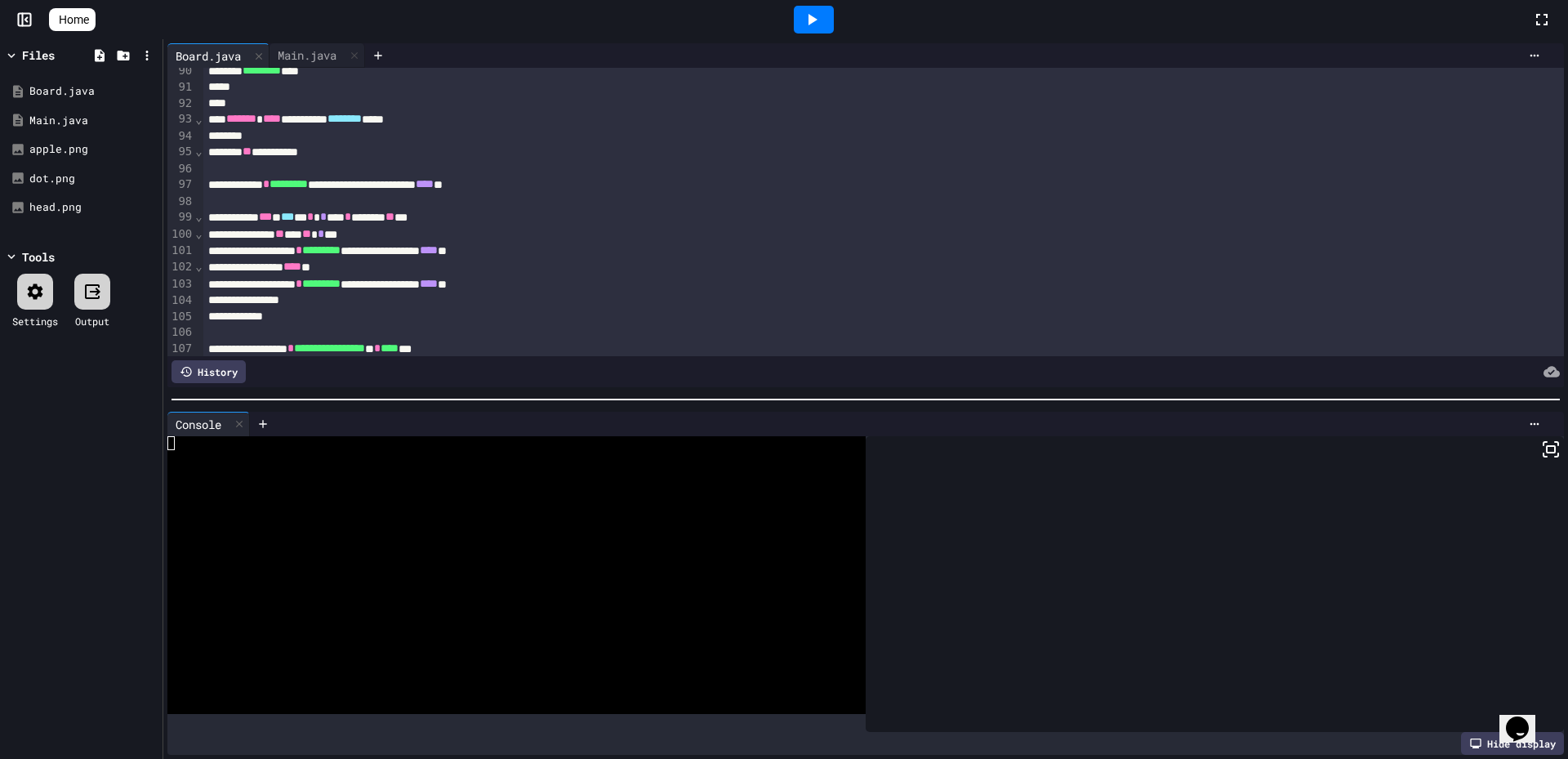
click at [832, 20] on div at bounding box center [813, 19] width 40 height 28
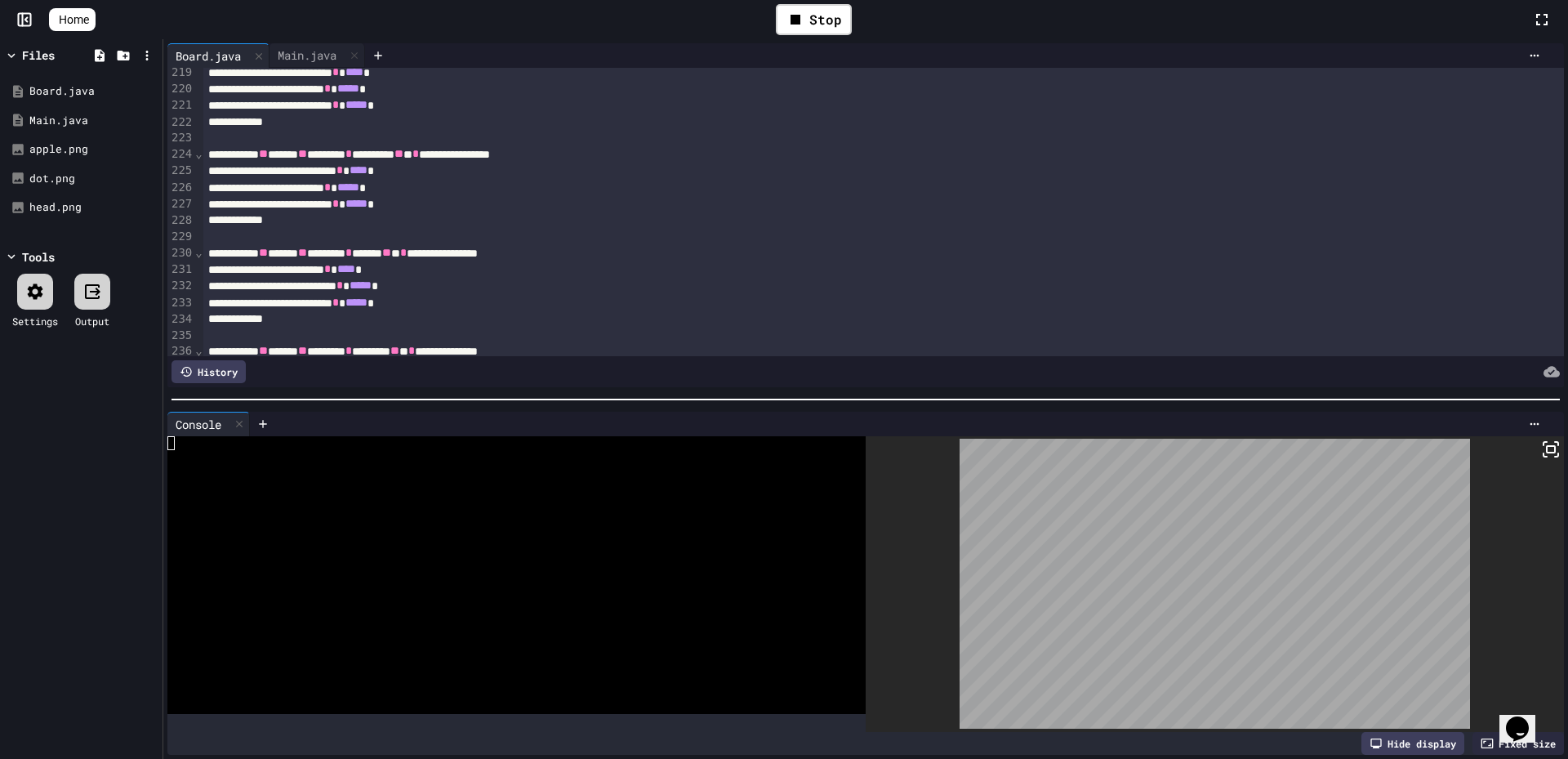
scroll to position [3713, 0]
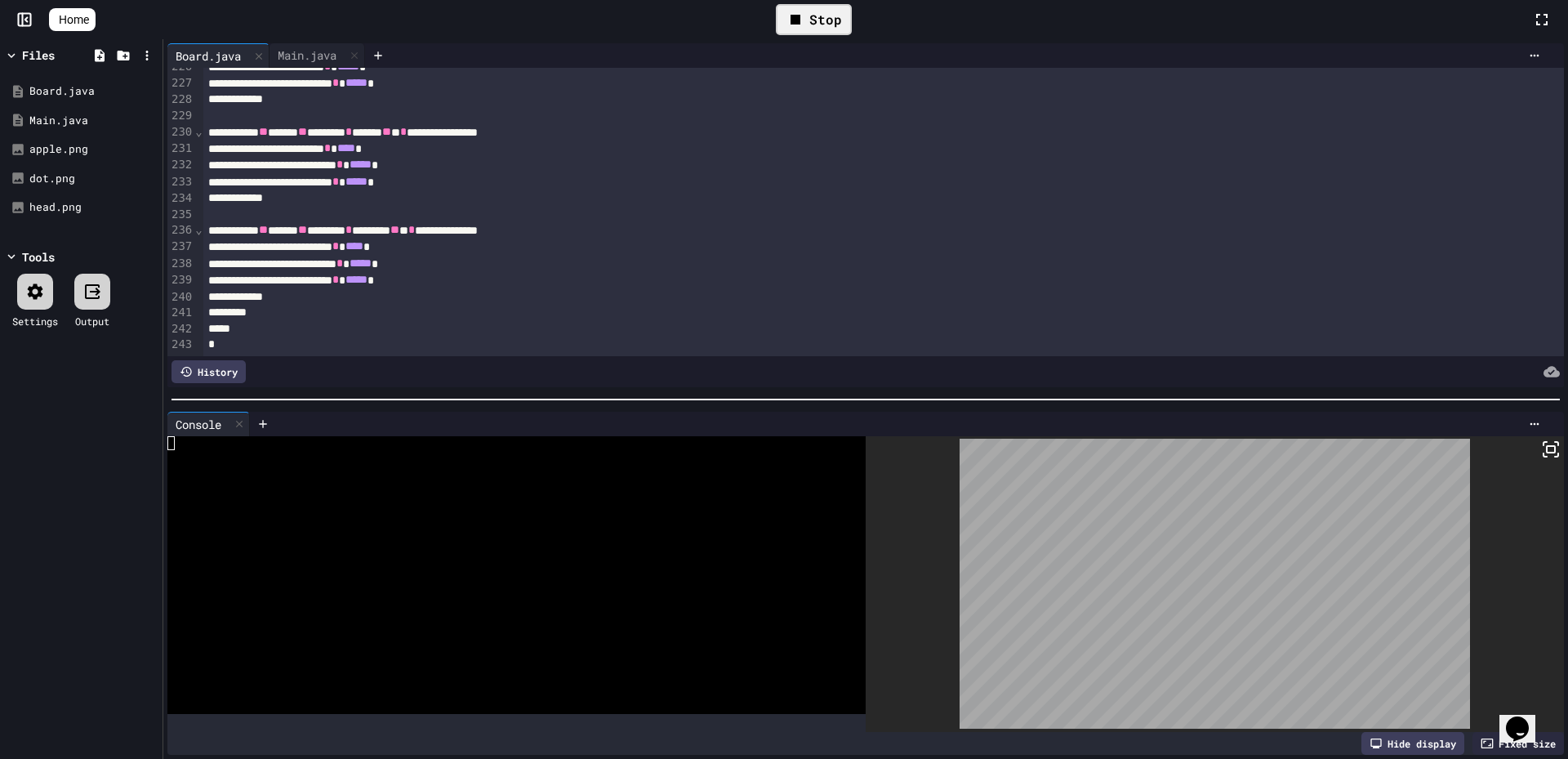
click at [830, 21] on div "Stop" at bounding box center [813, 19] width 76 height 31
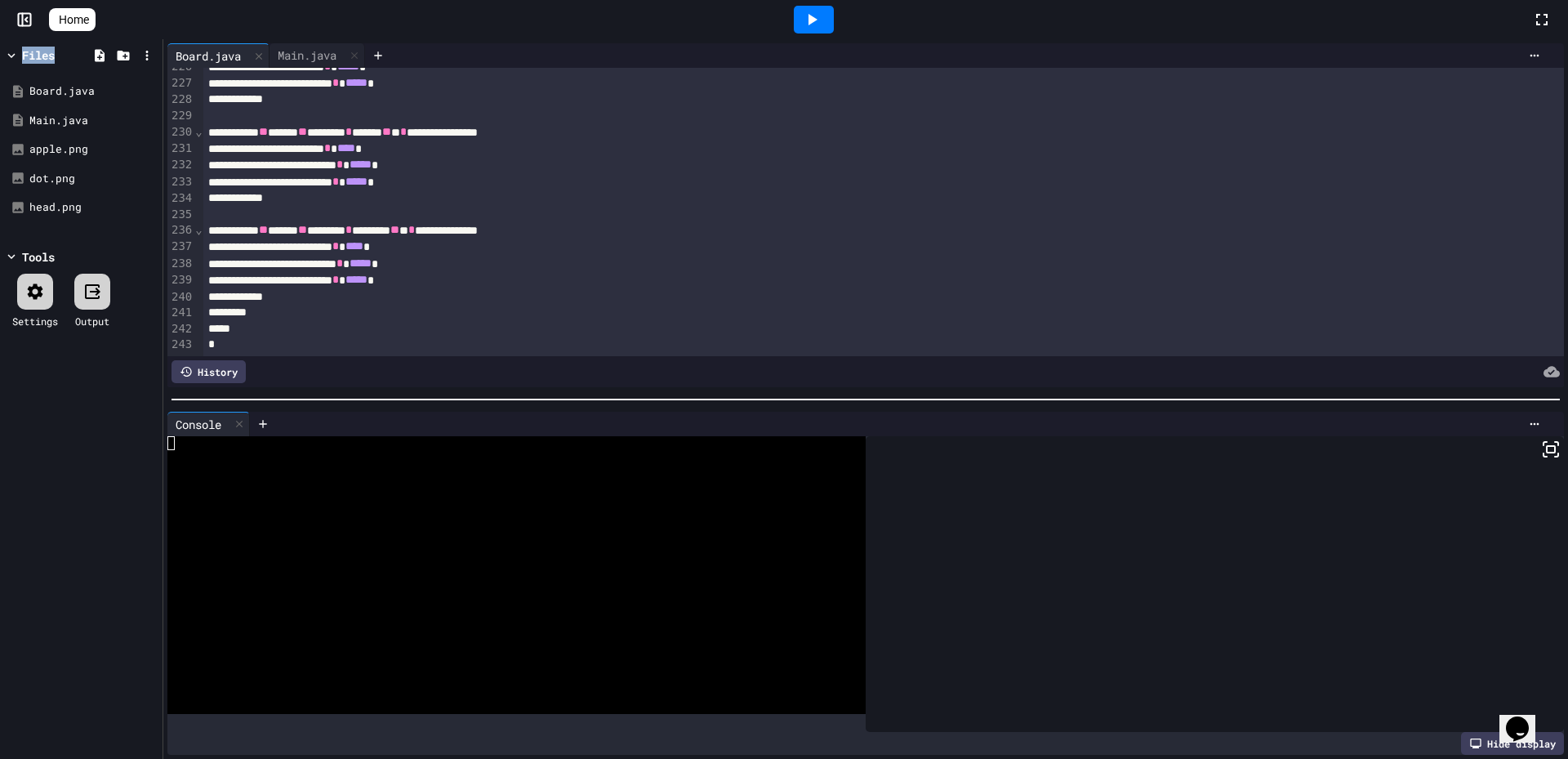
click at [830, 21] on div at bounding box center [813, 19] width 40 height 28
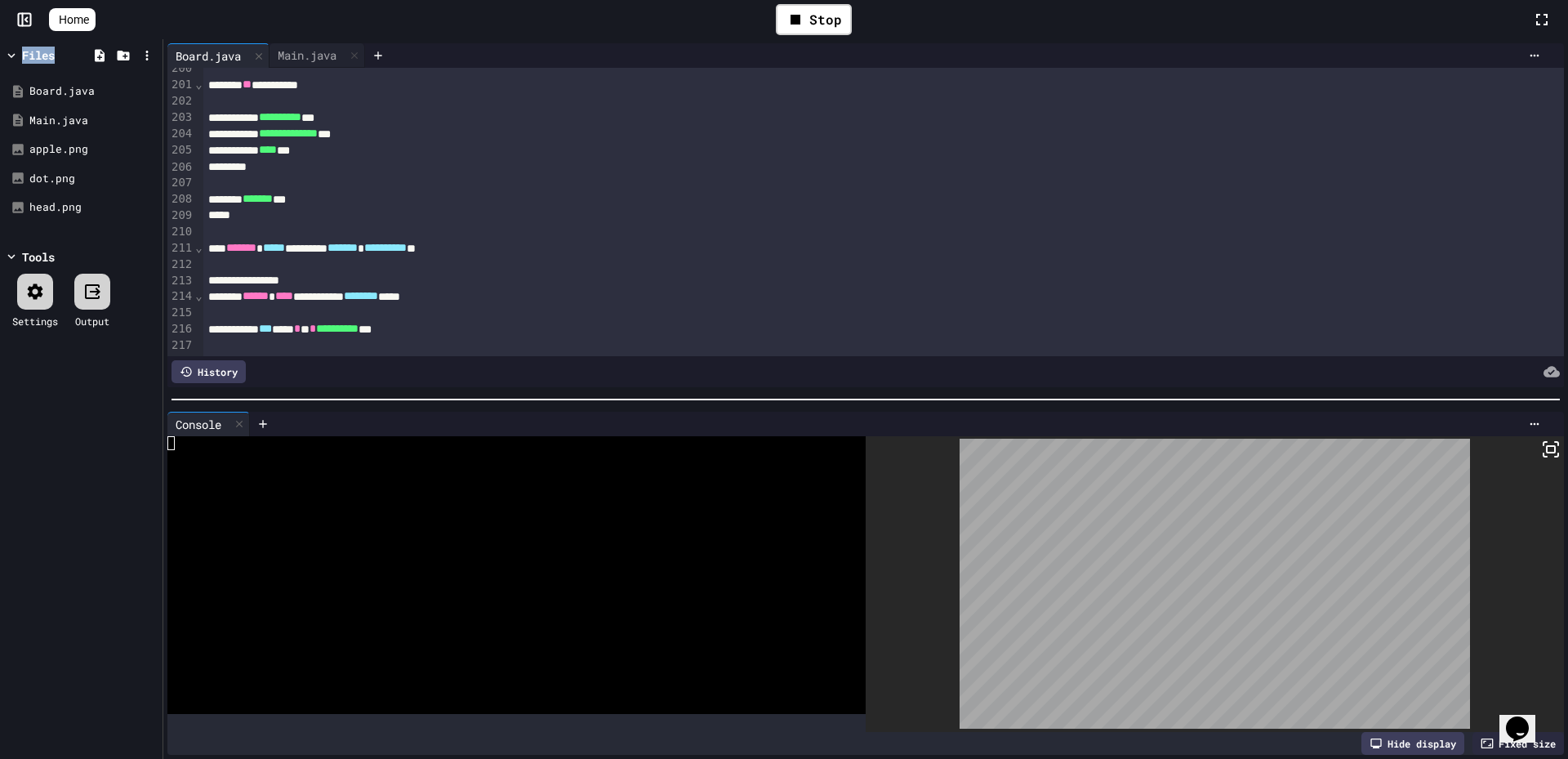
scroll to position [3714, 0]
